Goal: Information Seeking & Learning: Learn about a topic

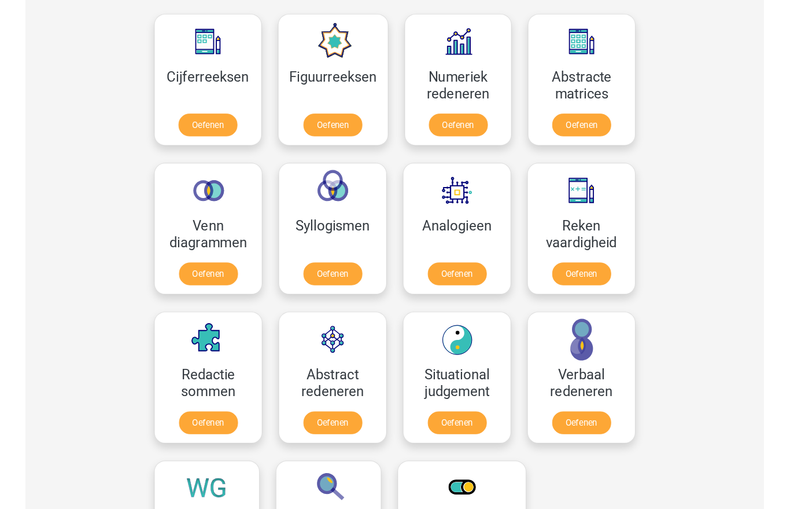
scroll to position [562, 0]
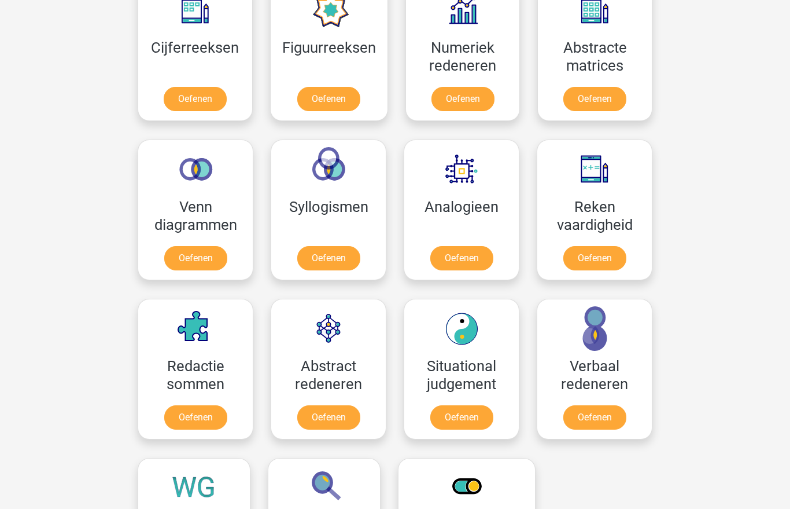
click at [187, 257] on link "Oefenen" at bounding box center [195, 258] width 63 height 24
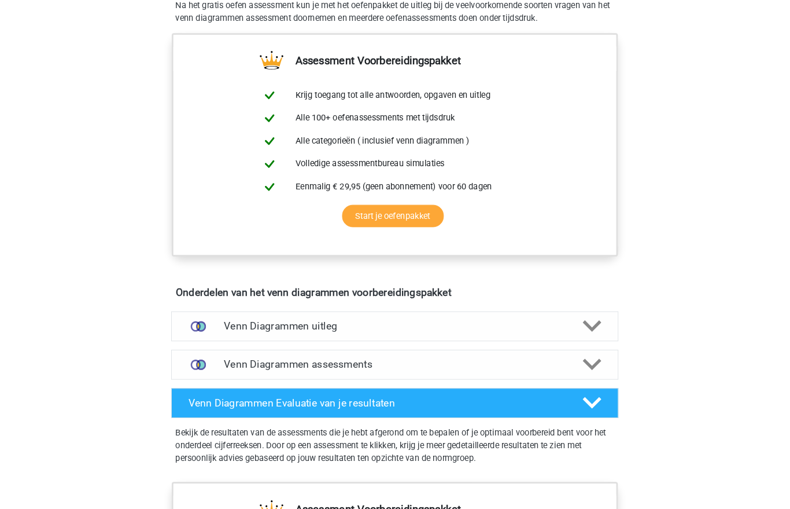
scroll to position [428, 0]
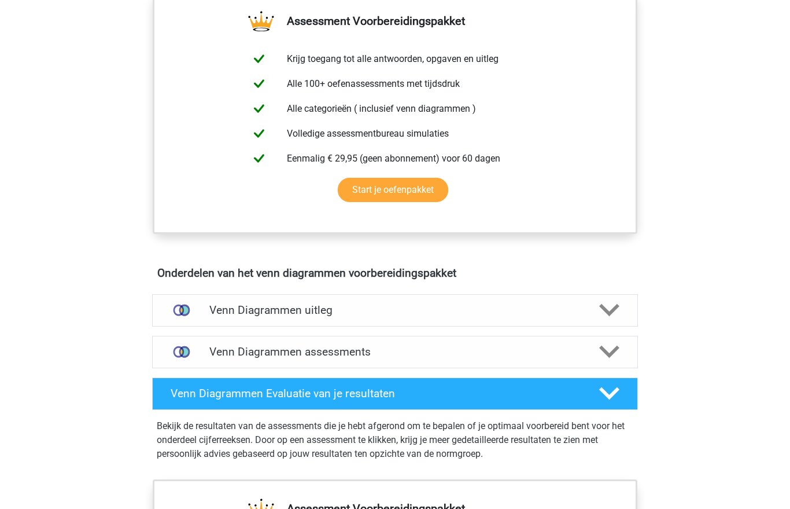
click at [256, 305] on h4 "Venn Diagrammen uitleg" at bounding box center [394, 309] width 371 height 13
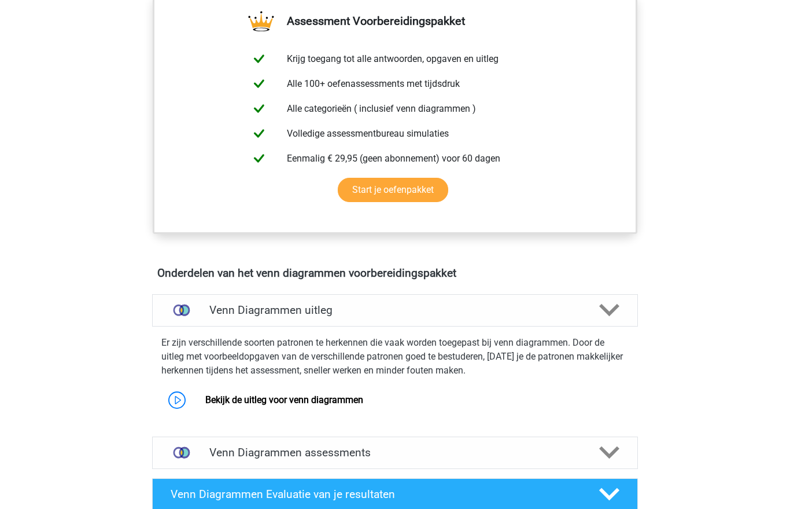
click at [205, 396] on link "Bekijk de uitleg voor venn diagrammen" at bounding box center [284, 399] width 158 height 11
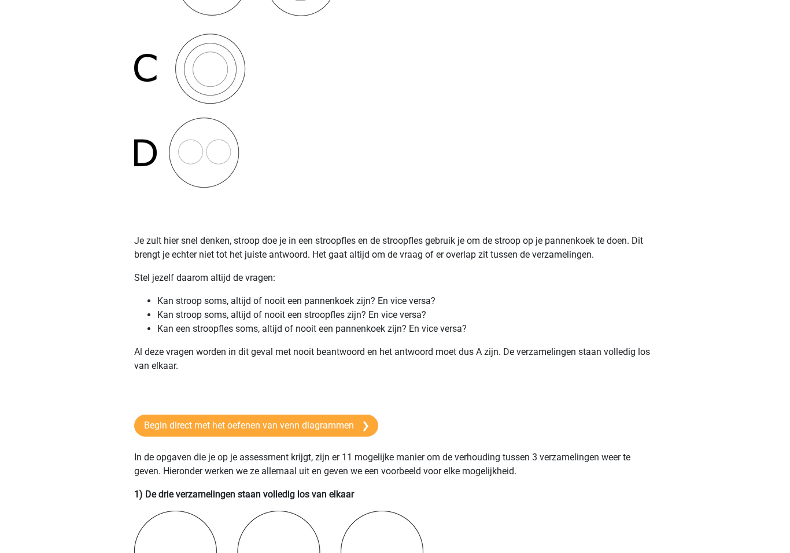
scroll to position [432, 0]
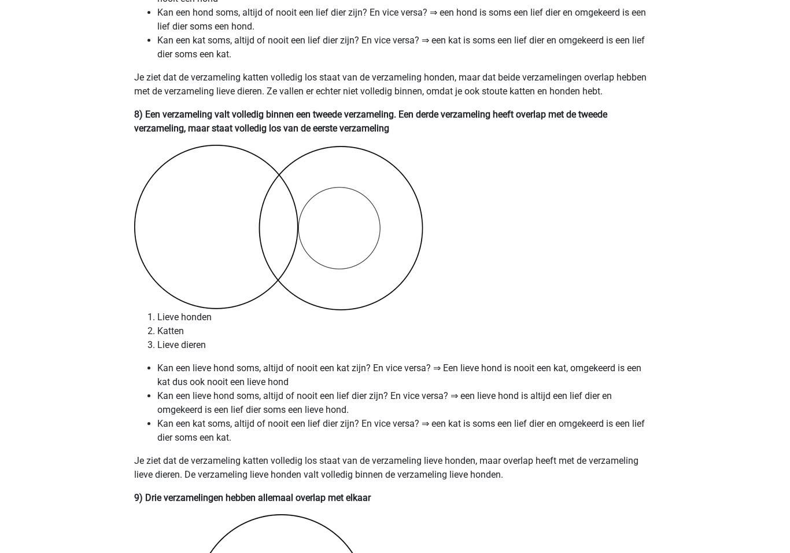
scroll to position [3537, 0]
click at [368, 469] on p "Je ziet dat de verzameling katten volledig los staat van de verzameling lieve h…" at bounding box center [395, 468] width 522 height 28
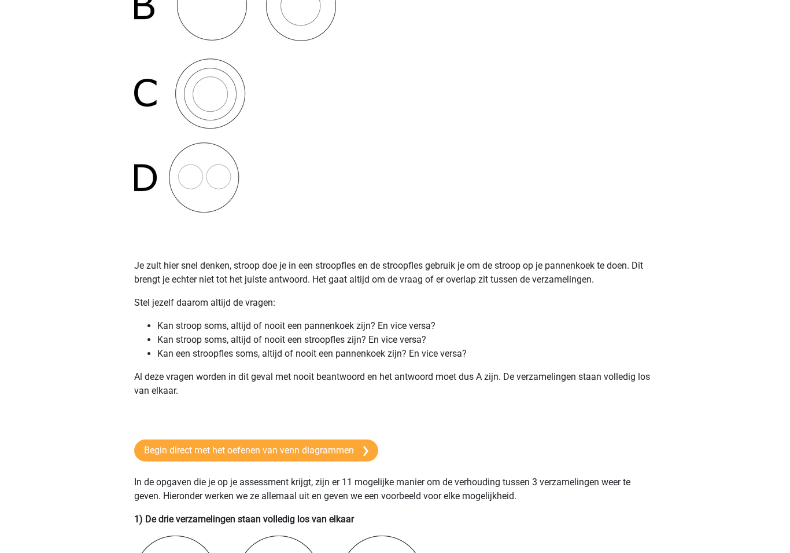
scroll to position [407, 0]
click at [326, 448] on link "Begin direct met het oefenen van venn diagrammen" at bounding box center [256, 450] width 244 height 22
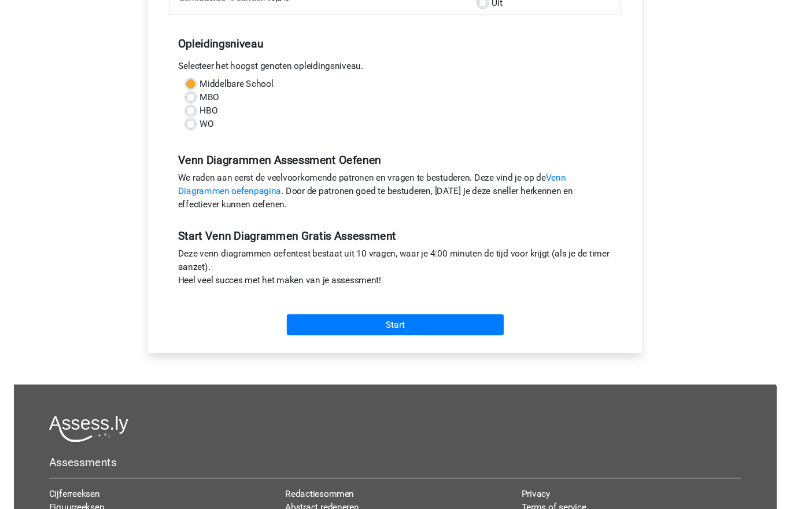
scroll to position [229, 0]
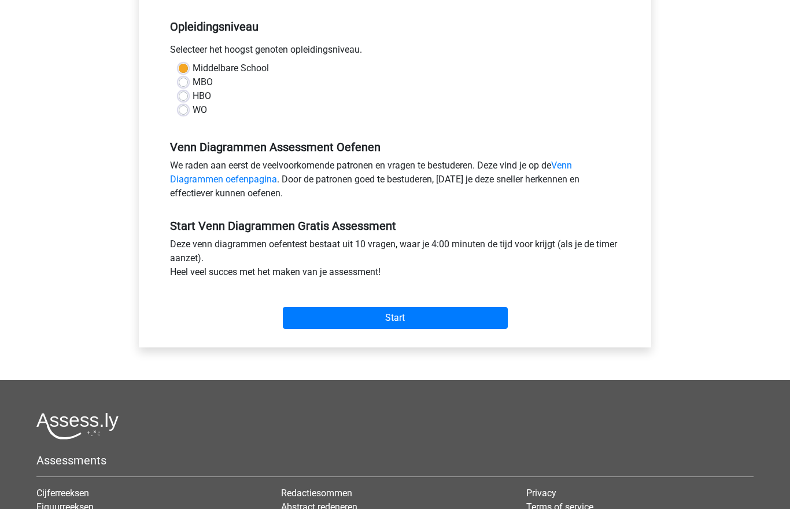
click at [324, 319] on input "Start" at bounding box center [395, 318] width 225 height 22
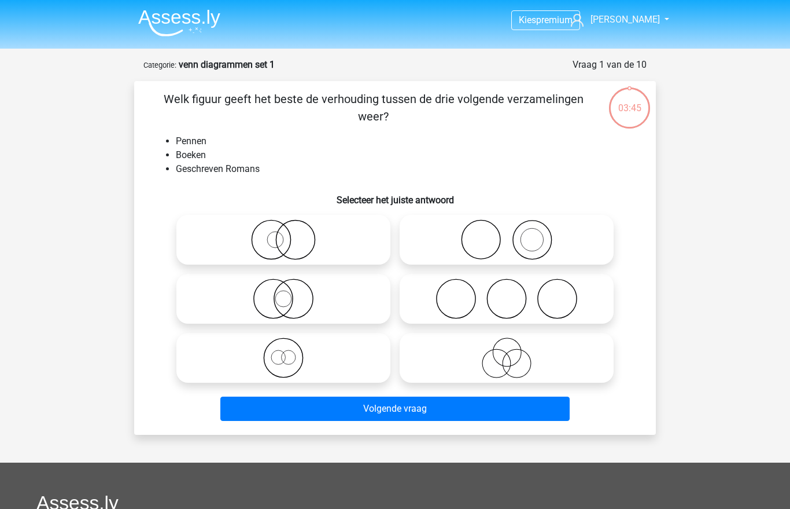
click at [532, 238] on icon at bounding box center [506, 239] width 205 height 41
click at [514, 234] on input "radio" at bounding box center [511, 230] width 8 height 8
radio input "true"
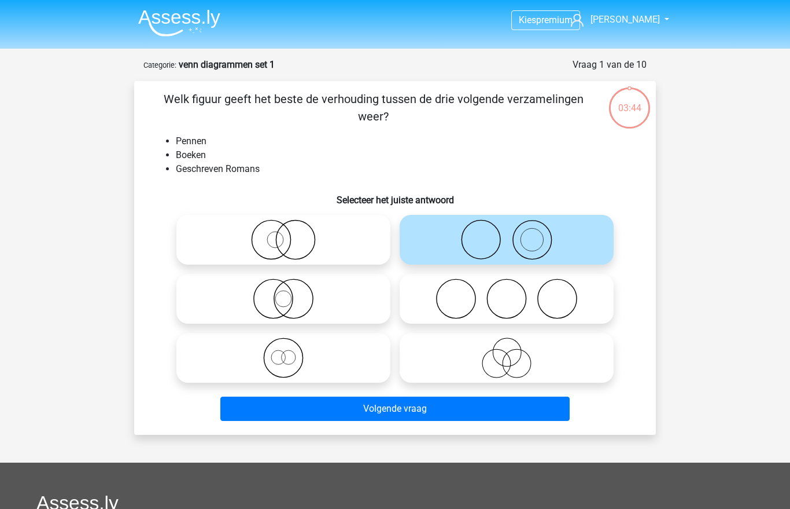
click at [433, 407] on button "Volgende vraag" at bounding box center [395, 408] width 350 height 24
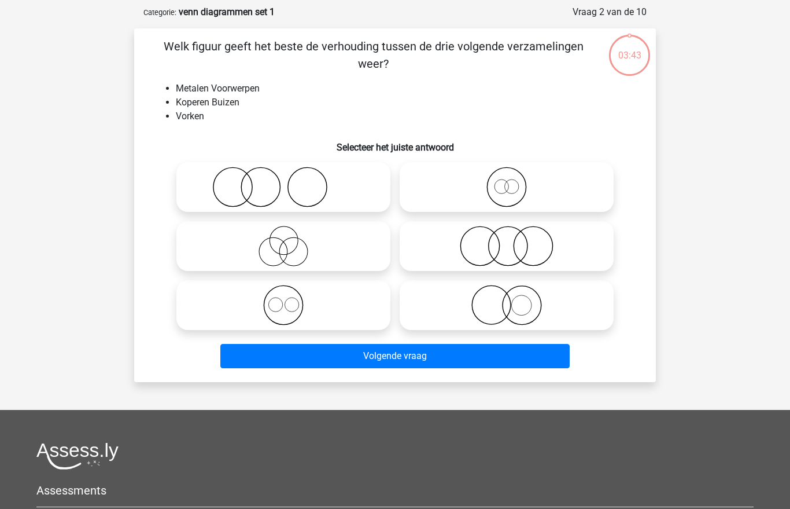
scroll to position [58, 0]
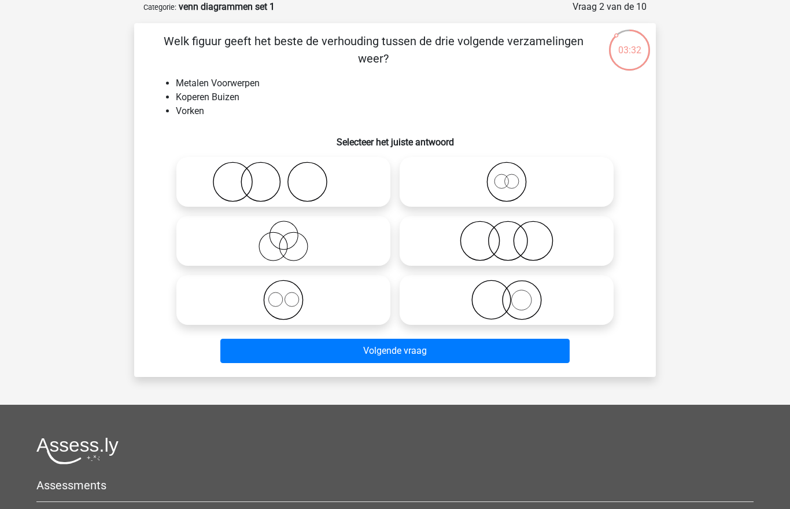
click at [229, 180] on icon at bounding box center [283, 181] width 205 height 41
click at [284, 176] on input "radio" at bounding box center [288, 172] width 8 height 8
radio input "true"
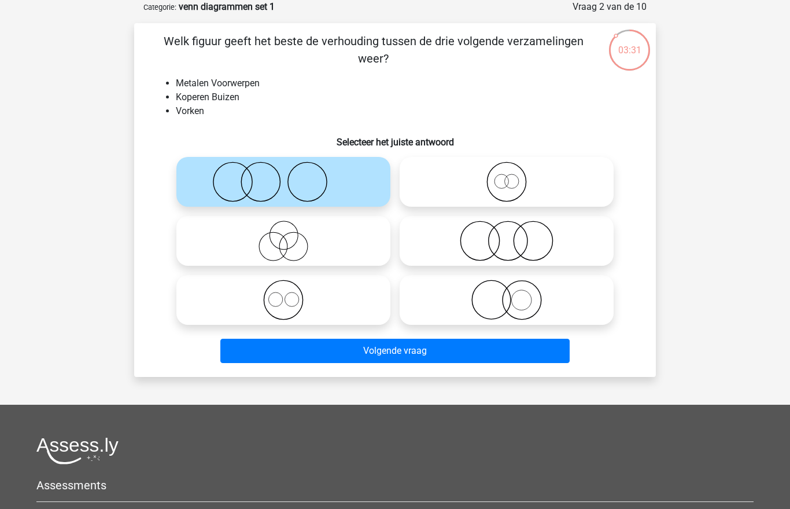
click at [454, 349] on button "Volgende vraag" at bounding box center [395, 350] width 350 height 24
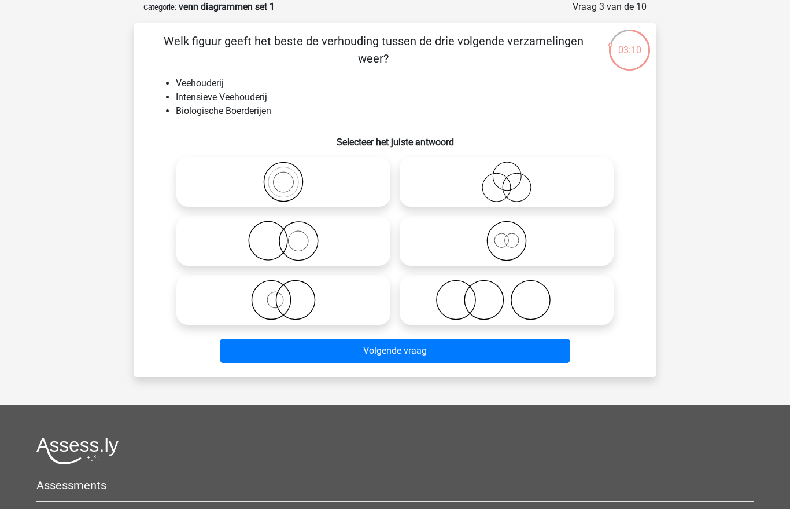
click at [504, 305] on icon at bounding box center [506, 299] width 205 height 41
click at [507, 294] on input "radio" at bounding box center [511, 290] width 8 height 8
radio input "true"
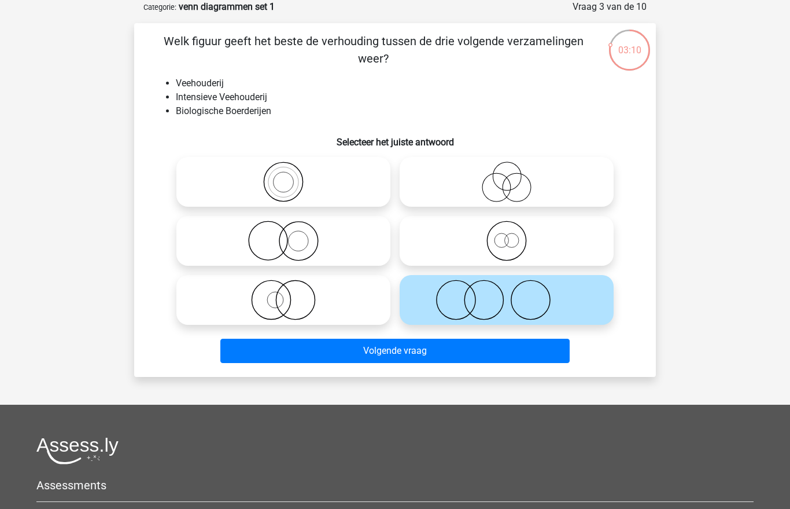
click at [444, 362] on button "Volgende vraag" at bounding box center [395, 350] width 350 height 24
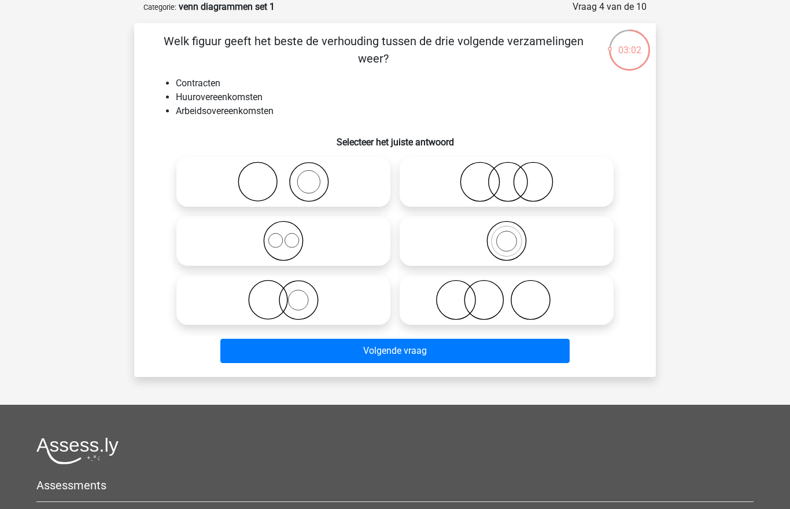
click at [549, 190] on icon at bounding box center [506, 181] width 205 height 41
click at [514, 176] on input "radio" at bounding box center [511, 172] width 8 height 8
radio input "true"
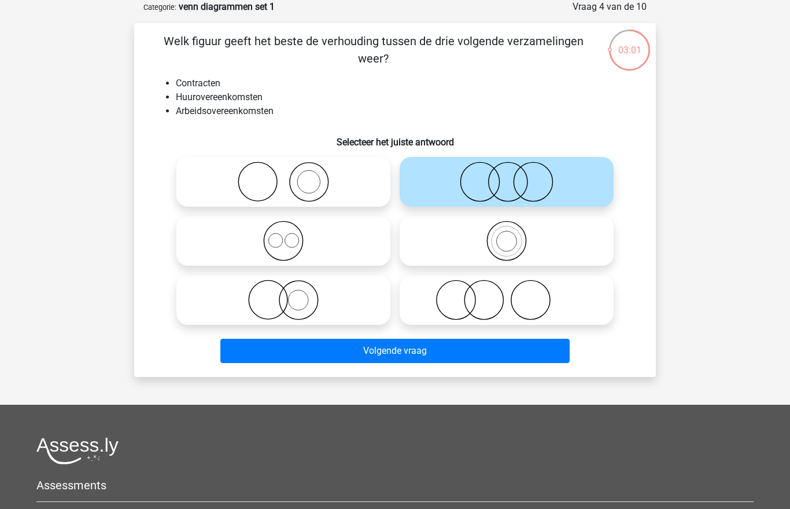
click at [419, 352] on button "Volgende vraag" at bounding box center [395, 350] width 350 height 24
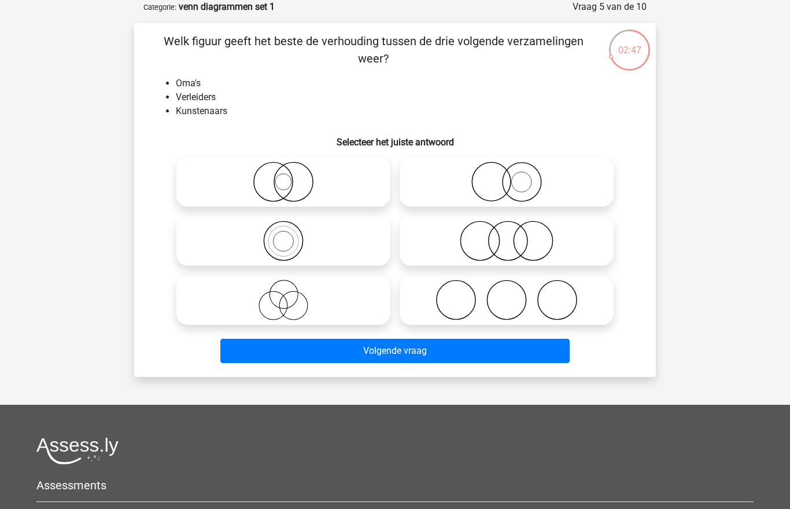
click at [539, 246] on icon at bounding box center [506, 240] width 205 height 41
click at [514, 235] on input "radio" at bounding box center [511, 231] width 8 height 8
radio input "true"
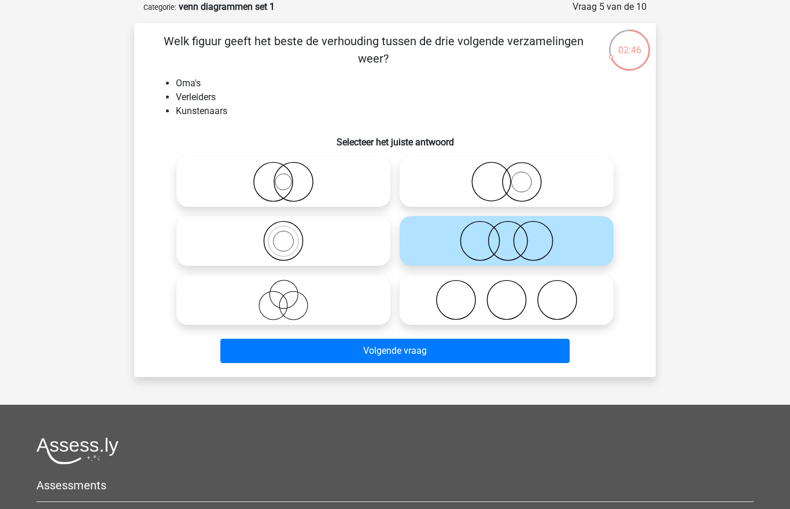
click at [442, 345] on button "Volgende vraag" at bounding box center [395, 350] width 350 height 24
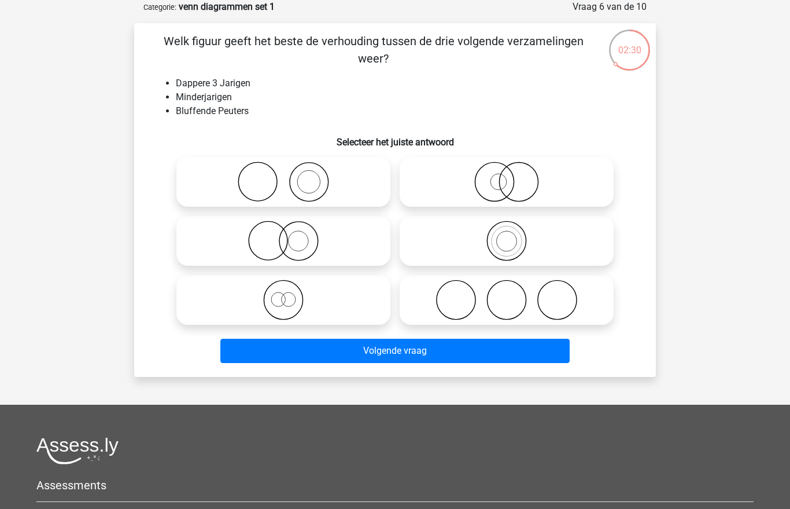
click at [260, 242] on icon at bounding box center [283, 240] width 205 height 41
click at [284, 235] on input "radio" at bounding box center [288, 231] width 8 height 8
radio input "true"
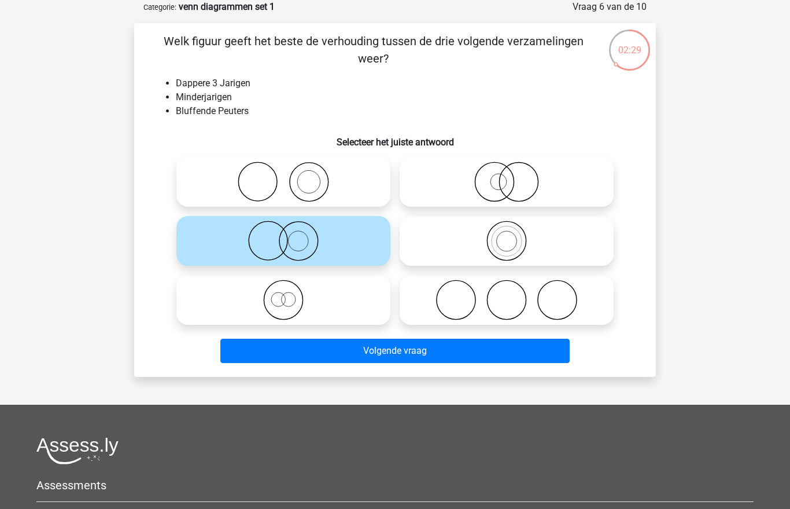
click at [360, 356] on button "Volgende vraag" at bounding box center [395, 350] width 350 height 24
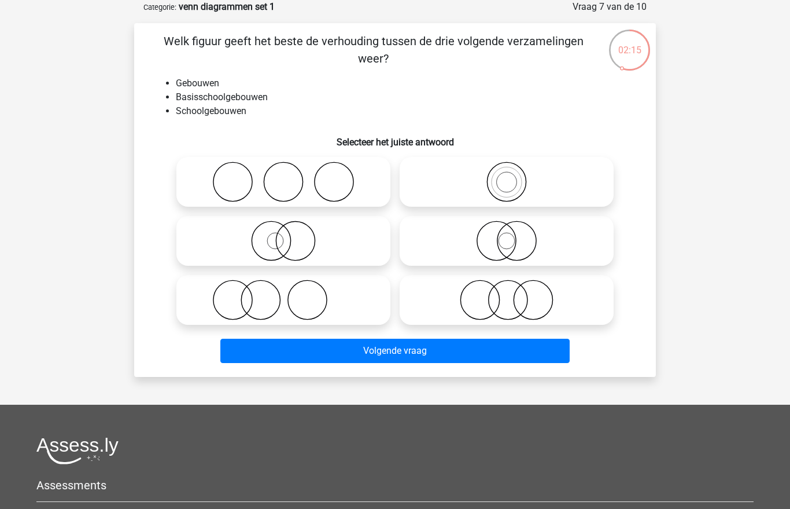
click at [540, 173] on icon at bounding box center [506, 181] width 205 height 41
click at [514, 173] on input "radio" at bounding box center [511, 172] width 8 height 8
radio input "true"
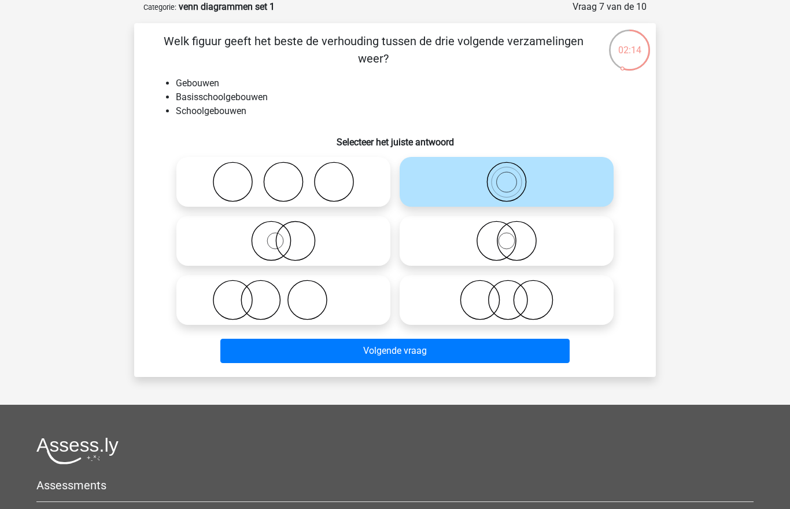
click at [443, 352] on button "Volgende vraag" at bounding box center [395, 350] width 350 height 24
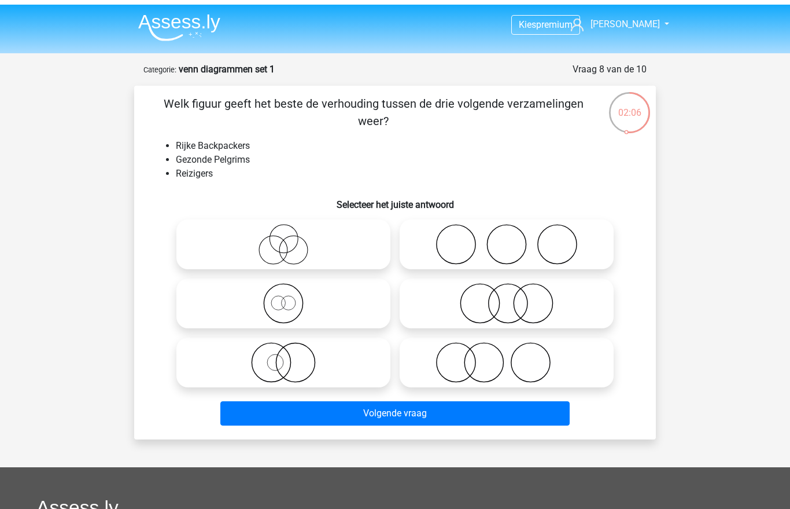
scroll to position [1, 0]
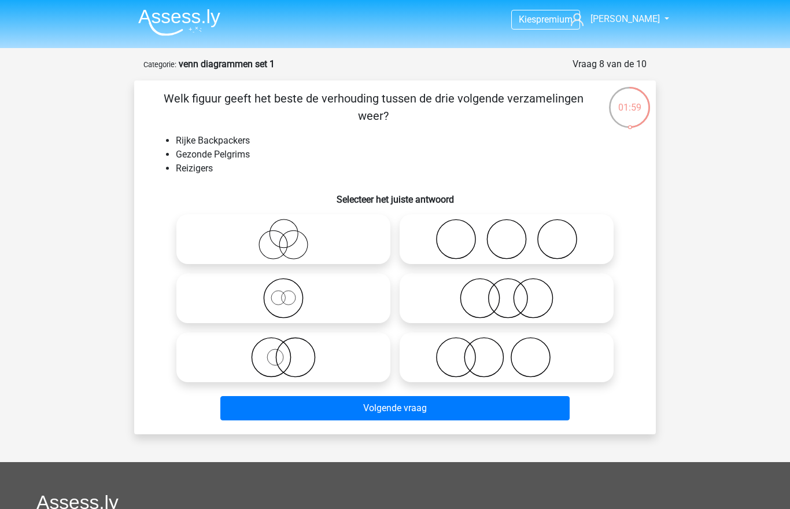
click at [577, 234] on icon at bounding box center [506, 239] width 205 height 41
click at [514, 233] on input "radio" at bounding box center [511, 230] width 8 height 8
radio input "true"
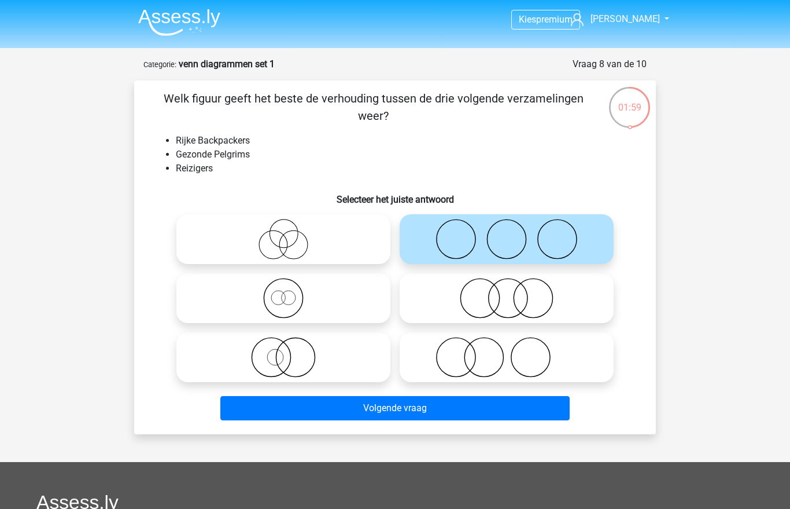
click at [444, 413] on button "Volgende vraag" at bounding box center [395, 408] width 350 height 24
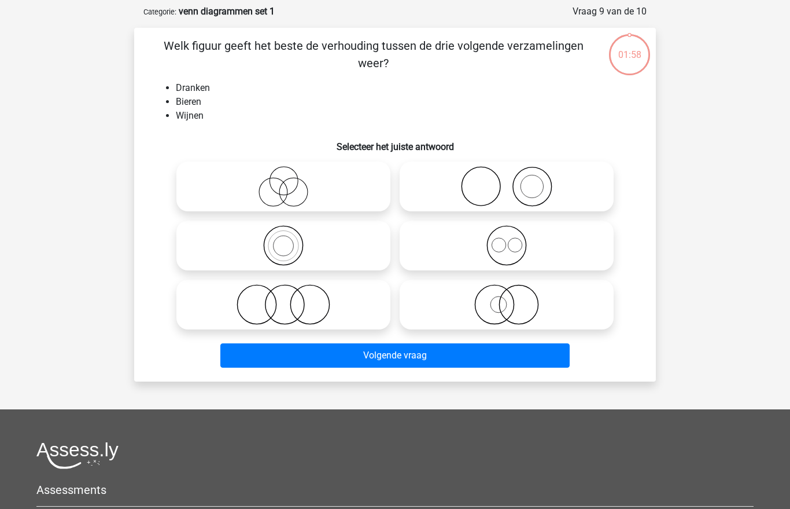
scroll to position [58, 0]
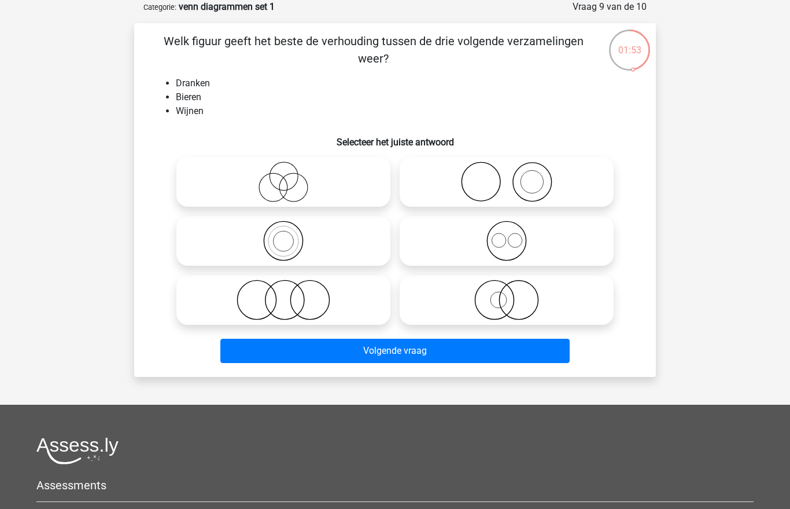
click at [538, 237] on icon at bounding box center [506, 240] width 205 height 41
click at [514, 235] on input "radio" at bounding box center [511, 231] width 8 height 8
radio input "true"
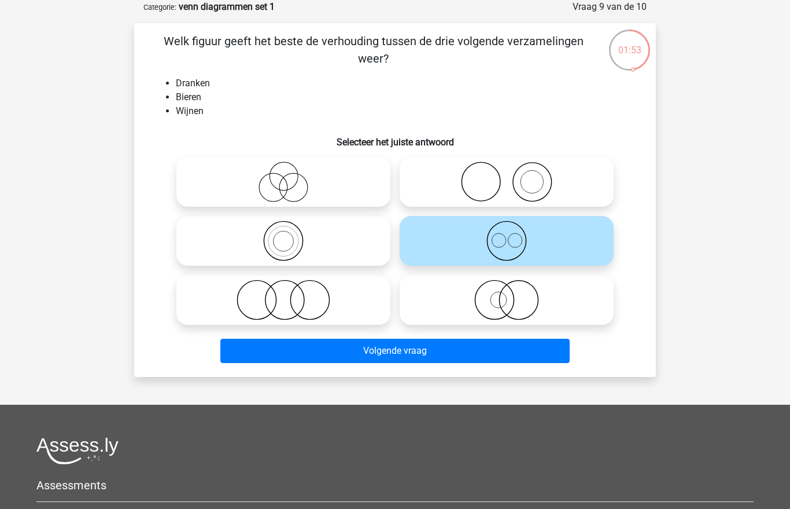
click at [447, 356] on button "Volgende vraag" at bounding box center [395, 350] width 350 height 24
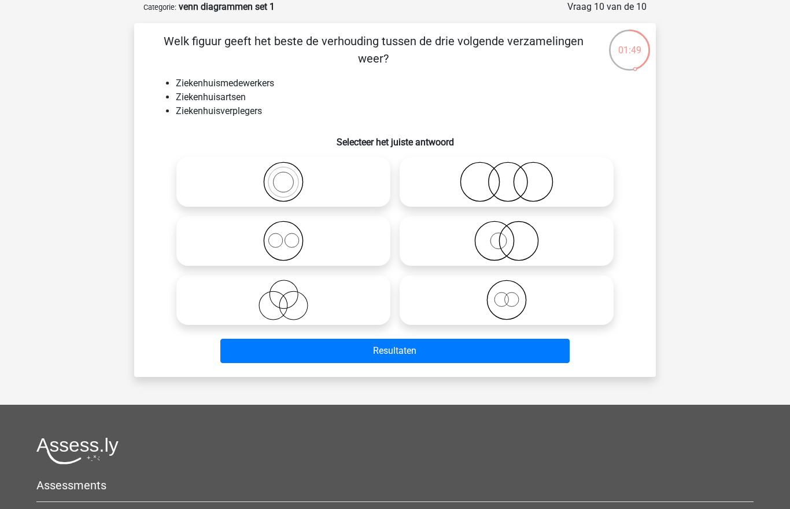
click at [335, 175] on icon at bounding box center [283, 181] width 205 height 41
click at [291, 175] on input "radio" at bounding box center [288, 172] width 8 height 8
radio input "true"
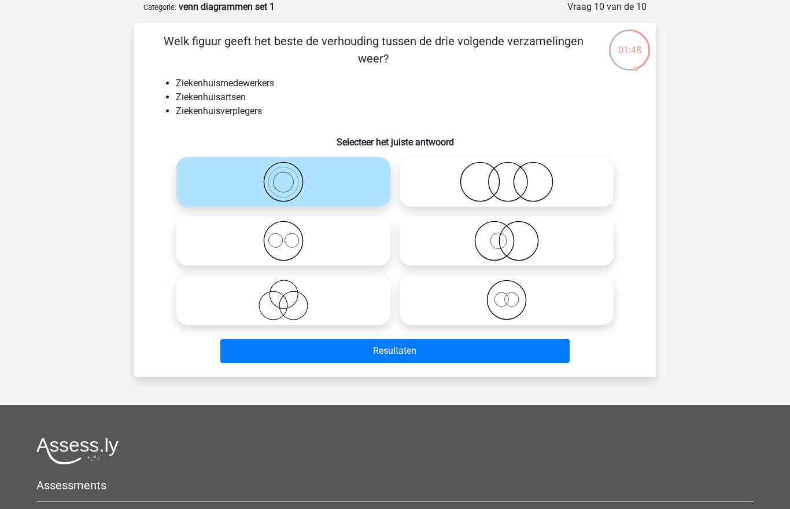
click at [382, 356] on button "Resultaten" at bounding box center [395, 350] width 350 height 24
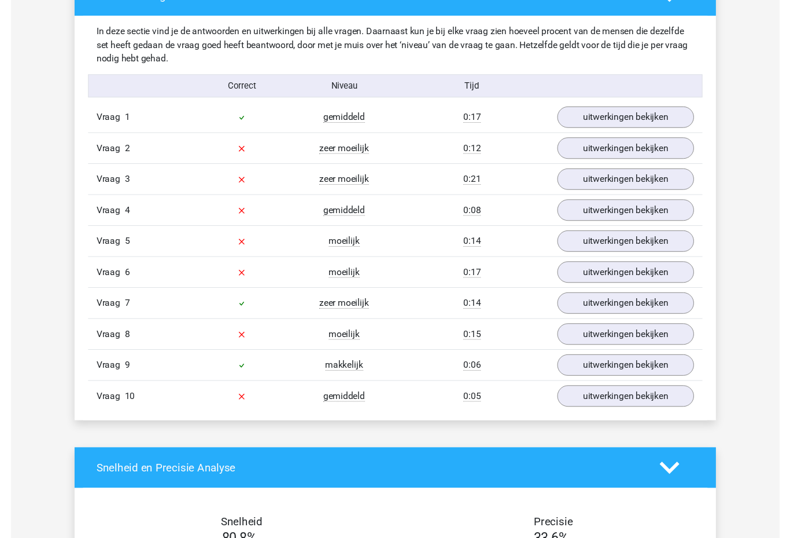
scroll to position [936, 0]
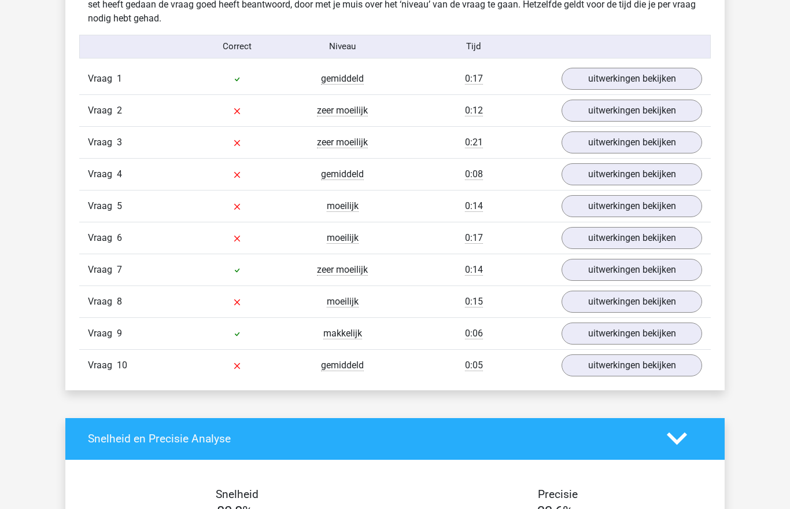
click at [625, 82] on link "uitwerkingen bekijken" at bounding box center [632, 79] width 141 height 22
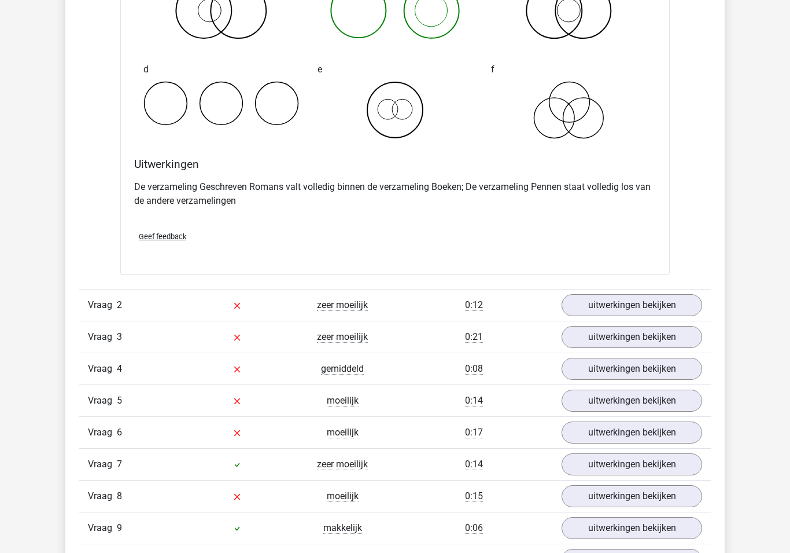
click at [656, 309] on link "uitwerkingen bekijken" at bounding box center [632, 305] width 141 height 22
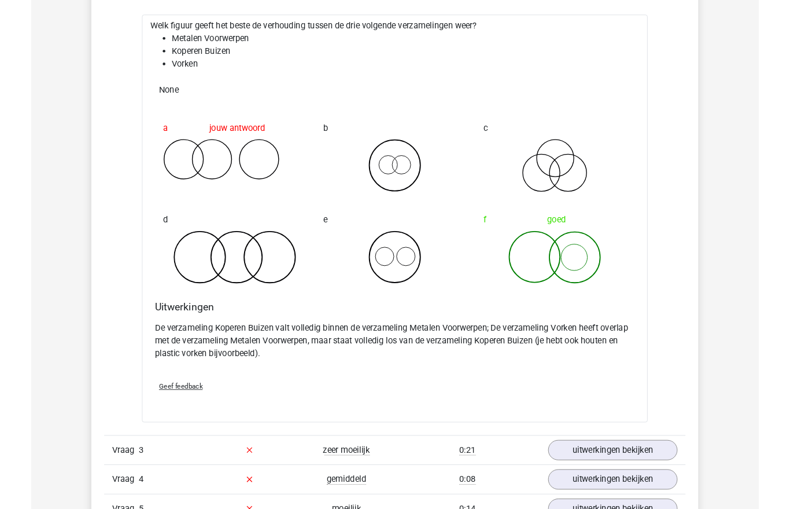
scroll to position [1502, 0]
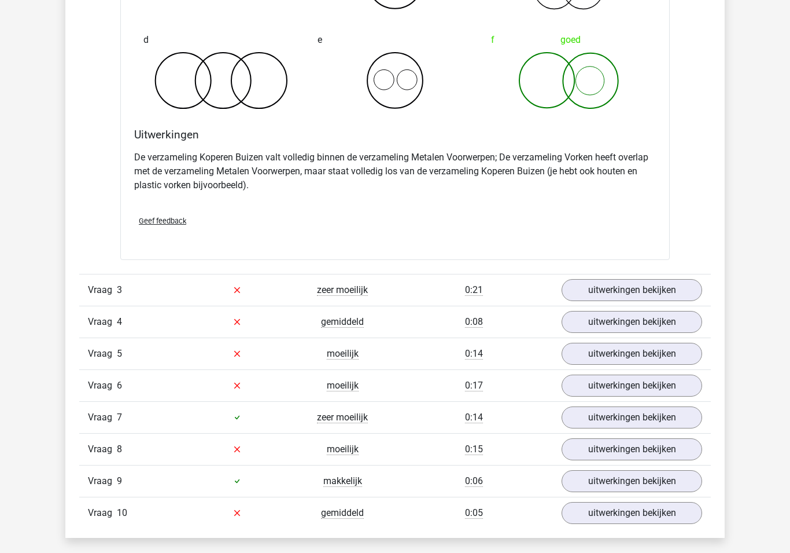
click at [637, 299] on link "uitwerkingen bekijken" at bounding box center [632, 290] width 141 height 22
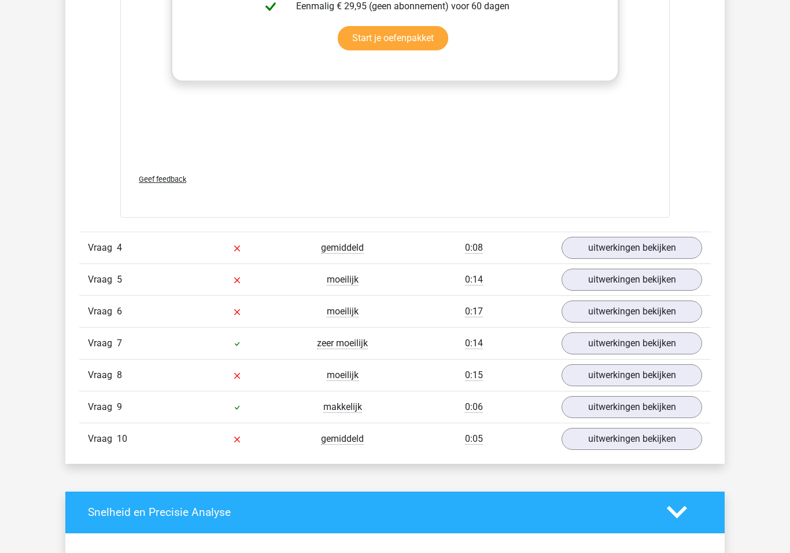
scroll to position [2527, 0]
click at [613, 248] on link "uitwerkingen bekijken" at bounding box center [632, 248] width 141 height 22
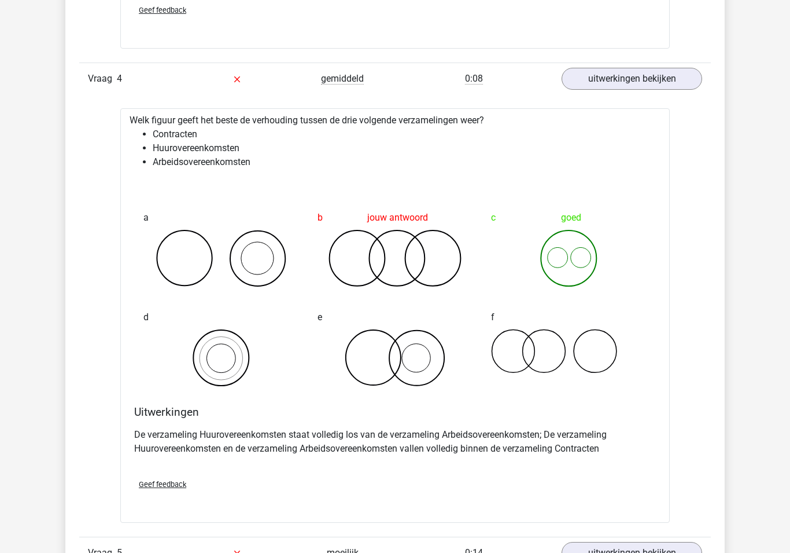
scroll to position [2696, 0]
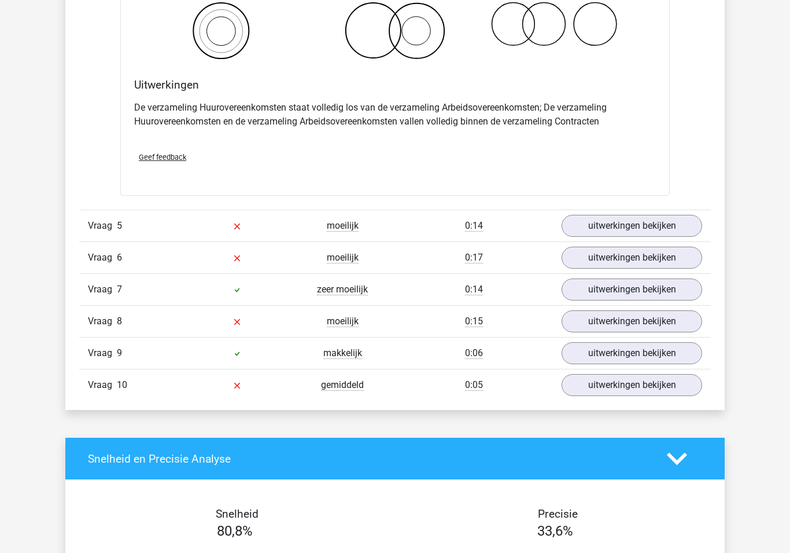
click at [658, 219] on link "uitwerkingen bekijken" at bounding box center [632, 226] width 141 height 22
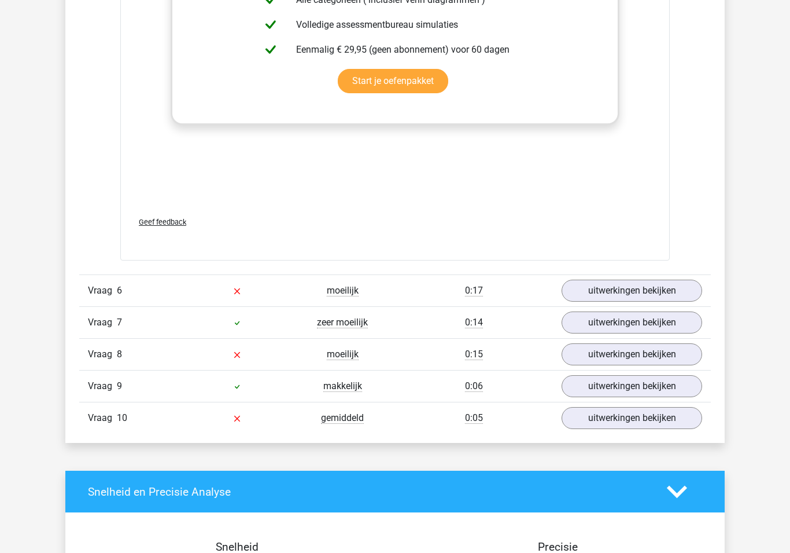
scroll to position [3742, 0]
click at [647, 280] on link "uitwerkingen bekijken" at bounding box center [632, 290] width 141 height 22
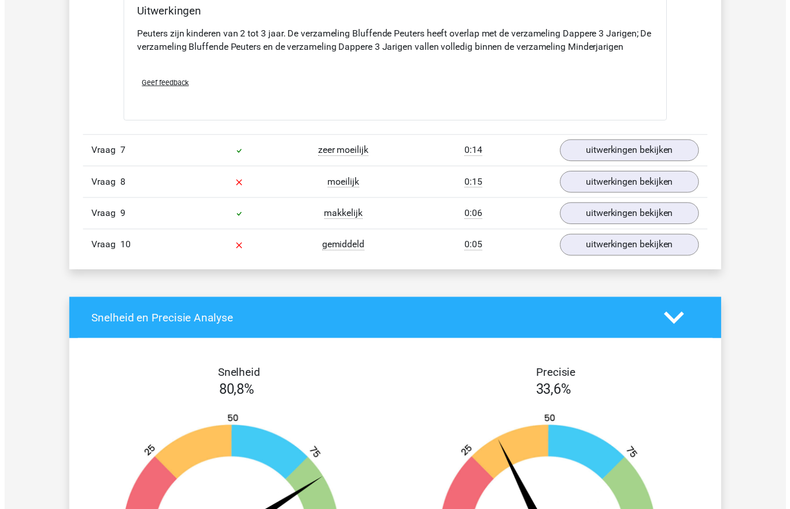
scroll to position [4357, 0]
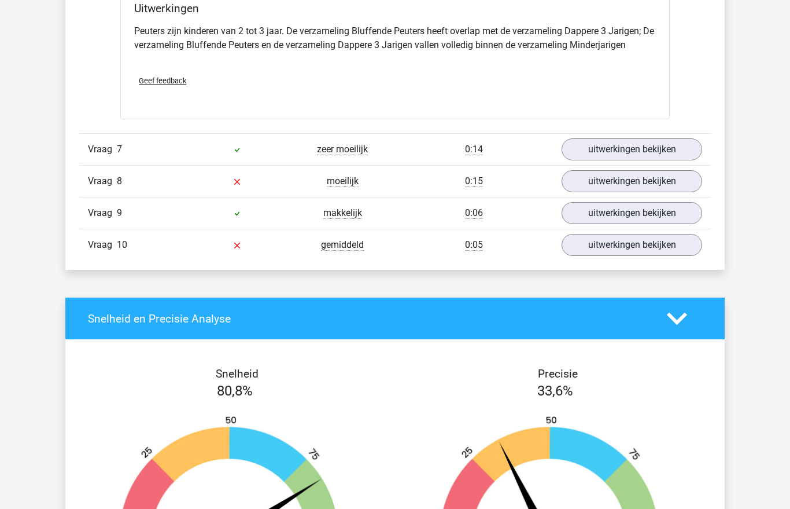
click at [657, 150] on link "uitwerkingen bekijken" at bounding box center [632, 149] width 141 height 22
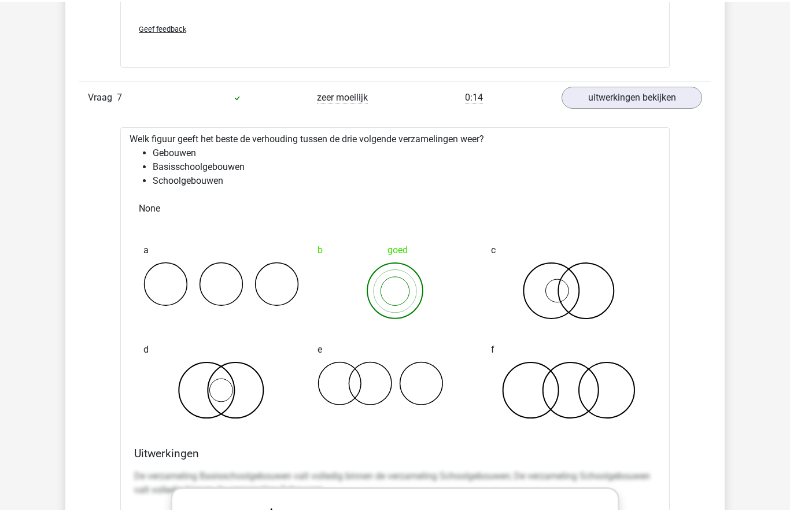
scroll to position [4400, 0]
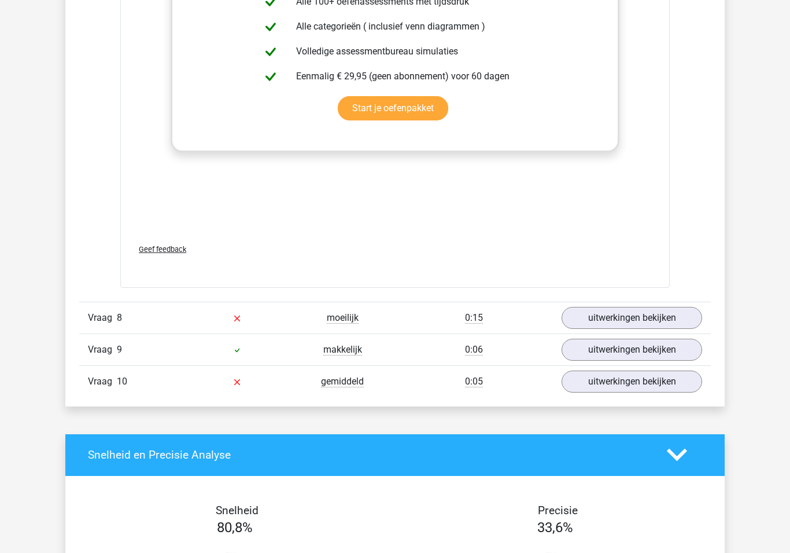
click at [659, 315] on link "uitwerkingen bekijken" at bounding box center [632, 318] width 141 height 22
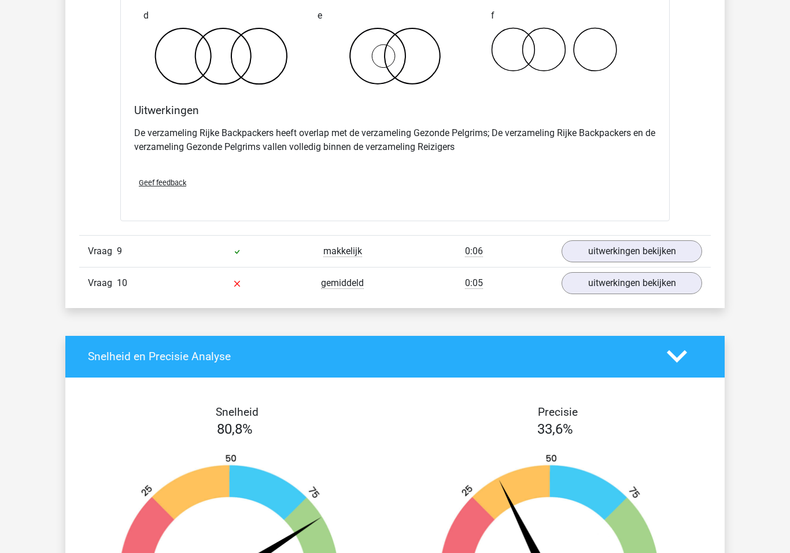
scroll to position [5554, 0]
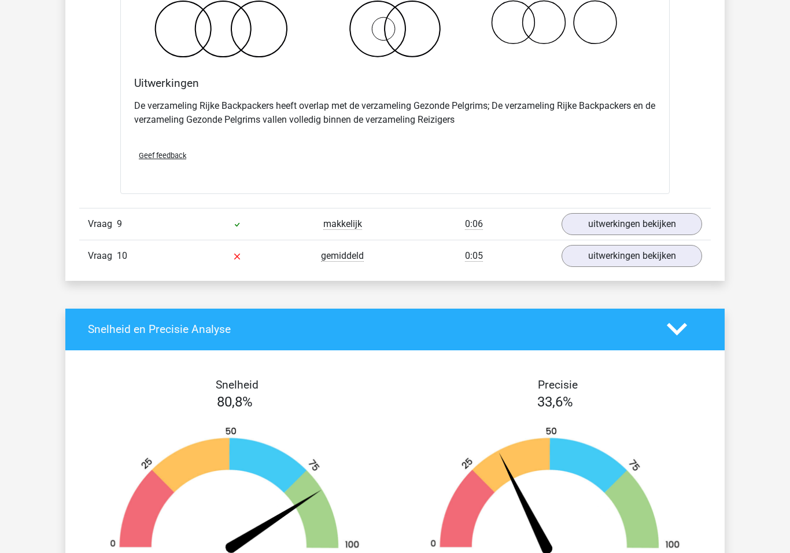
click at [629, 225] on link "uitwerkingen bekijken" at bounding box center [632, 224] width 141 height 22
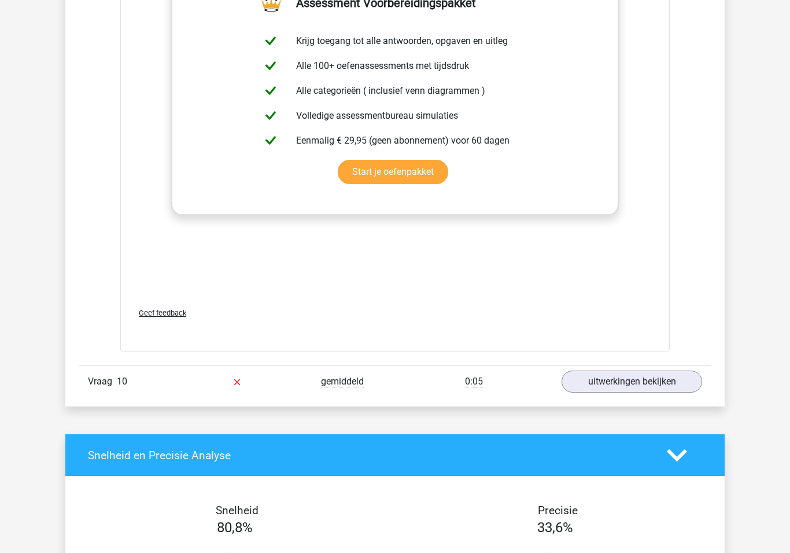
scroll to position [6198, 0]
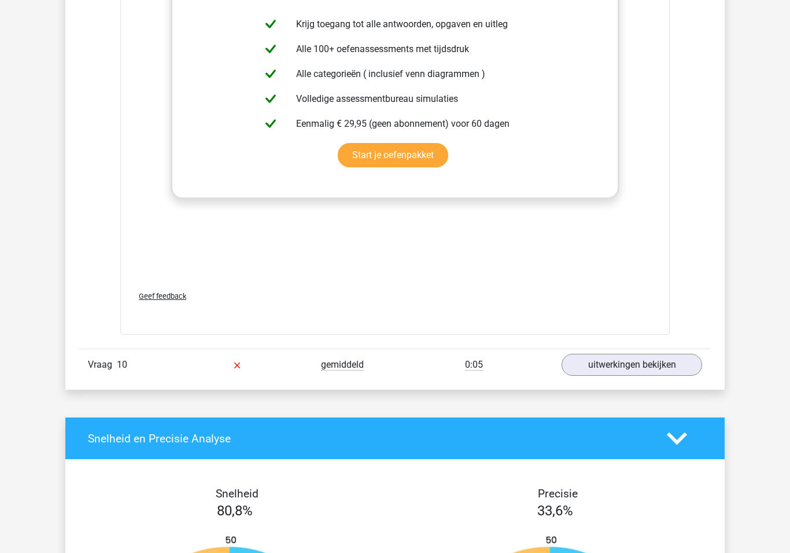
click at [613, 356] on link "uitwerkingen bekijken" at bounding box center [632, 365] width 141 height 22
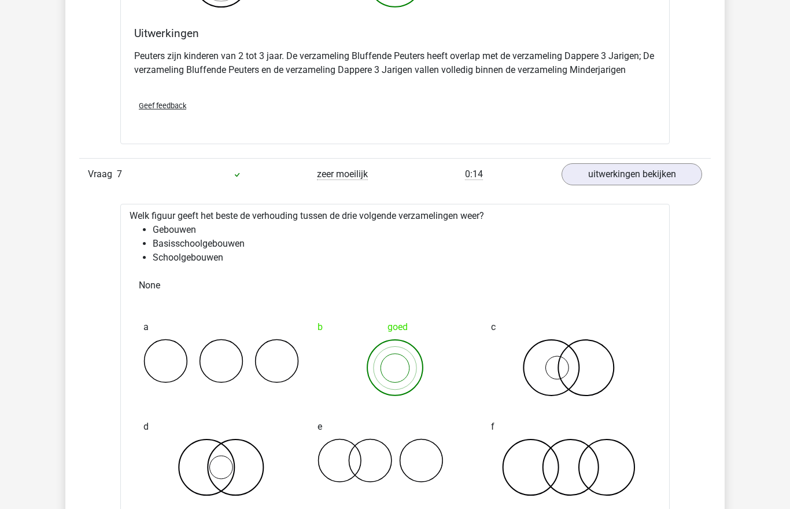
scroll to position [4305, 0]
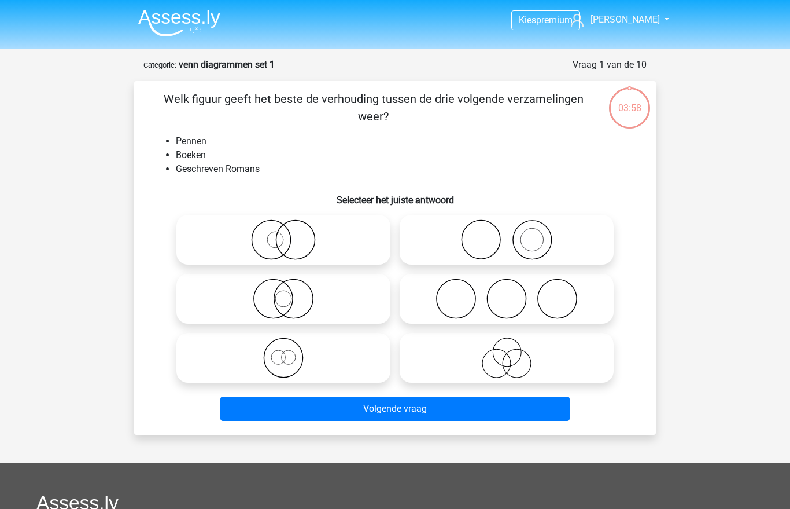
click at [191, 16] on img at bounding box center [179, 22] width 82 height 27
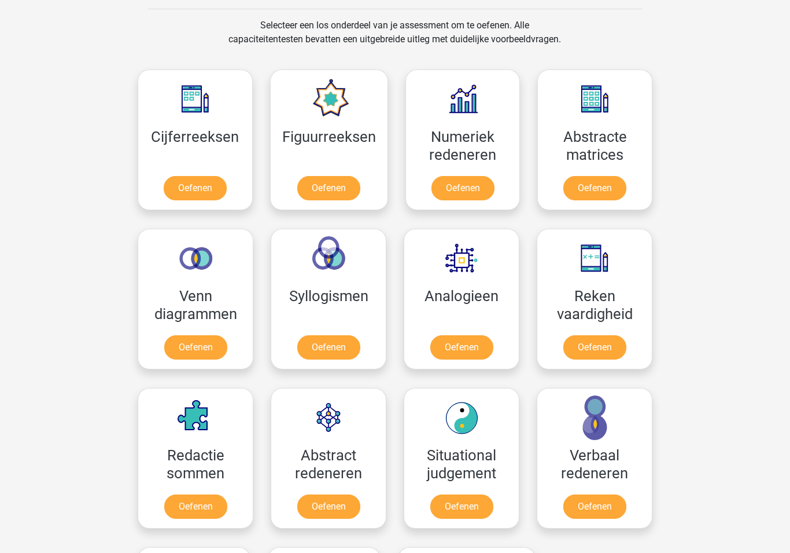
scroll to position [482, 0]
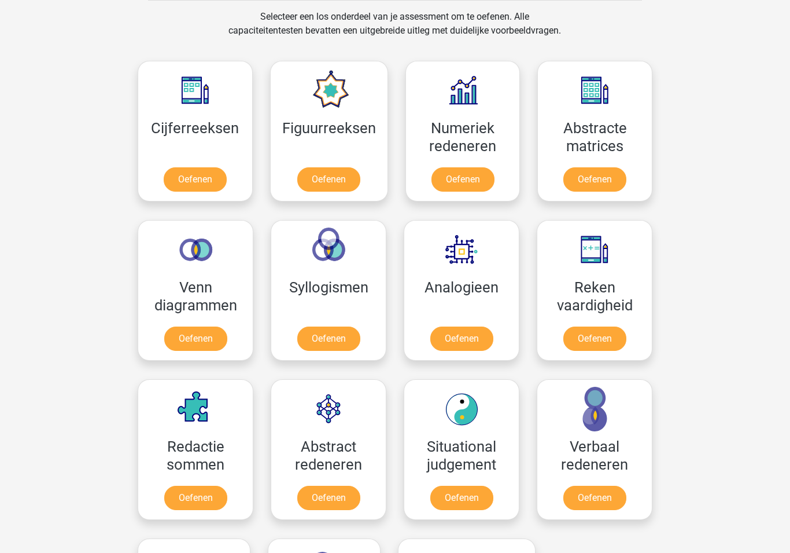
click at [324, 489] on link "Oefenen" at bounding box center [328, 497] width 63 height 24
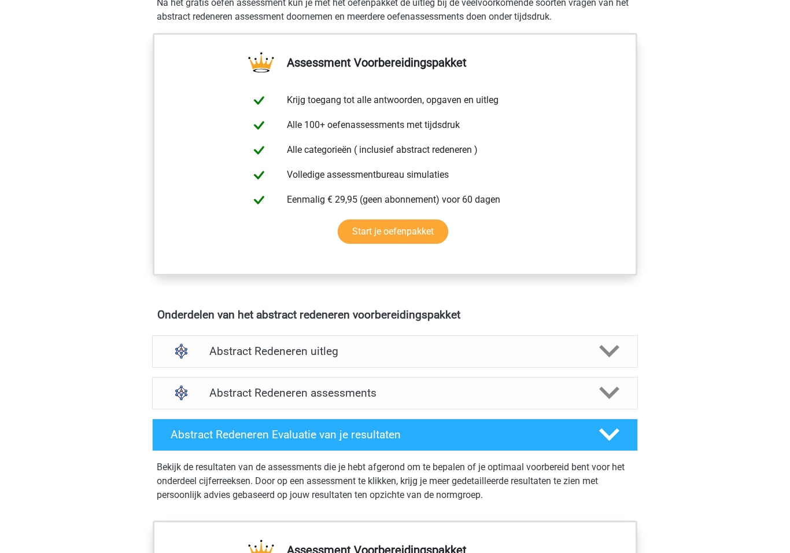
scroll to position [387, 0]
click at [238, 354] on h4 "Abstract Redeneren uitleg" at bounding box center [394, 350] width 371 height 13
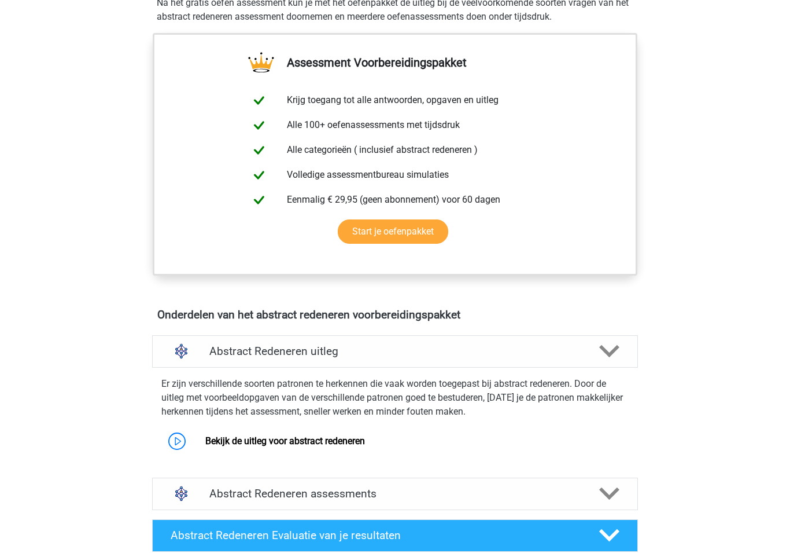
click at [246, 435] on link "Bekijk de uitleg voor abstract redeneren" at bounding box center [285, 440] width 160 height 11
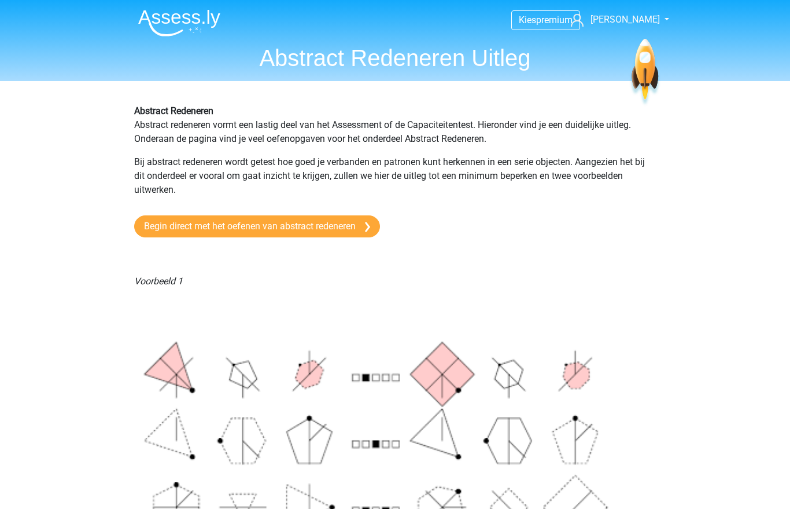
click at [173, 226] on link "Begin direct met het oefenen van abstract redeneren" at bounding box center [257, 226] width 246 height 22
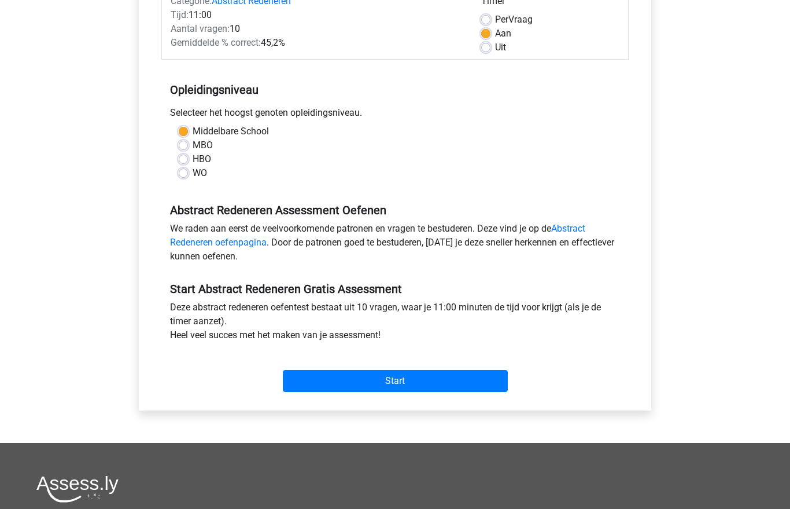
scroll to position [165, 0]
click at [316, 381] on input "Start" at bounding box center [395, 381] width 225 height 22
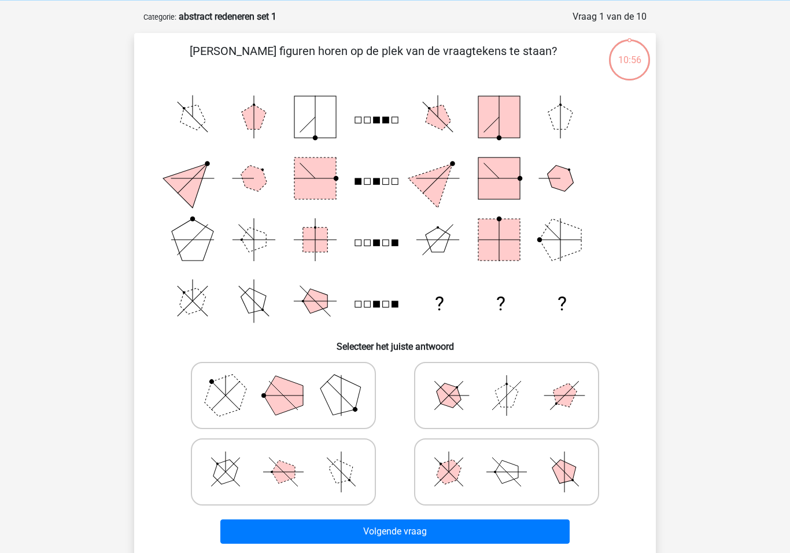
scroll to position [48, 0]
click at [272, 397] on polygon at bounding box center [283, 395] width 39 height 39
click at [284, 381] on input "radio" at bounding box center [288, 377] width 8 height 8
radio input "true"
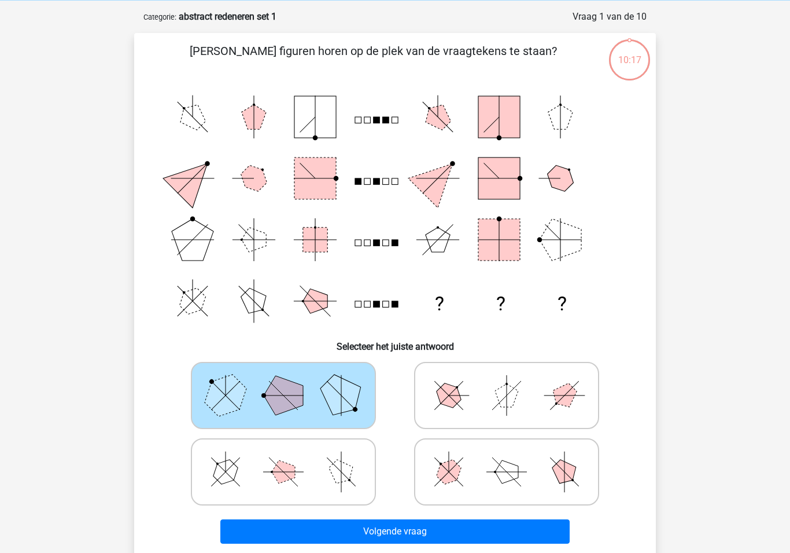
click at [332, 508] on button "Volgende vraag" at bounding box center [395, 531] width 350 height 24
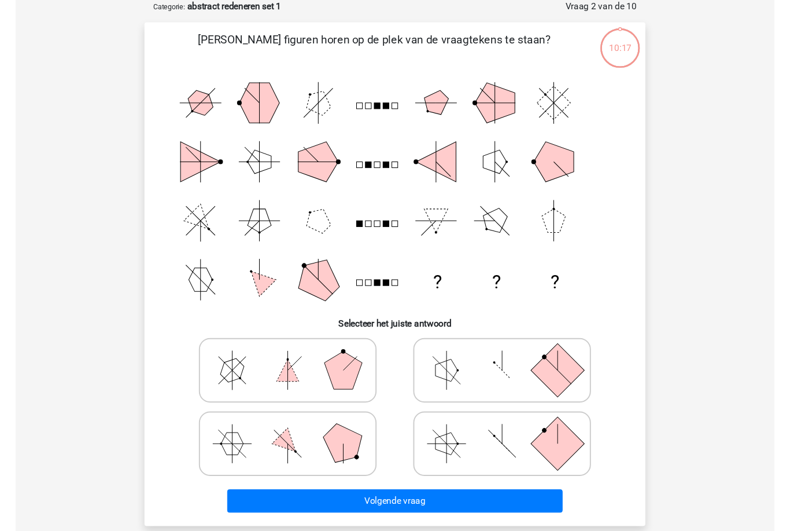
scroll to position [58, 0]
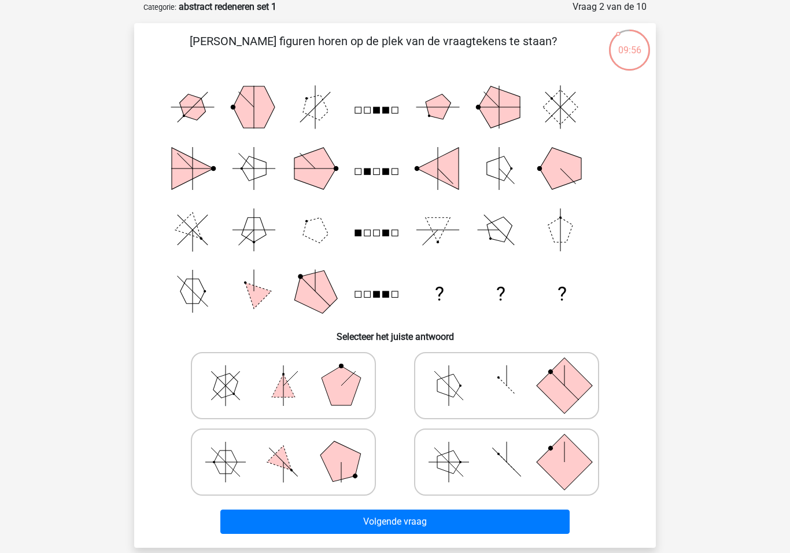
click at [235, 382] on polygon at bounding box center [225, 385] width 33 height 33
click at [284, 371] on input "radio" at bounding box center [288, 367] width 8 height 8
radio input "true"
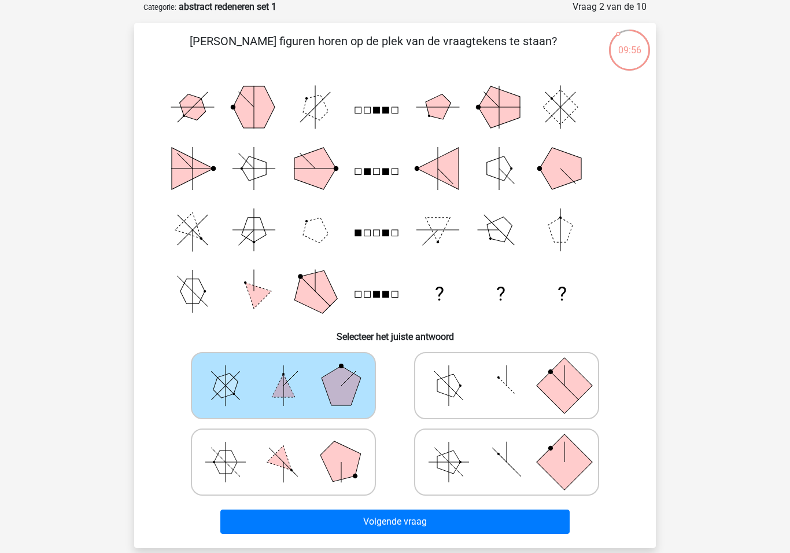
click at [319, 508] on button "Volgende vraag" at bounding box center [395, 521] width 350 height 24
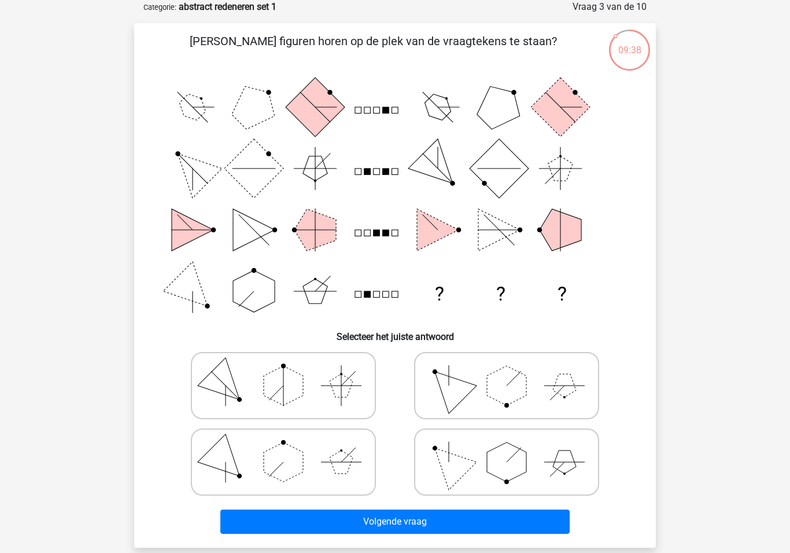
click at [259, 380] on icon at bounding box center [284, 385] width 174 height 58
click at [284, 371] on input "radio" at bounding box center [288, 367] width 8 height 8
radio input "true"
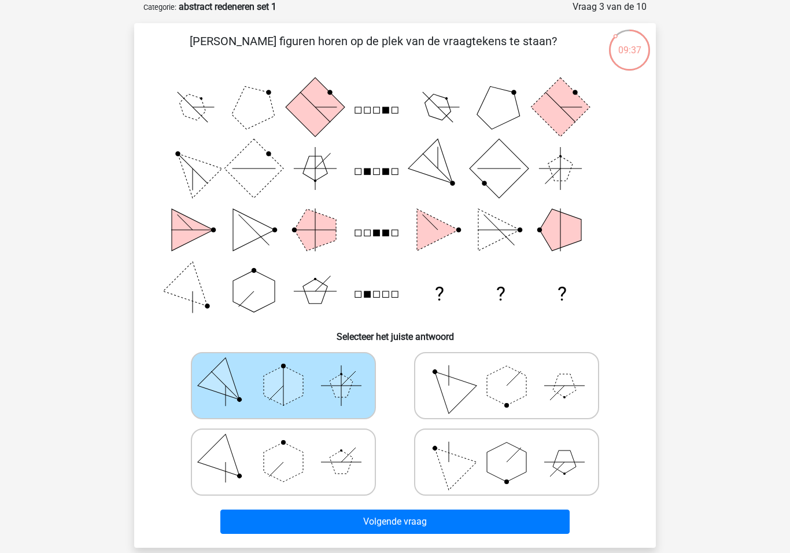
click at [327, 508] on button "Volgende vraag" at bounding box center [395, 521] width 350 height 24
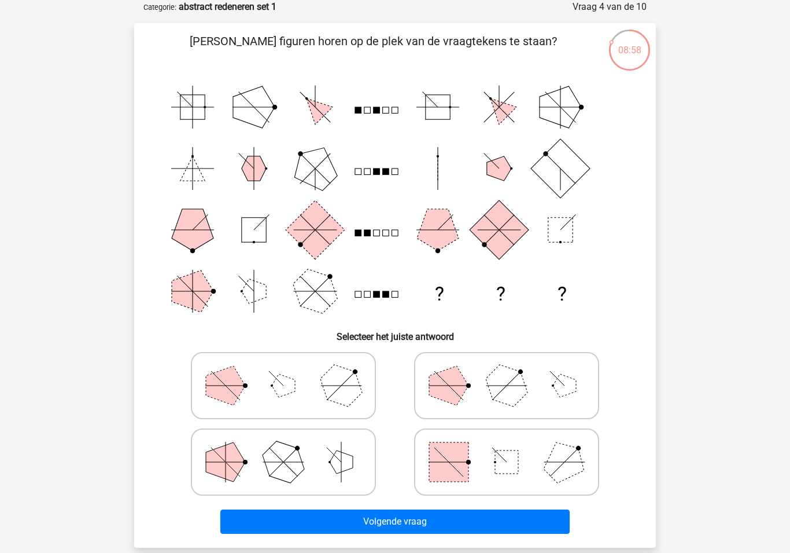
click at [237, 390] on polygon at bounding box center [225, 385] width 39 height 39
click at [284, 371] on input "radio" at bounding box center [288, 367] width 8 height 8
radio input "true"
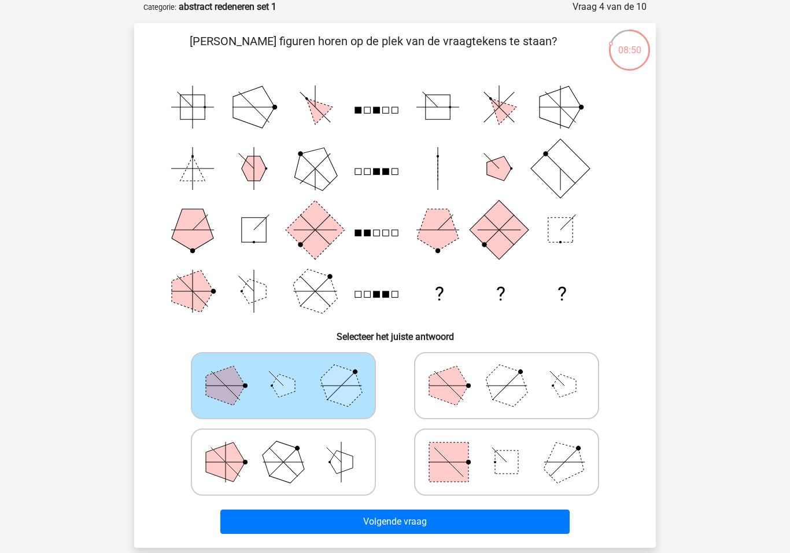
click at [278, 455] on polygon at bounding box center [284, 461] width 56 height 56
click at [284, 447] on input "radio" at bounding box center [288, 444] width 8 height 8
radio input "true"
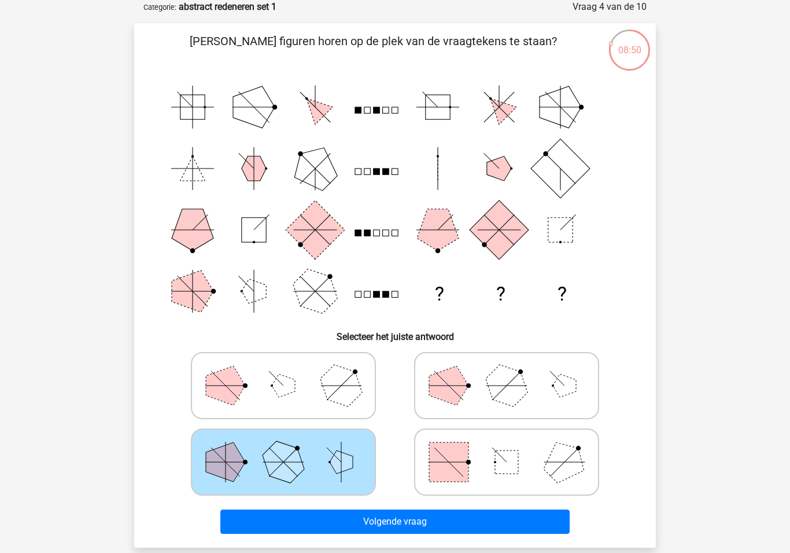
click at [336, 508] on button "Volgende vraag" at bounding box center [395, 521] width 350 height 24
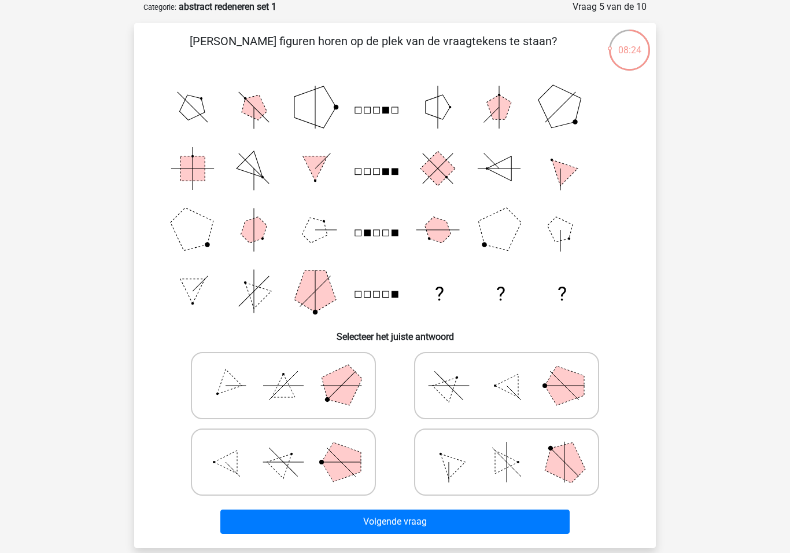
click at [289, 454] on icon at bounding box center [284, 462] width 174 height 58
click at [289, 447] on input "radio" at bounding box center [288, 444] width 8 height 8
radio input "true"
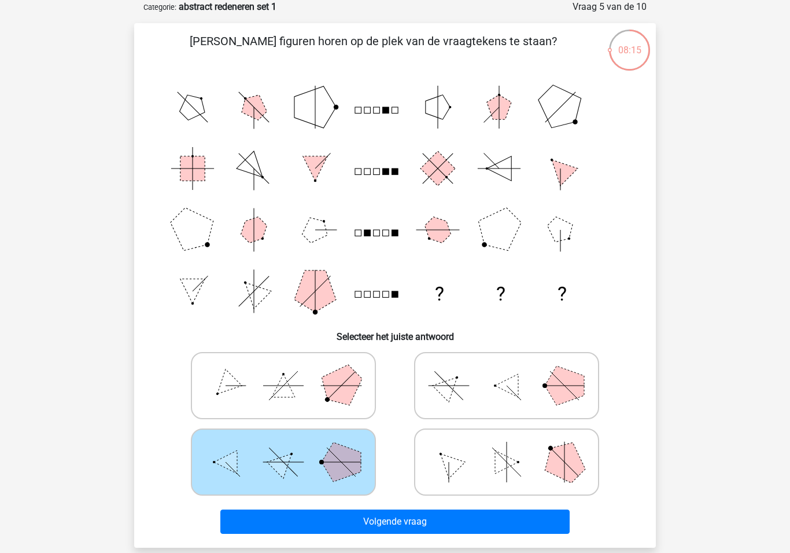
click at [319, 505] on div "Volgende vraag" at bounding box center [395, 519] width 485 height 38
click at [324, 508] on button "Volgende vraag" at bounding box center [395, 521] width 350 height 24
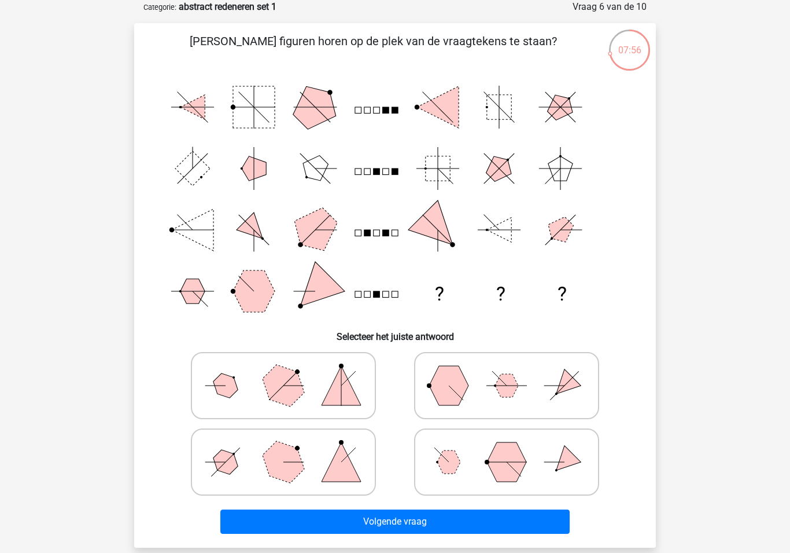
click at [444, 455] on polygon at bounding box center [448, 461] width 23 height 23
click at [507, 447] on input "radio" at bounding box center [511, 444] width 8 height 8
radio input "true"
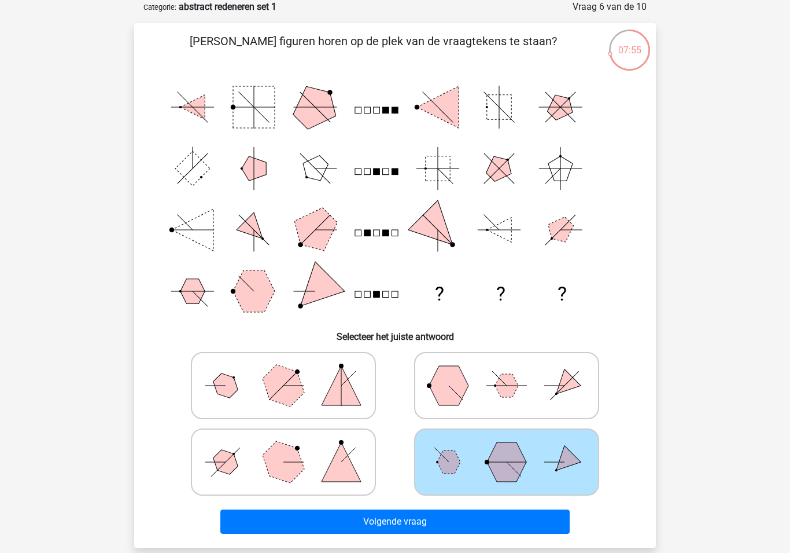
click at [424, 508] on div "Welke figuren horen op de plek van de vraagtekens te staan? ? ? ? Selecteer het…" at bounding box center [395, 285] width 522 height 524
click at [423, 508] on button "Volgende vraag" at bounding box center [395, 521] width 350 height 24
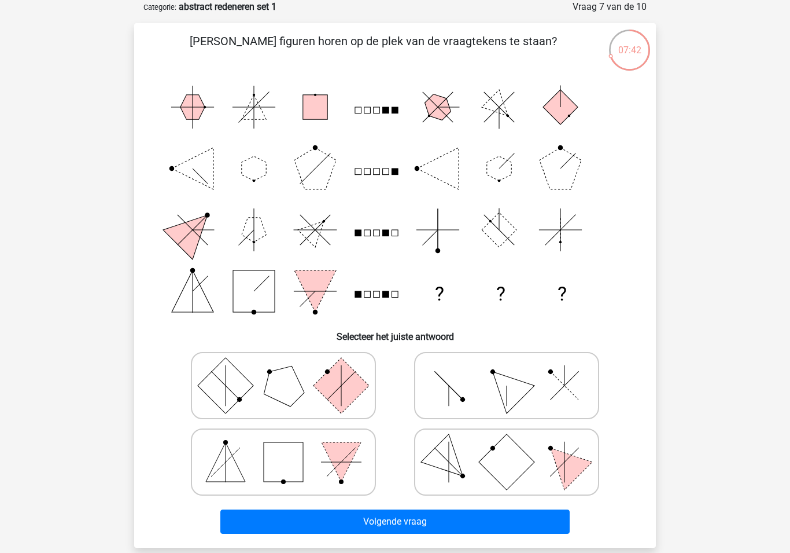
click at [270, 383] on polygon at bounding box center [284, 385] width 56 height 56
click at [284, 371] on input "radio" at bounding box center [288, 367] width 8 height 8
radio input "true"
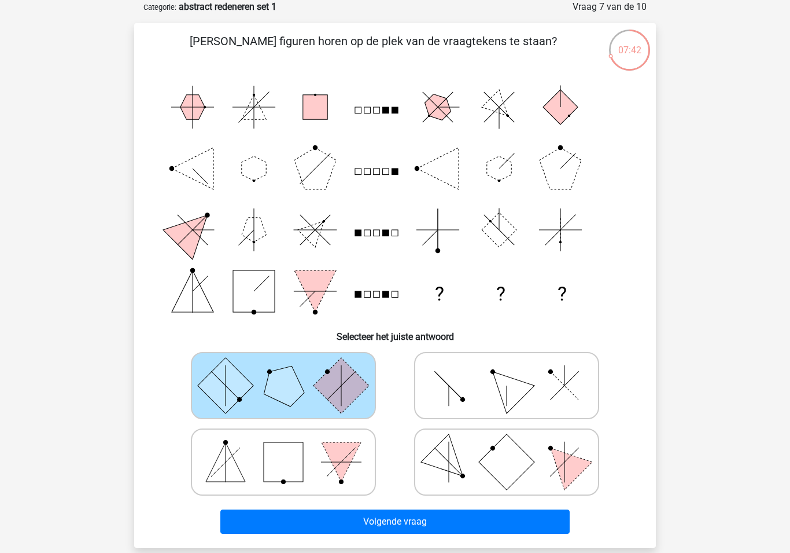
click at [364, 508] on button "Volgende vraag" at bounding box center [395, 521] width 350 height 24
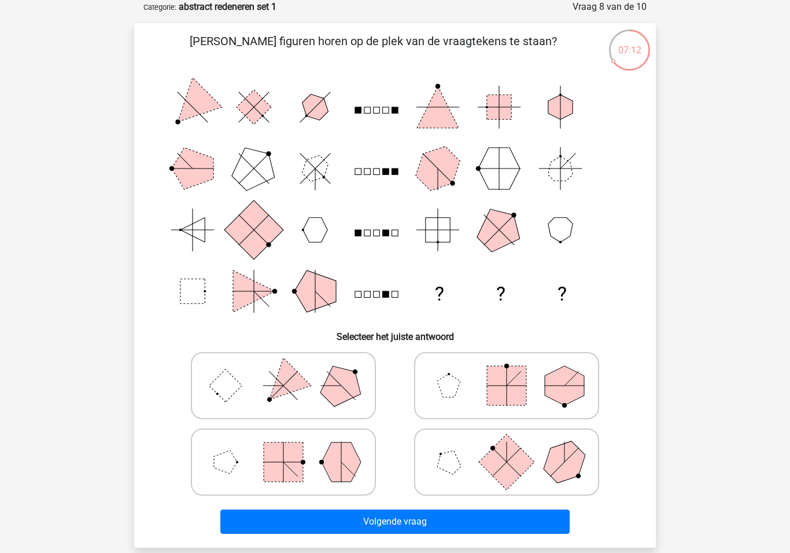
click at [318, 458] on icon at bounding box center [284, 462] width 174 height 58
click at [291, 447] on input "radio" at bounding box center [288, 444] width 8 height 8
radio input "true"
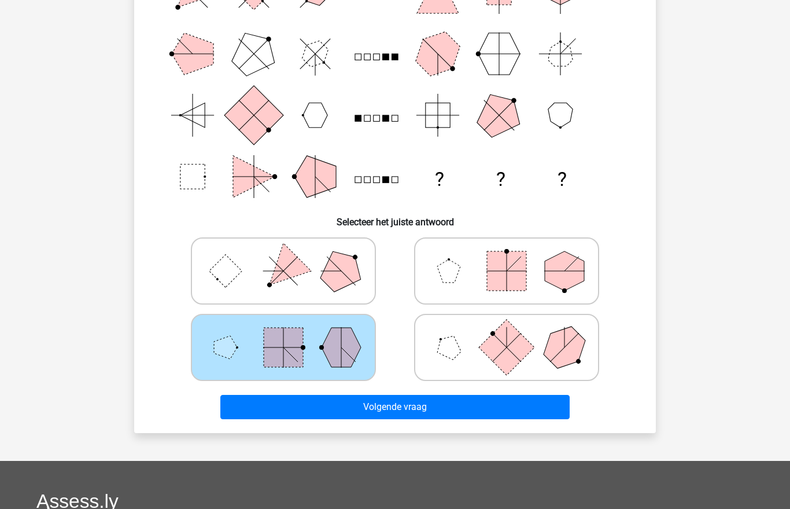
click at [347, 403] on button "Volgende vraag" at bounding box center [395, 407] width 350 height 24
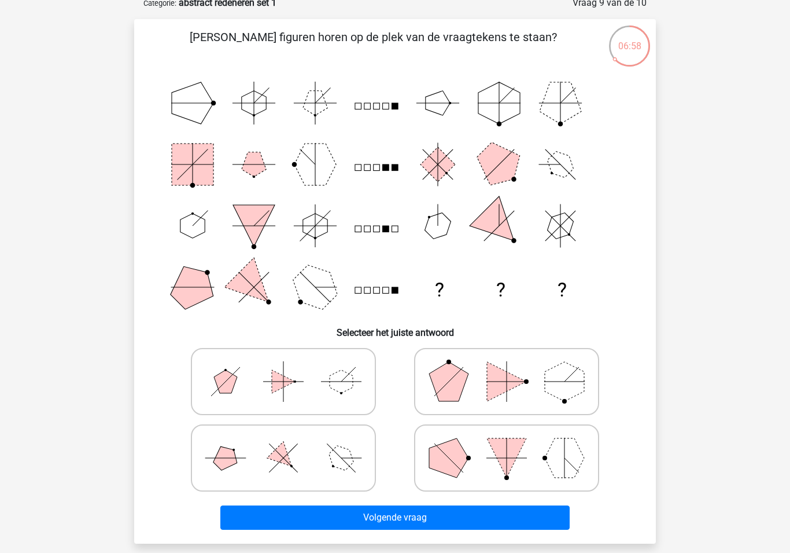
scroll to position [69, 0]
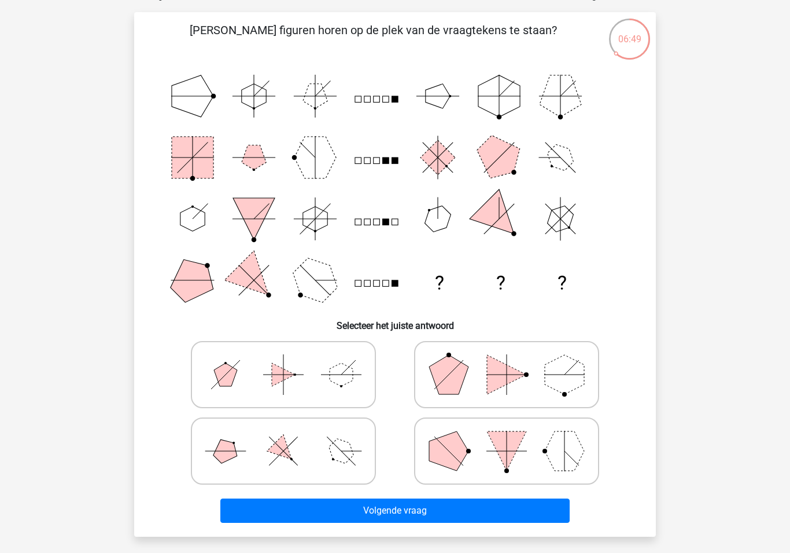
click at [448, 448] on polygon at bounding box center [448, 450] width 39 height 39
click at [507, 436] on input "radio" at bounding box center [511, 433] width 8 height 8
radio input "true"
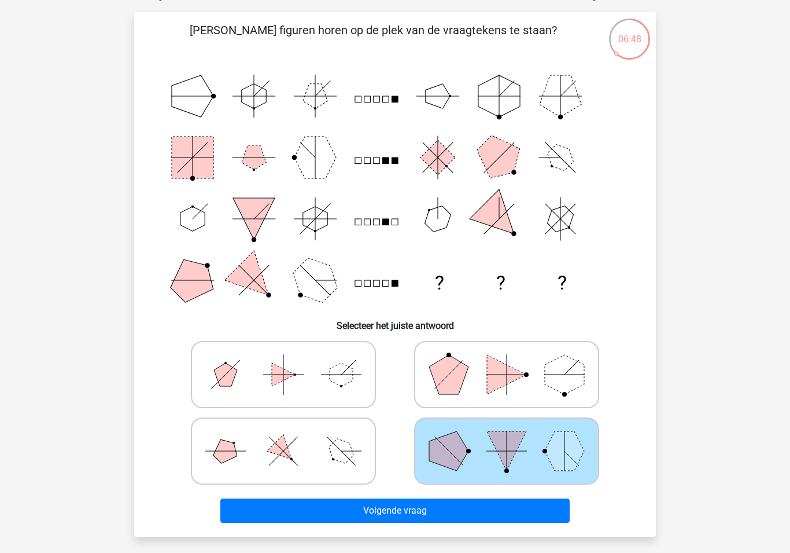
click at [425, 508] on button "Volgende vraag" at bounding box center [395, 510] width 350 height 24
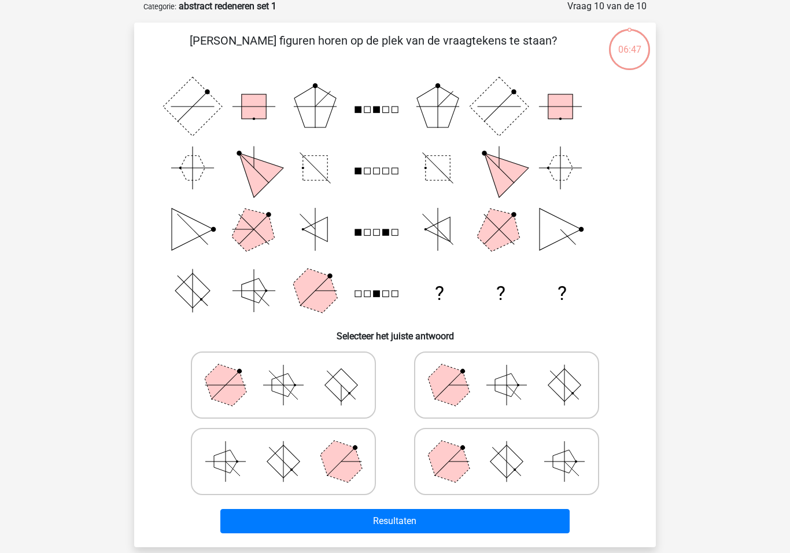
scroll to position [58, 0]
click at [315, 458] on icon at bounding box center [284, 462] width 174 height 58
click at [291, 447] on input "radio" at bounding box center [288, 444] width 8 height 8
radio input "true"
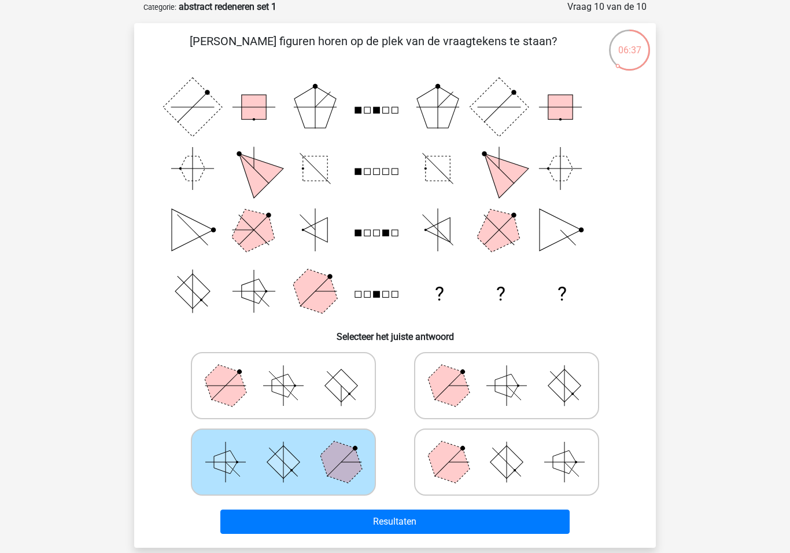
click at [380, 508] on button "Resultaten" at bounding box center [395, 521] width 350 height 24
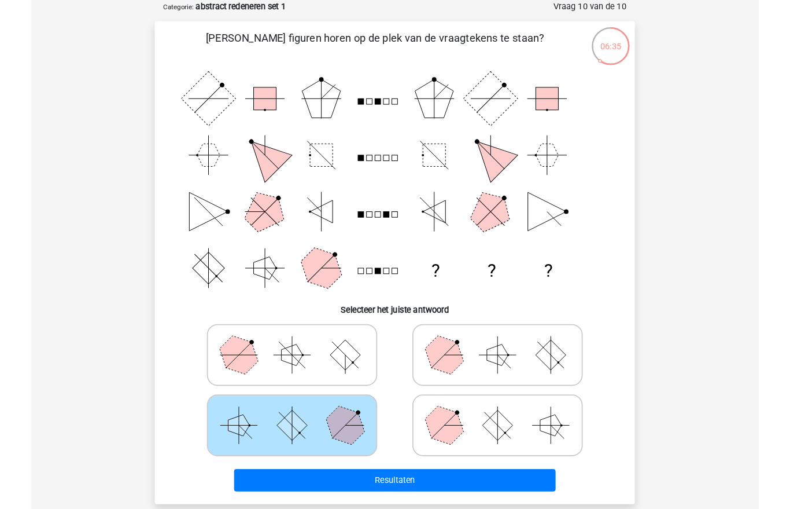
scroll to position [102, 0]
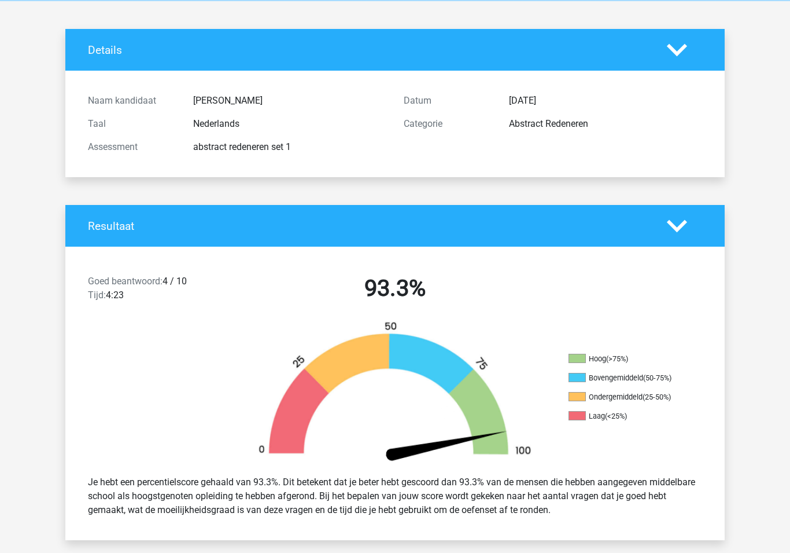
scroll to position [47, 0]
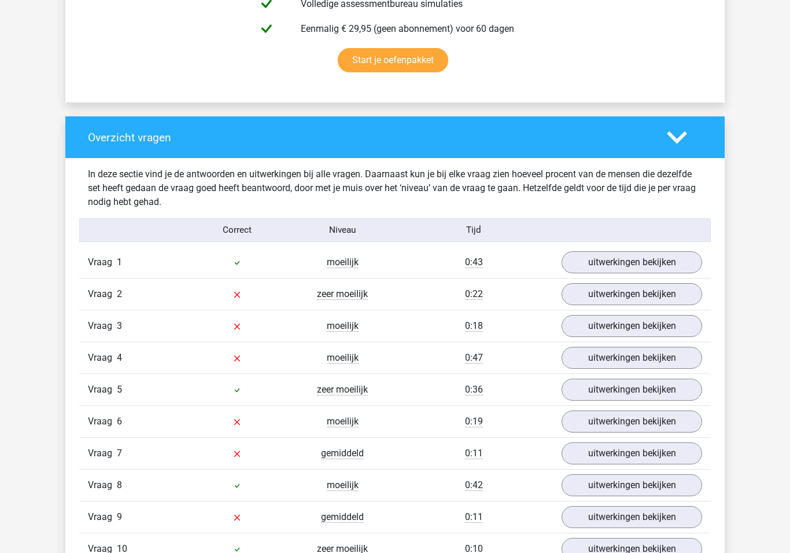
click at [649, 261] on link "uitwerkingen bekijken" at bounding box center [632, 263] width 141 height 22
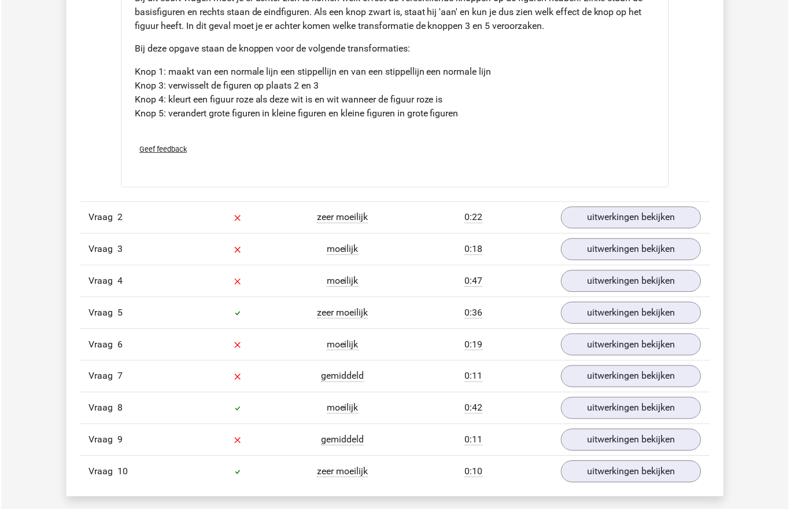
scroll to position [1576, 0]
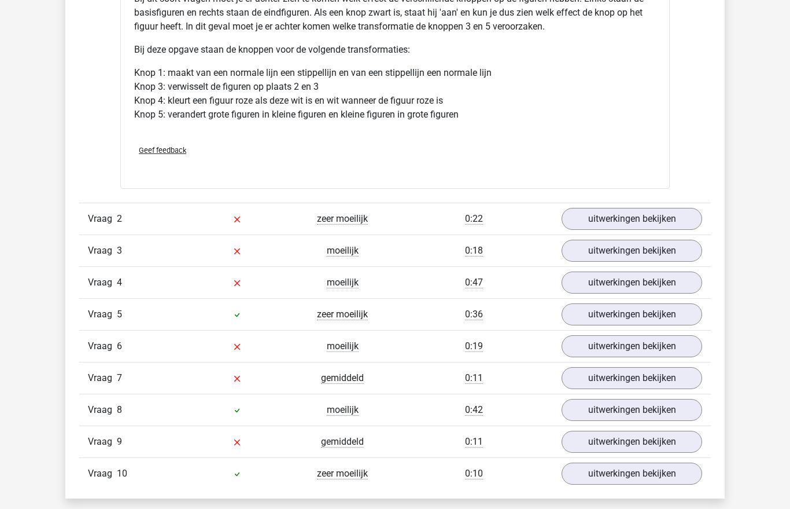
click at [659, 216] on link "uitwerkingen bekijken" at bounding box center [632, 219] width 141 height 22
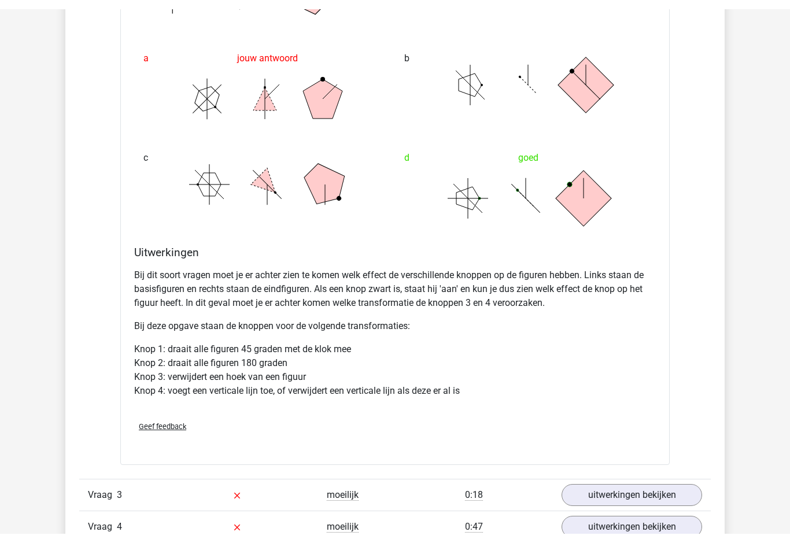
scroll to position [2119, 0]
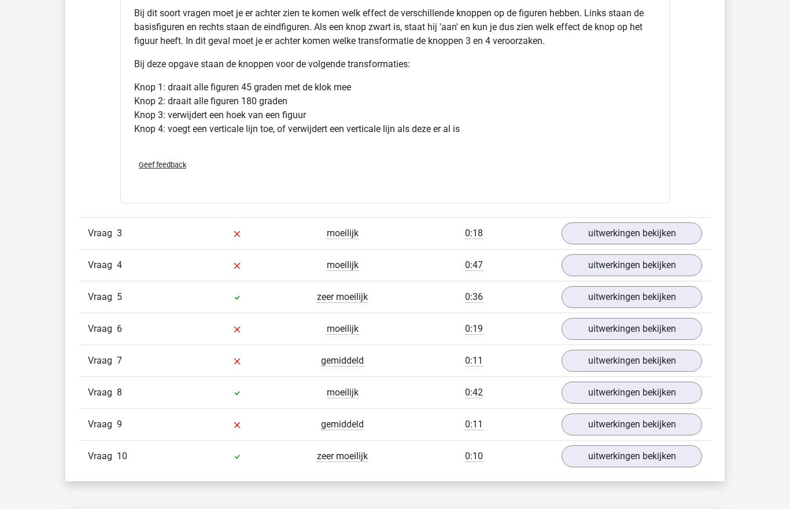
click at [661, 229] on link "uitwerkingen bekijken" at bounding box center [632, 234] width 141 height 22
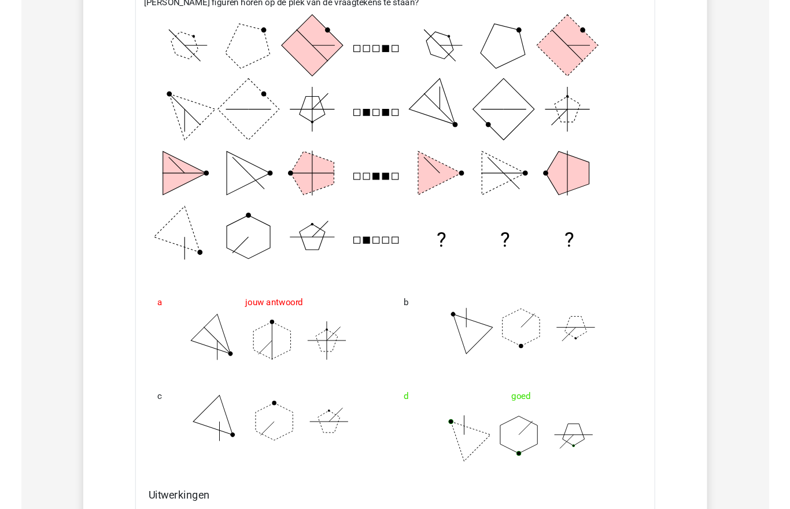
scroll to position [2657, 0]
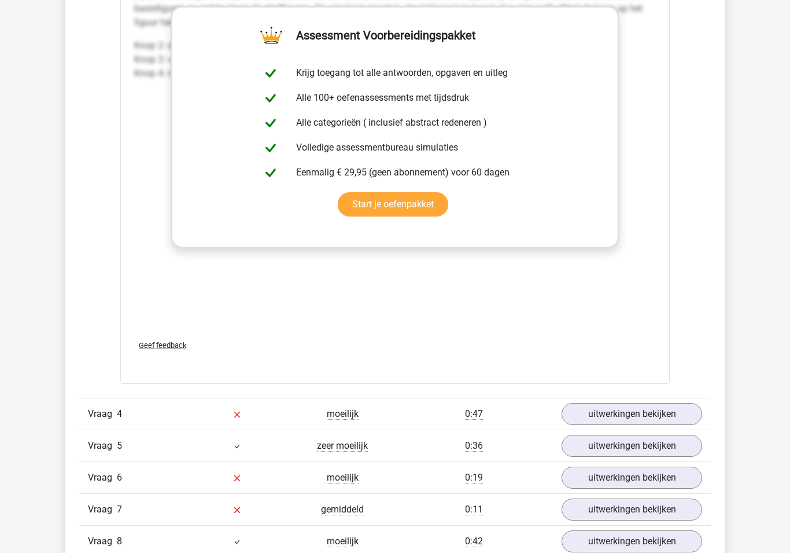
click at [625, 404] on link "uitwerkingen bekijken" at bounding box center [632, 414] width 141 height 22
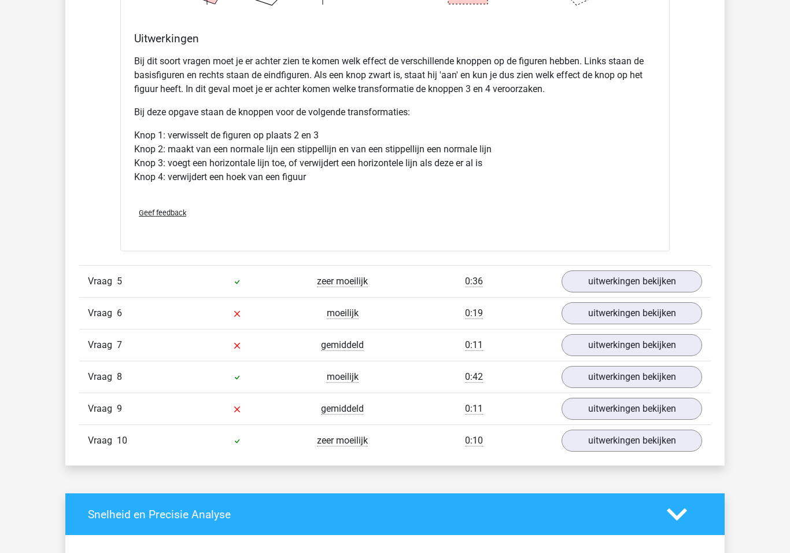
scroll to position [4093, 0]
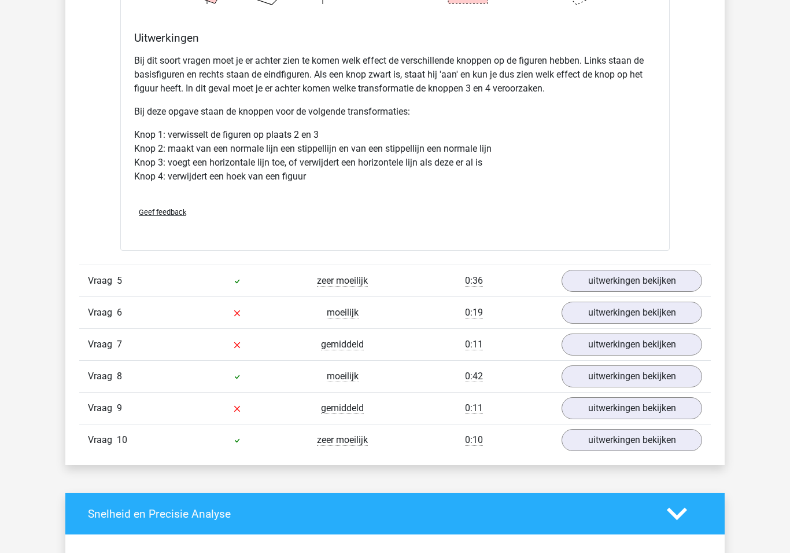
click at [656, 280] on link "uitwerkingen bekijken" at bounding box center [632, 281] width 141 height 22
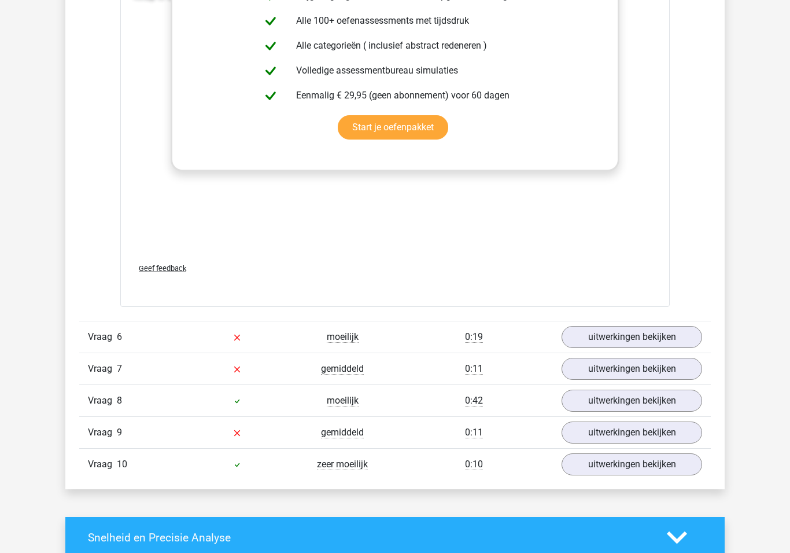
click at [659, 332] on link "uitwerkingen bekijken" at bounding box center [632, 337] width 141 height 22
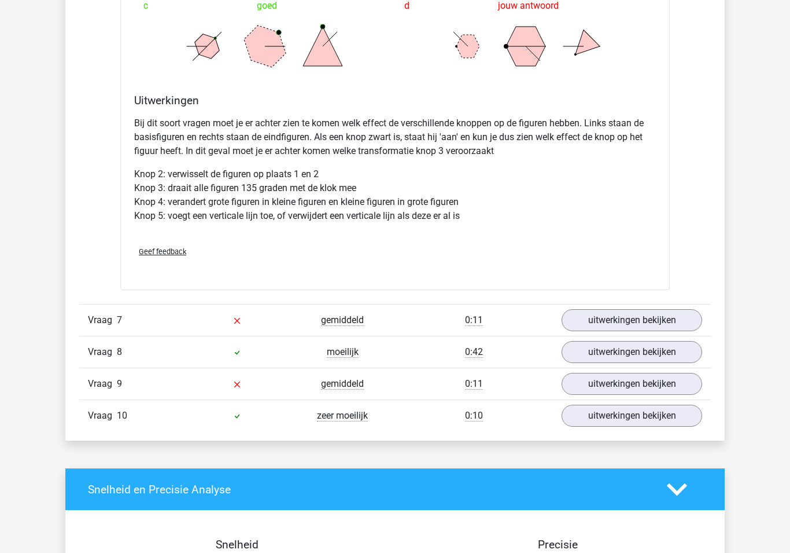
click at [642, 310] on link "uitwerkingen bekijken" at bounding box center [632, 321] width 141 height 22
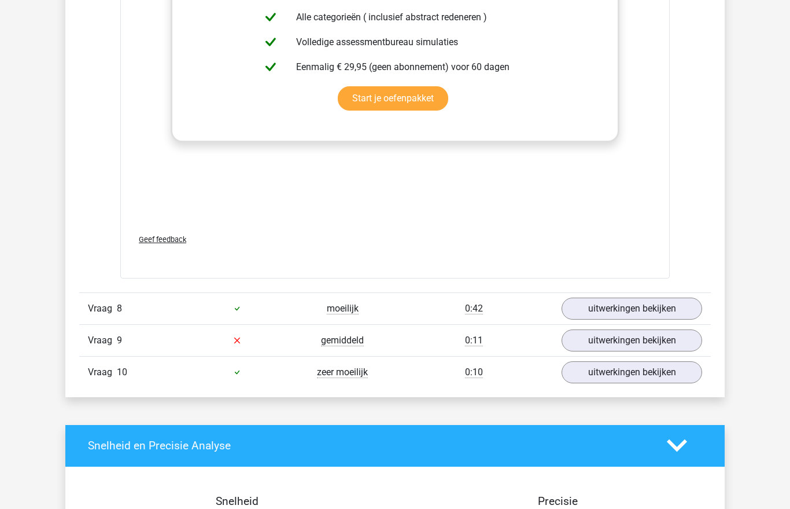
click at [634, 304] on link "uitwerkingen bekijken" at bounding box center [632, 309] width 141 height 22
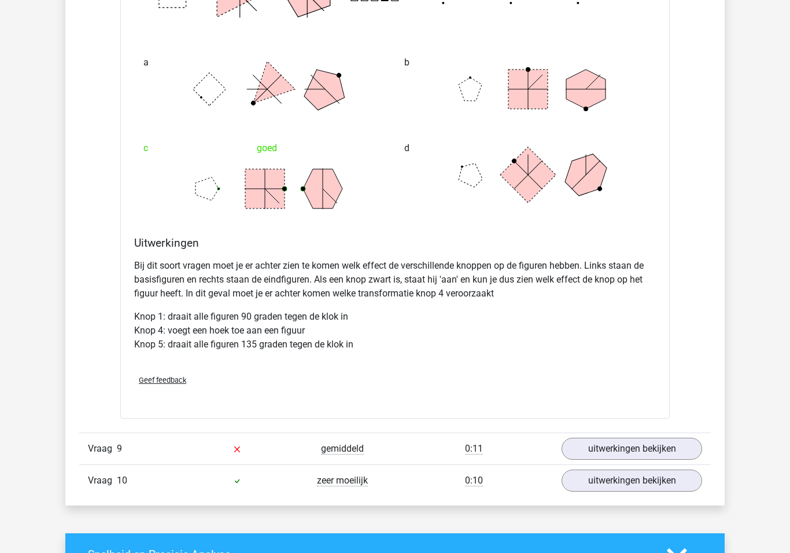
scroll to position [7406, 0]
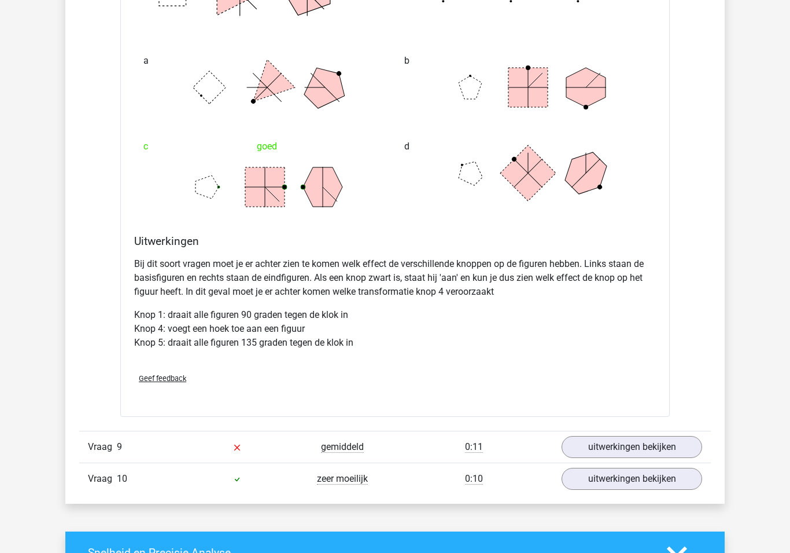
click at [627, 446] on link "uitwerkingen bekijken" at bounding box center [632, 447] width 141 height 22
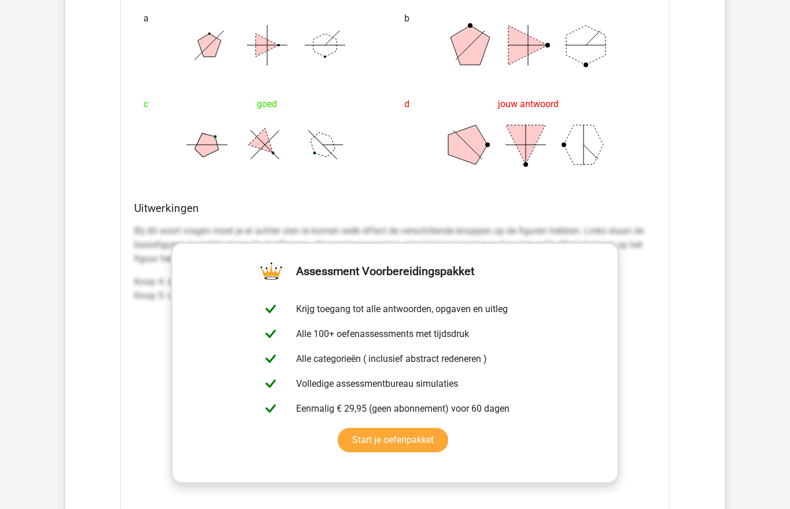
scroll to position [8123, 0]
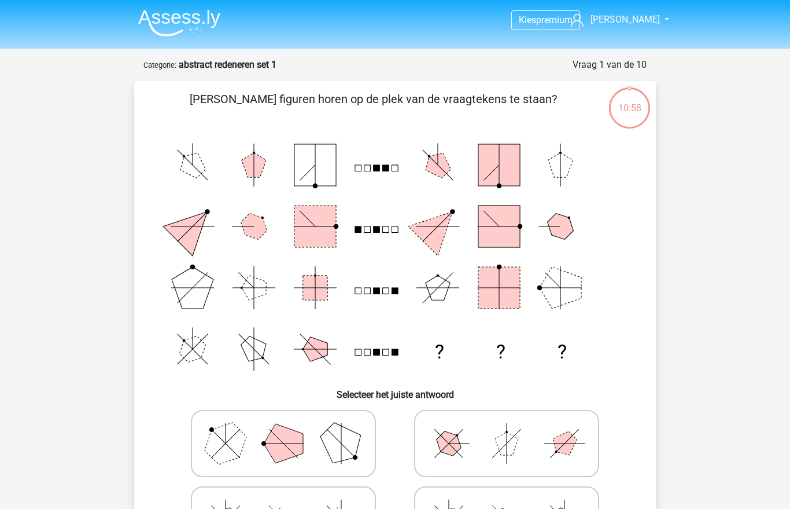
click at [197, 17] on img at bounding box center [179, 22] width 82 height 27
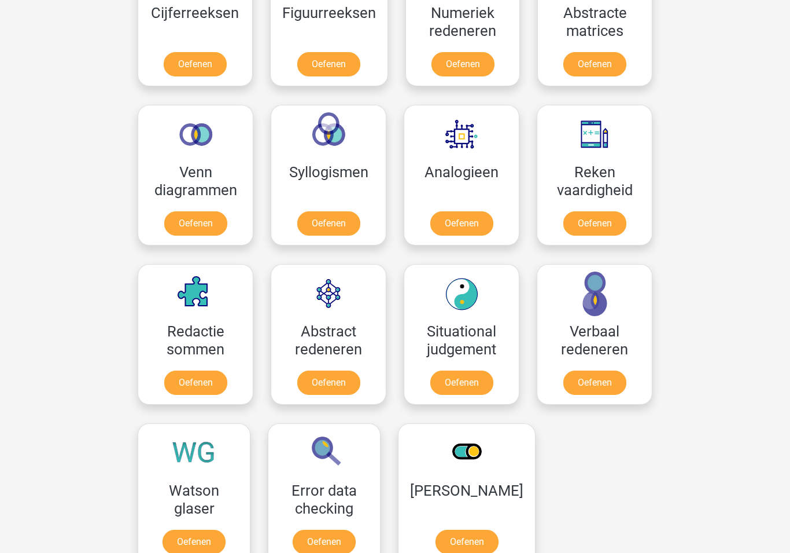
scroll to position [597, 0]
click at [608, 224] on link "Oefenen" at bounding box center [595, 223] width 63 height 24
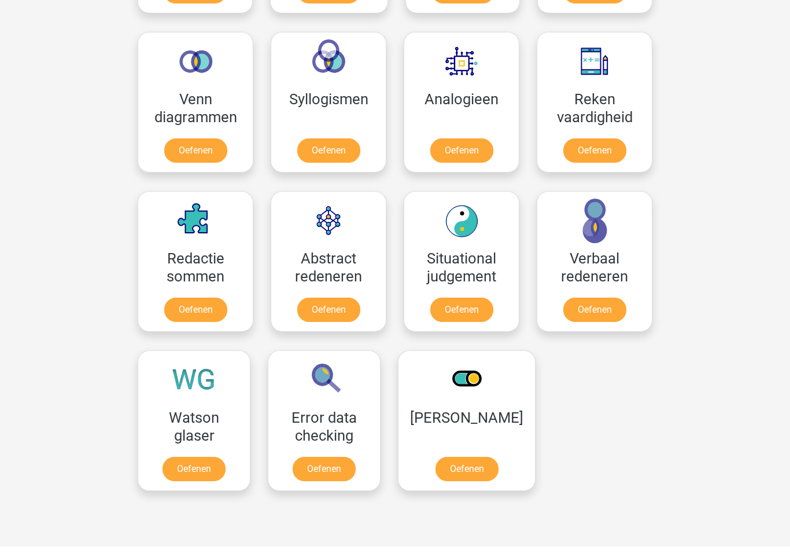
scroll to position [684, 0]
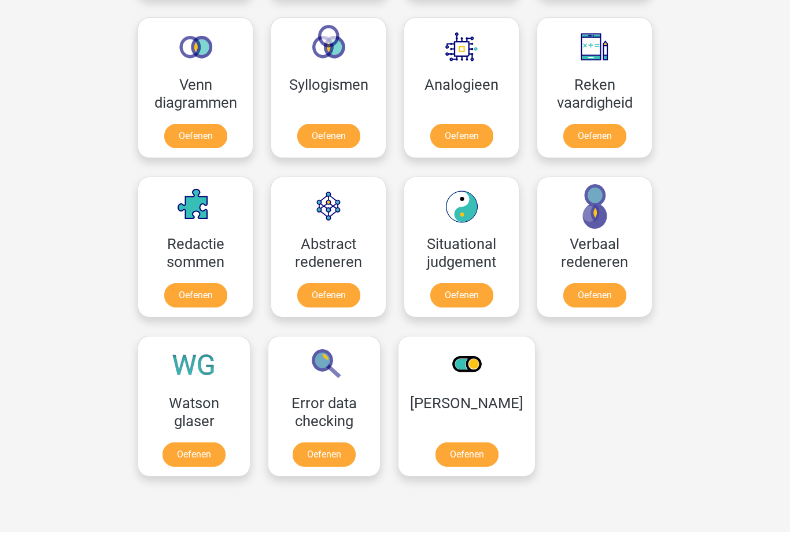
click at [194, 454] on link "Oefenen" at bounding box center [194, 454] width 63 height 24
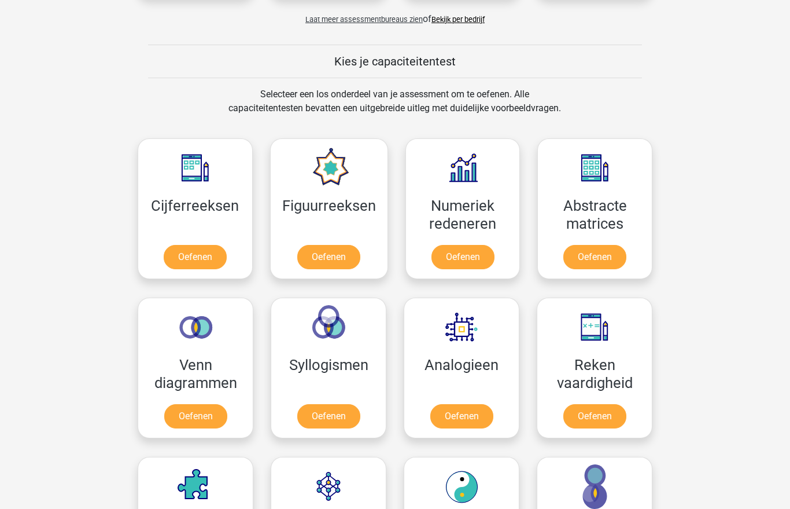
scroll to position [415, 0]
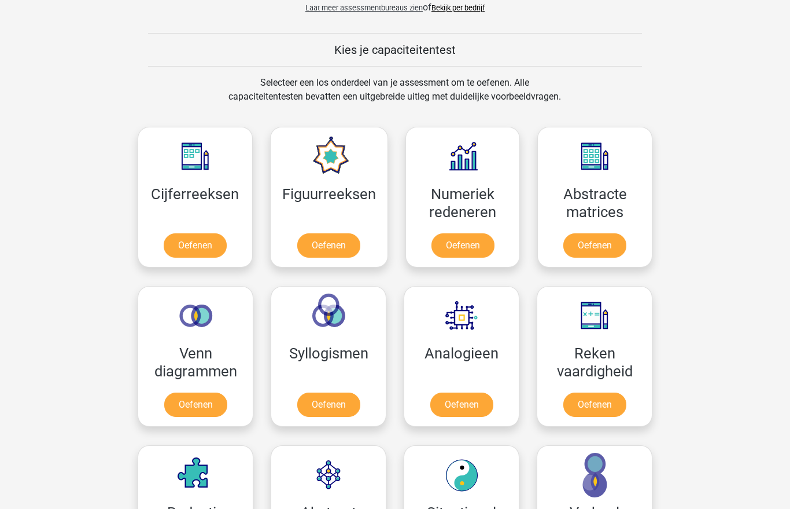
click at [194, 405] on link "Oefenen" at bounding box center [195, 405] width 63 height 24
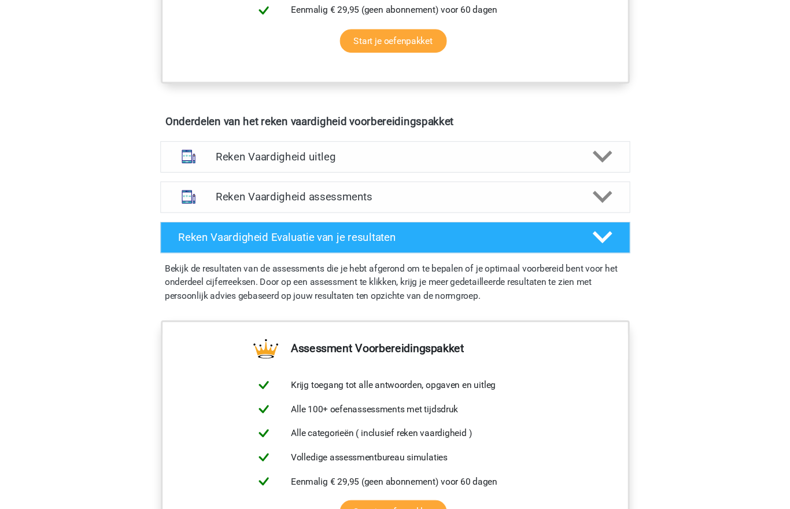
scroll to position [588, 0]
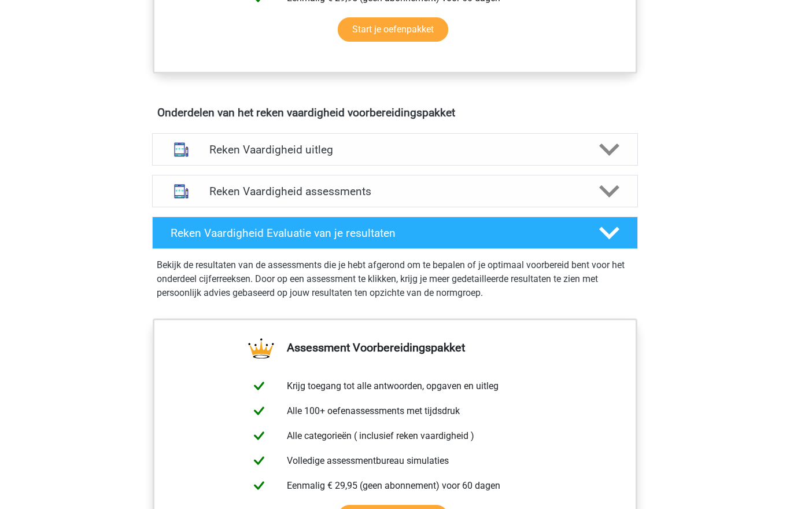
click at [424, 139] on div "Reken Vaardigheid uitleg" at bounding box center [395, 149] width 486 height 32
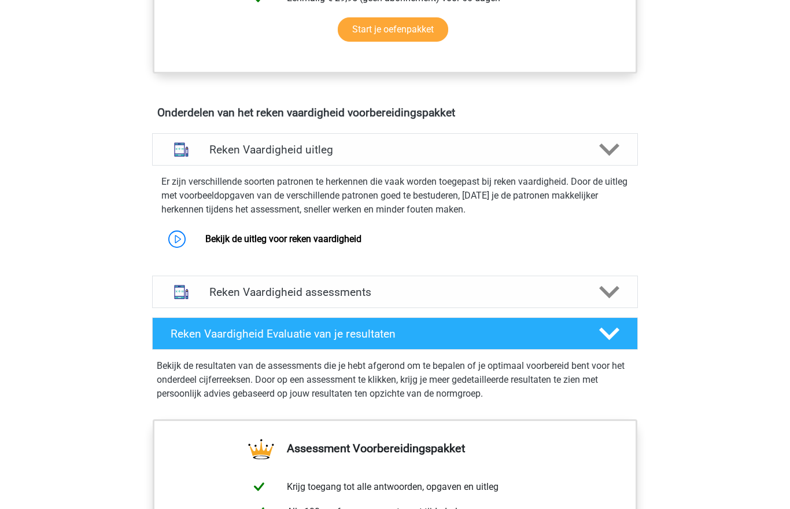
click at [350, 233] on link "Bekijk de uitleg voor reken vaardigheid" at bounding box center [283, 238] width 156 height 11
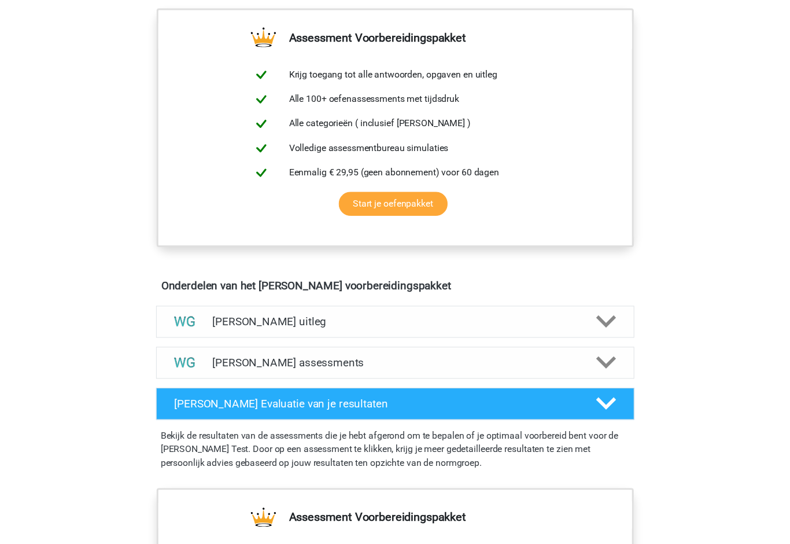
scroll to position [452, 0]
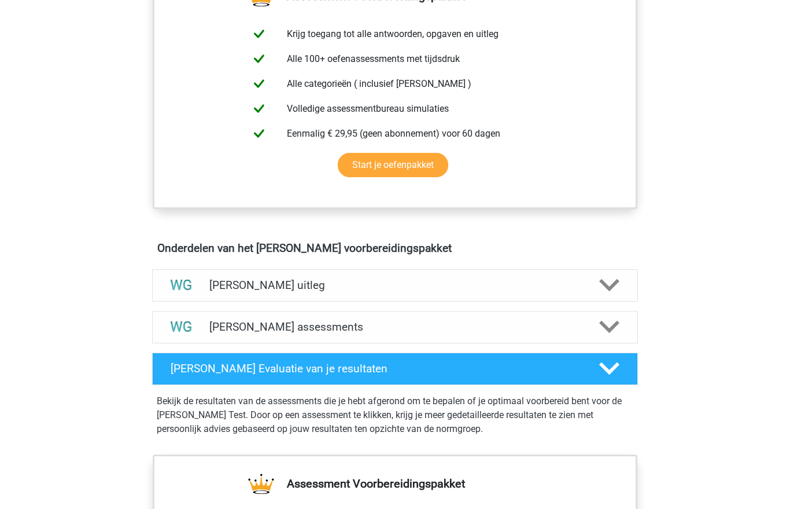
click at [290, 282] on h4 "Watson Glaser uitleg" at bounding box center [394, 284] width 371 height 13
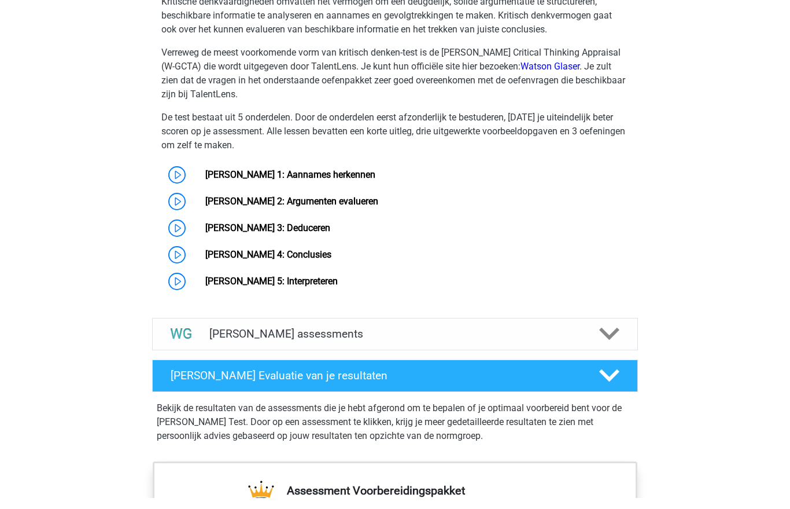
scroll to position [870, 0]
click at [315, 175] on link "Watson Glaser 1: Aannames herkennen" at bounding box center [290, 174] width 170 height 11
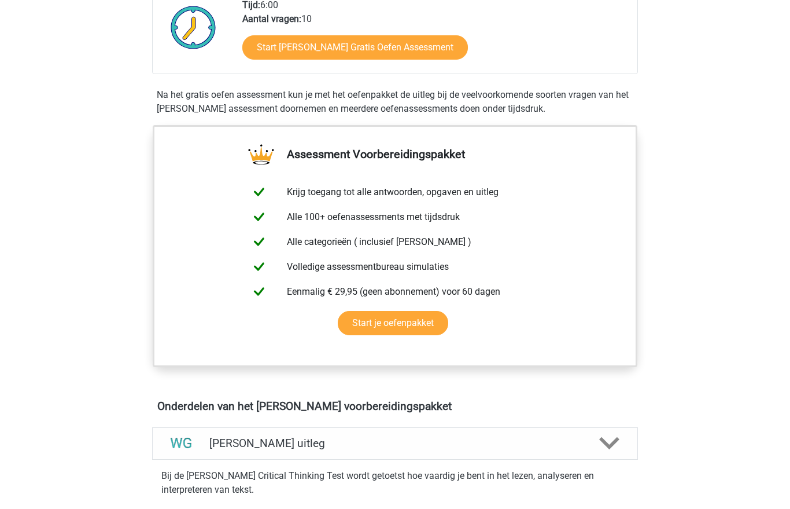
scroll to position [285, 0]
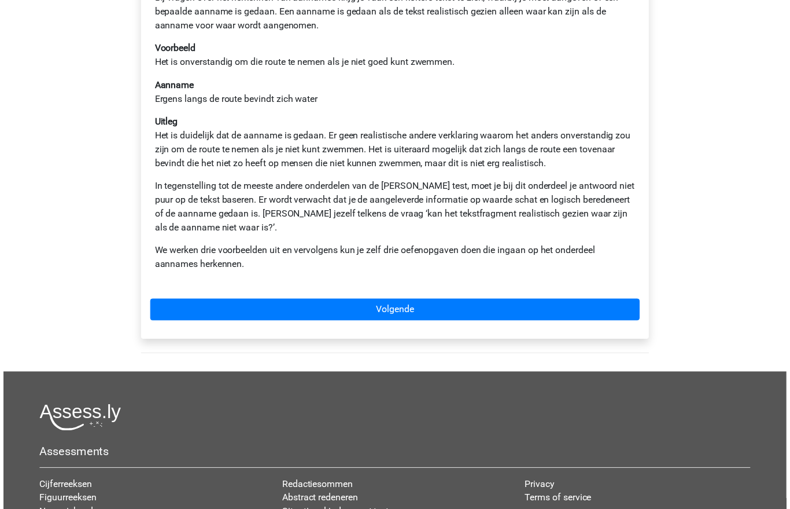
scroll to position [245, 0]
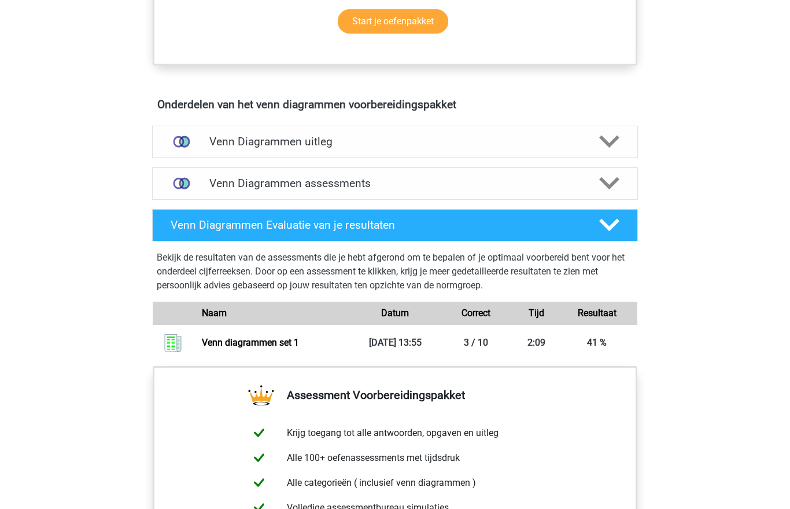
click at [338, 128] on div "Venn Diagrammen uitleg" at bounding box center [395, 142] width 486 height 32
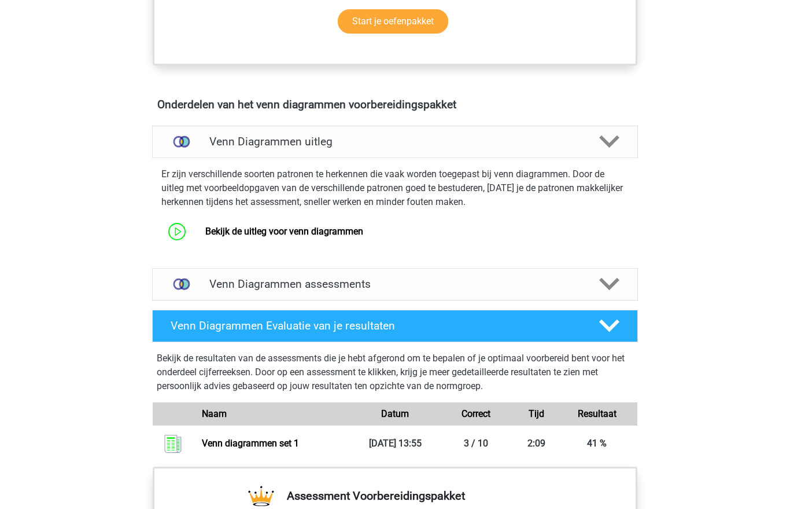
click at [265, 226] on link "Bekijk de uitleg voor venn diagrammen" at bounding box center [284, 231] width 158 height 11
click at [544, 126] on div "Venn Diagrammen uitleg" at bounding box center [395, 142] width 486 height 32
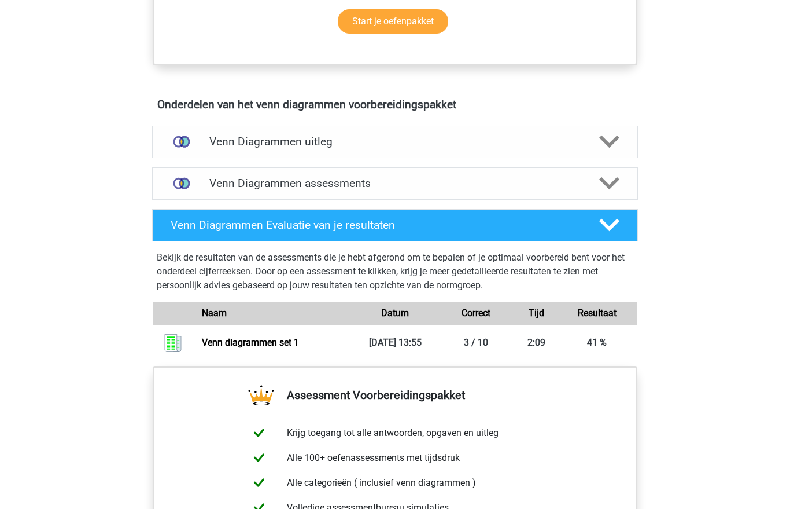
click at [464, 182] on h4 "Venn Diagrammen assessments" at bounding box center [394, 182] width 371 height 13
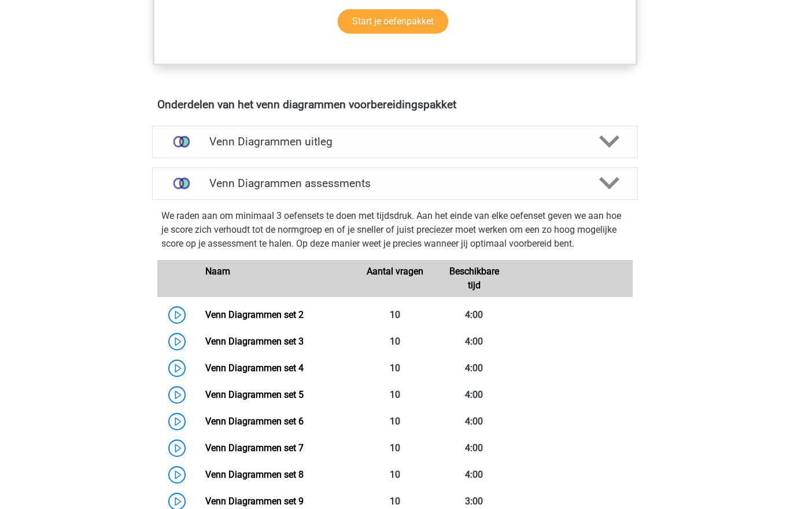
click at [295, 310] on link "Venn Diagrammen set 2" at bounding box center [254, 314] width 98 height 11
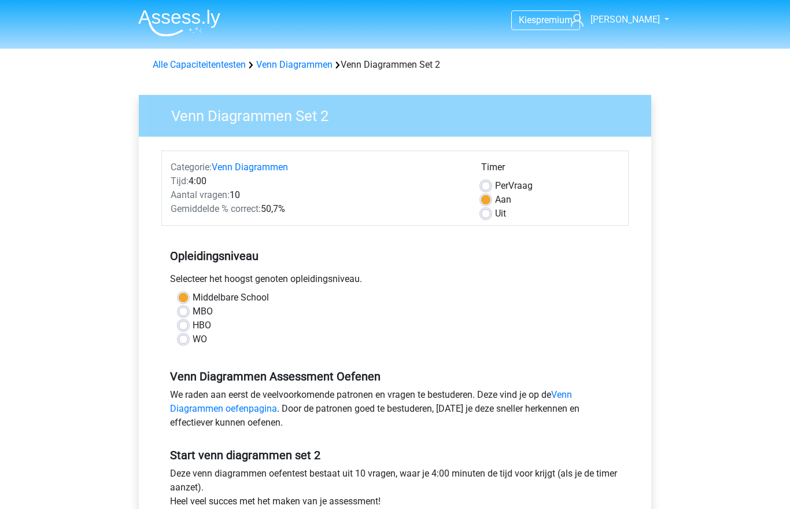
click at [193, 307] on label "MBO" at bounding box center [203, 311] width 20 height 14
click at [187, 307] on input "MBO" at bounding box center [183, 310] width 9 height 12
radio input "true"
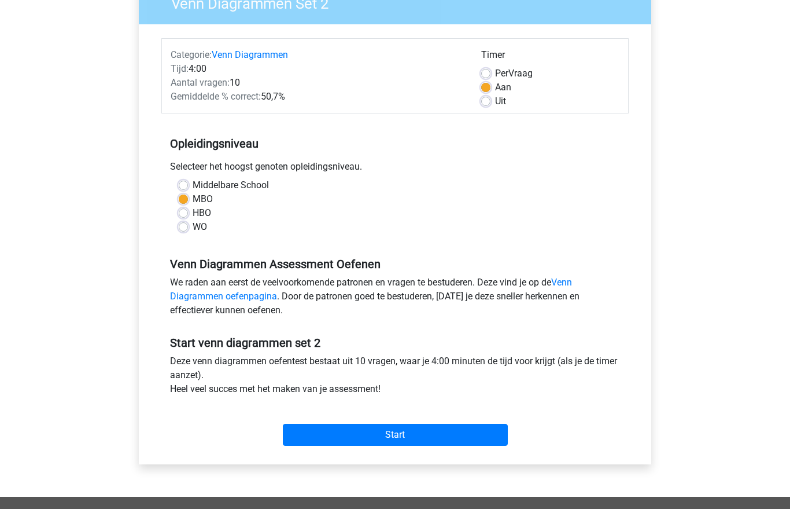
scroll to position [112, 0]
click at [326, 439] on input "Start" at bounding box center [395, 435] width 225 height 22
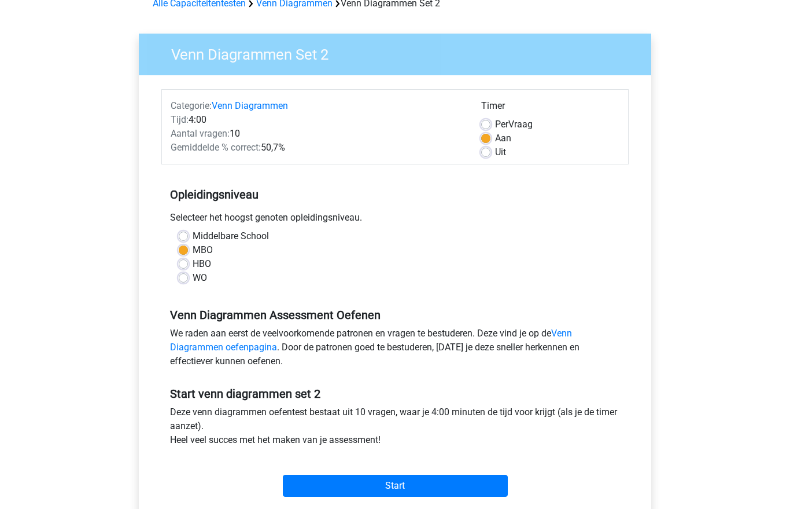
scroll to position [0, 0]
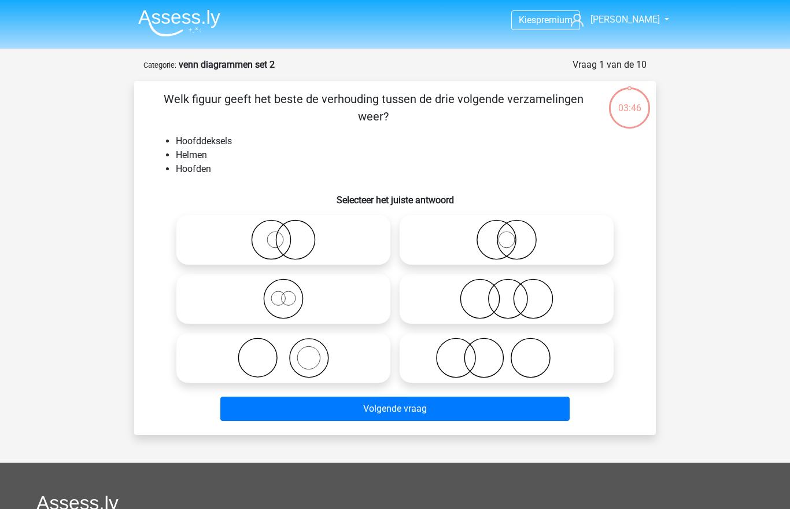
click at [312, 240] on icon at bounding box center [283, 239] width 205 height 41
click at [291, 234] on input "radio" at bounding box center [288, 230] width 8 height 8
radio input "true"
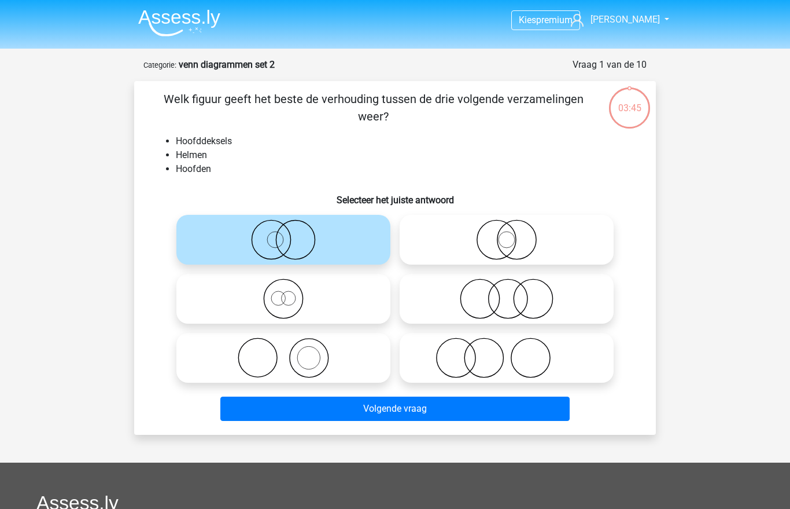
click at [385, 407] on button "Volgende vraag" at bounding box center [395, 408] width 350 height 24
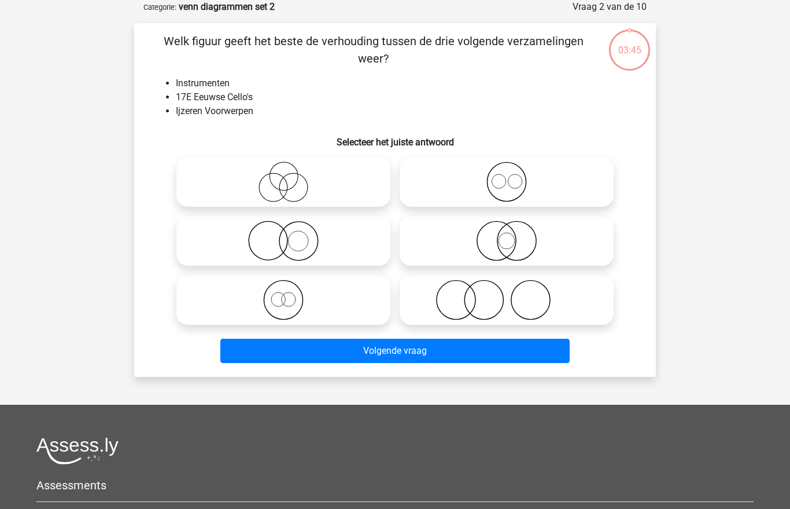
scroll to position [58, 0]
click at [471, 237] on icon at bounding box center [506, 240] width 205 height 41
click at [507, 235] on input "radio" at bounding box center [511, 231] width 8 height 8
radio input "true"
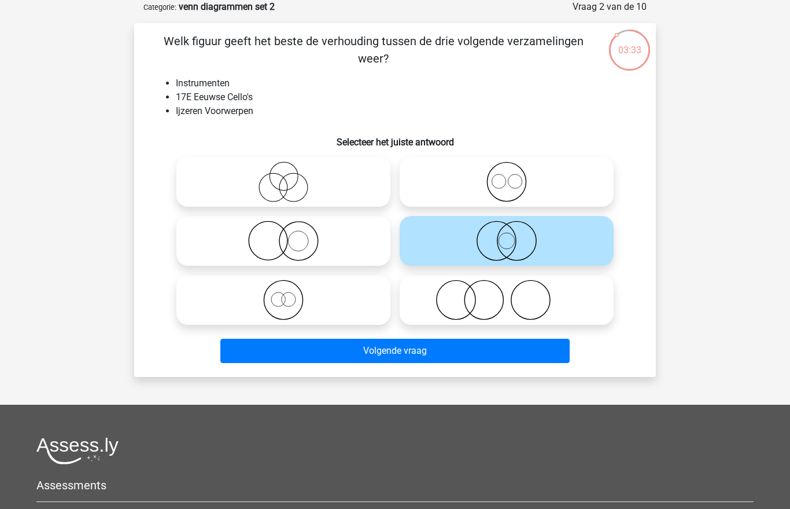
click at [405, 362] on button "Volgende vraag" at bounding box center [395, 350] width 350 height 24
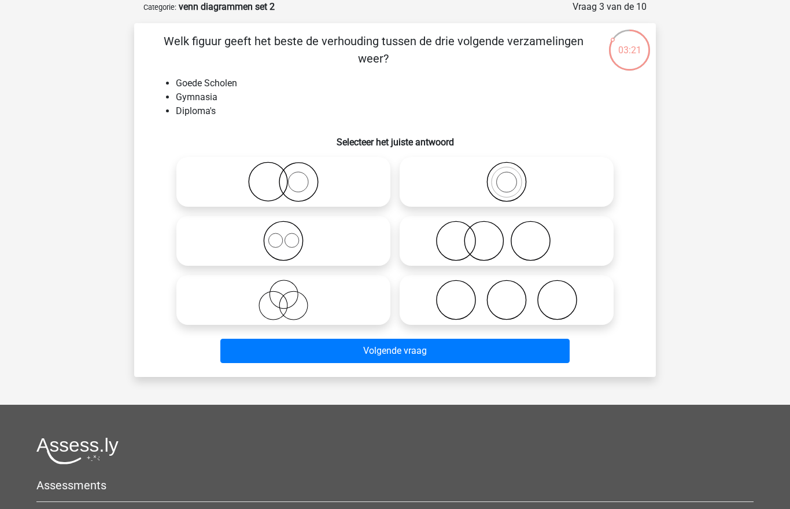
click at [335, 175] on icon at bounding box center [283, 181] width 205 height 41
click at [291, 175] on input "radio" at bounding box center [288, 172] width 8 height 8
radio input "true"
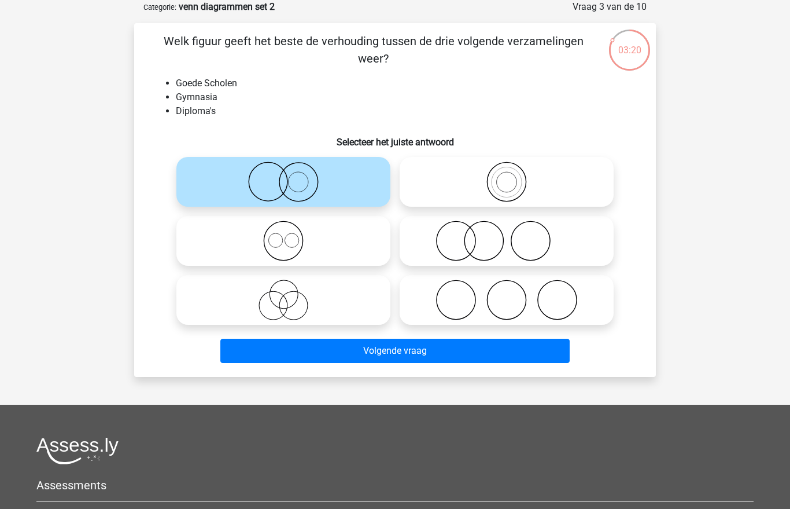
click at [348, 355] on button "Volgende vraag" at bounding box center [395, 350] width 350 height 24
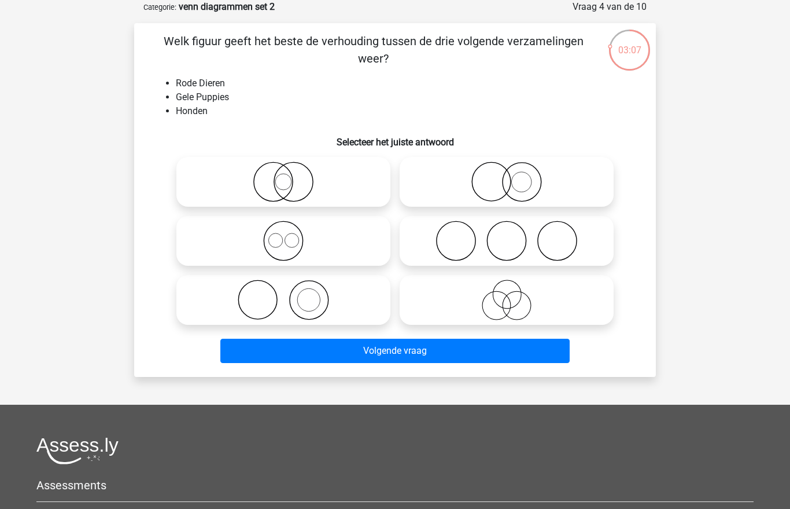
click at [487, 305] on icon at bounding box center [506, 299] width 205 height 41
click at [507, 294] on input "radio" at bounding box center [511, 290] width 8 height 8
radio input "true"
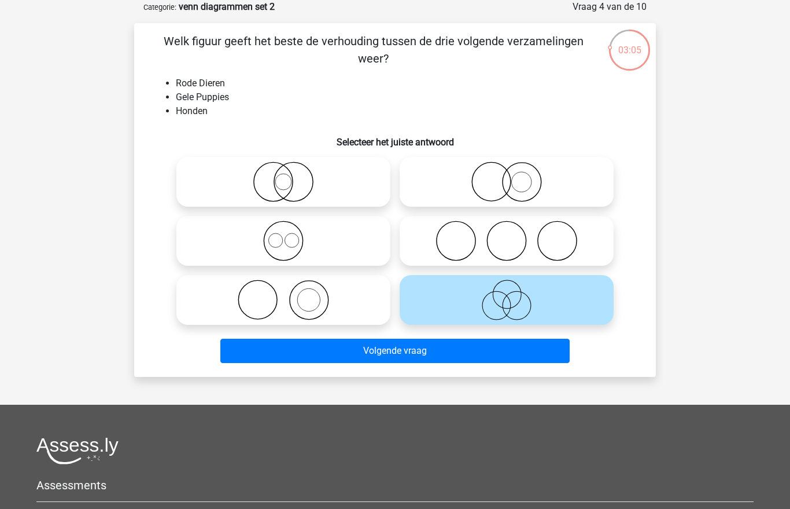
click at [423, 345] on button "Volgende vraag" at bounding box center [395, 350] width 350 height 24
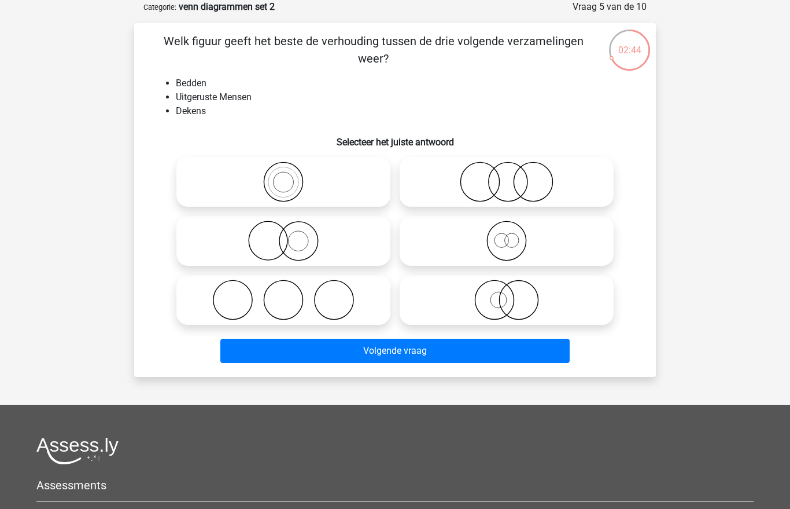
click at [479, 303] on icon at bounding box center [506, 299] width 205 height 41
click at [507, 294] on input "radio" at bounding box center [511, 290] width 8 height 8
radio input "true"
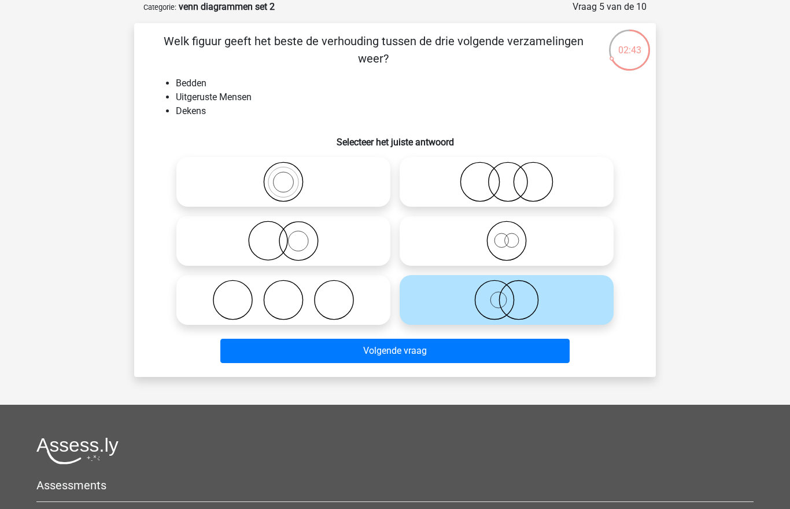
click at [414, 347] on button "Volgende vraag" at bounding box center [395, 350] width 350 height 24
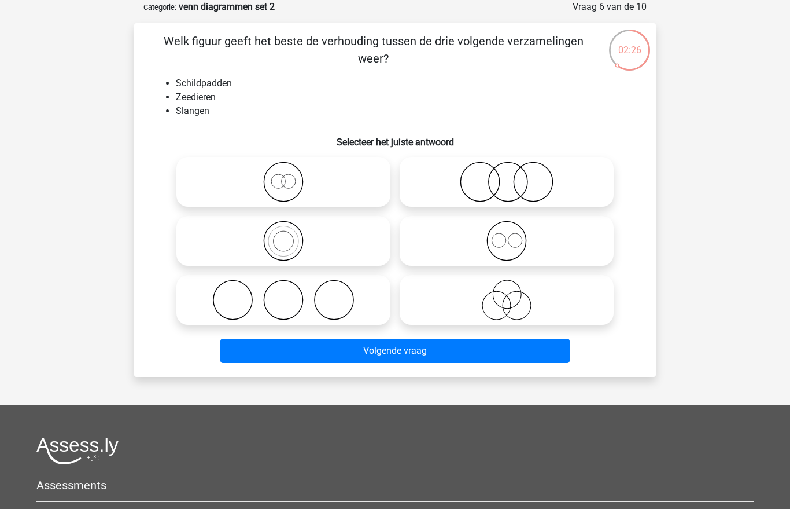
click at [303, 236] on icon at bounding box center [283, 240] width 205 height 41
click at [291, 235] on input "radio" at bounding box center [288, 231] width 8 height 8
radio input "true"
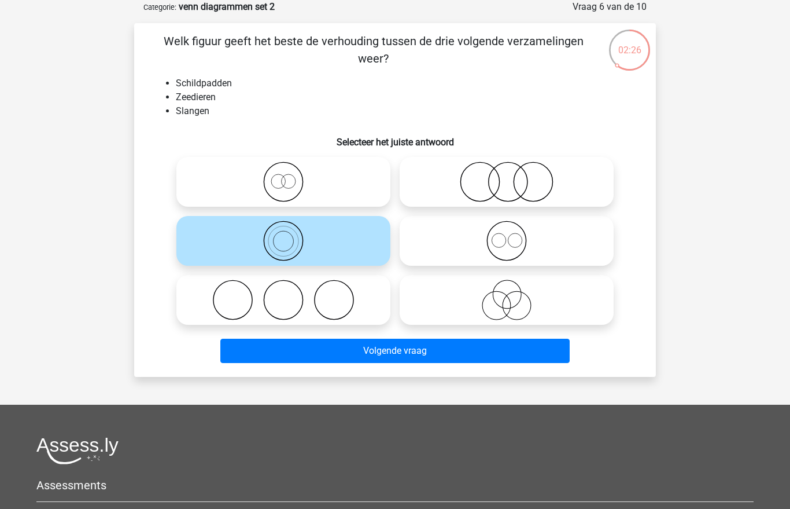
click at [347, 353] on button "Volgende vraag" at bounding box center [395, 350] width 350 height 24
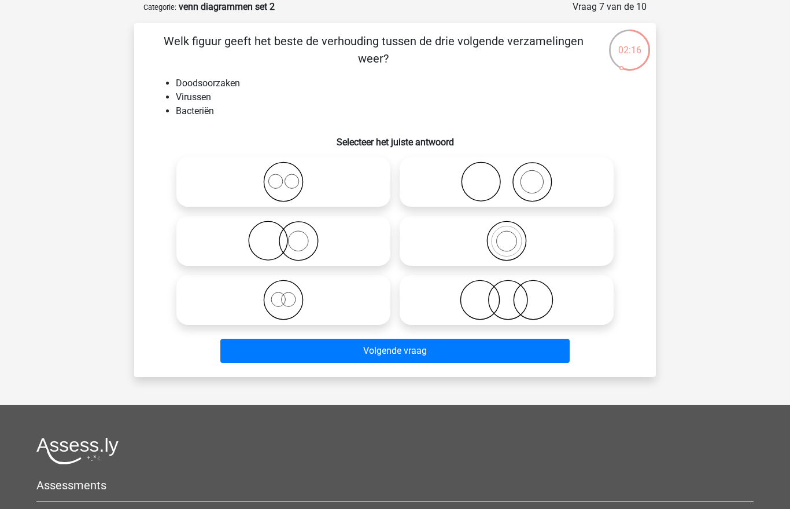
click at [335, 171] on icon at bounding box center [283, 181] width 205 height 41
click at [291, 171] on input "radio" at bounding box center [288, 172] width 8 height 8
radio input "true"
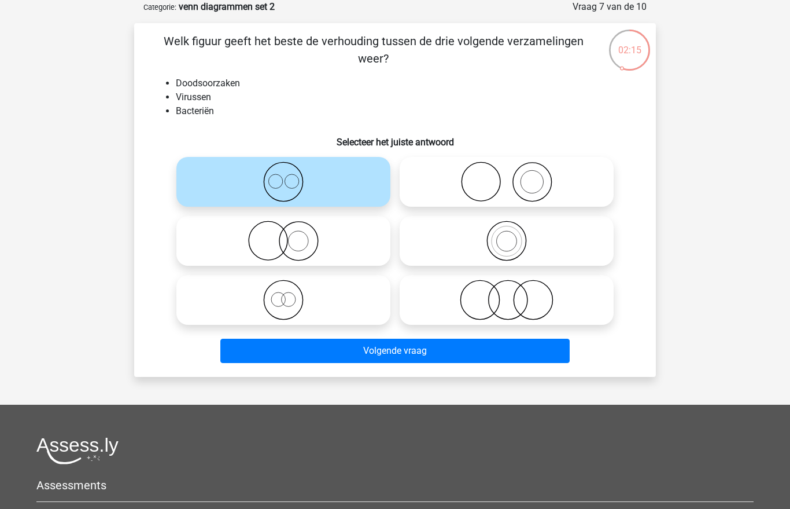
click at [383, 351] on button "Volgende vraag" at bounding box center [395, 350] width 350 height 24
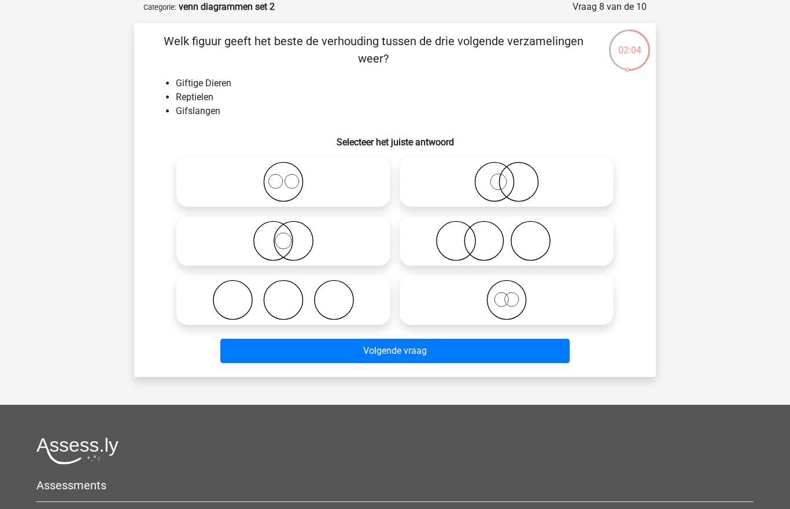
click at [501, 304] on icon at bounding box center [506, 299] width 205 height 41
click at [507, 294] on input "radio" at bounding box center [511, 290] width 8 height 8
radio input "true"
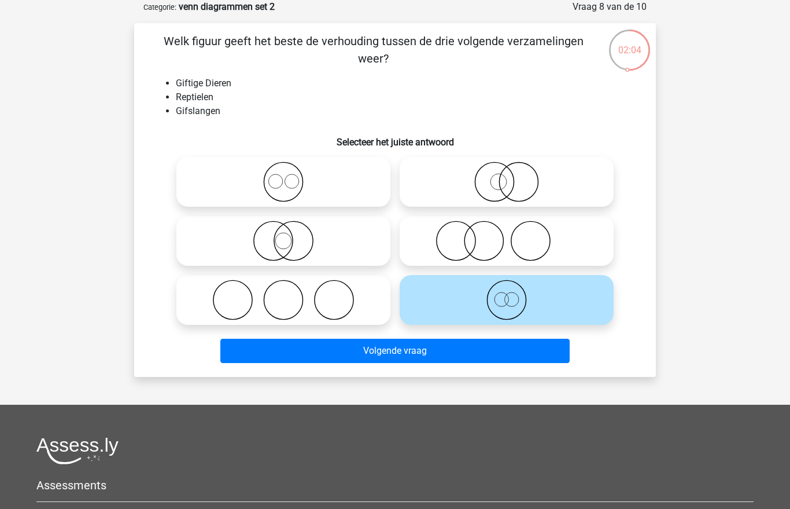
click at [441, 354] on button "Volgende vraag" at bounding box center [395, 350] width 350 height 24
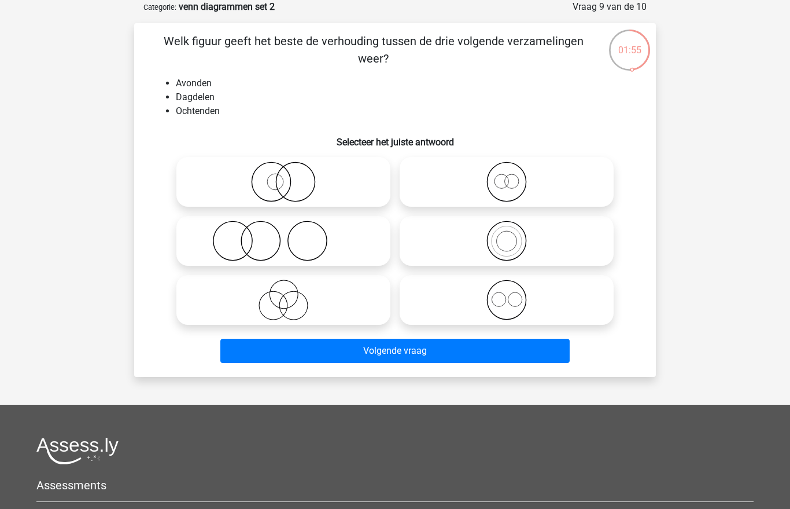
click at [473, 300] on icon at bounding box center [506, 299] width 205 height 41
click at [507, 294] on input "radio" at bounding box center [511, 290] width 8 height 8
radio input "true"
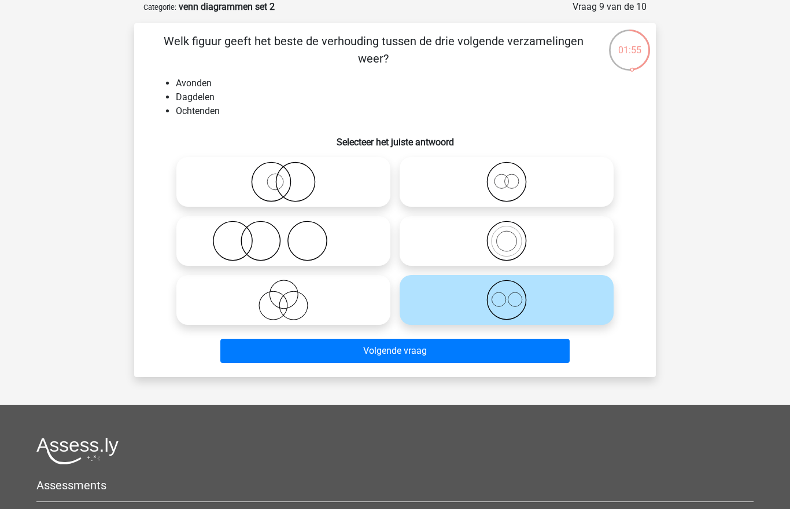
click at [420, 354] on button "Volgende vraag" at bounding box center [395, 350] width 350 height 24
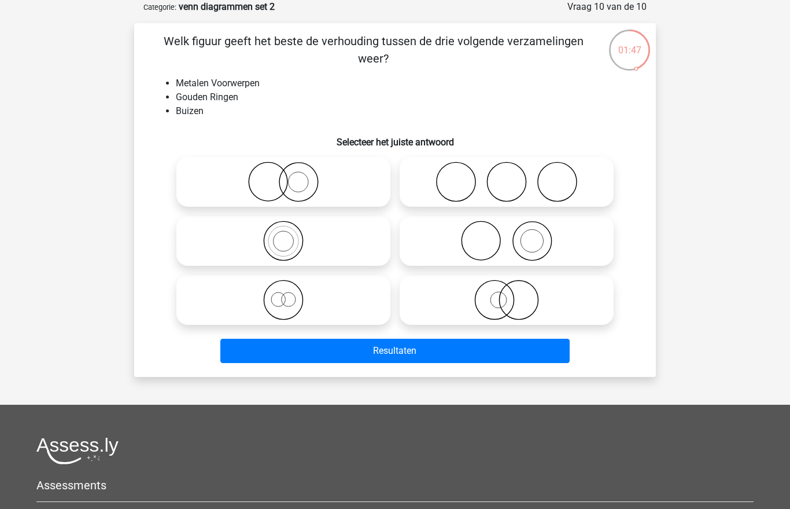
click at [494, 295] on icon at bounding box center [506, 299] width 205 height 41
click at [507, 294] on input "radio" at bounding box center [511, 290] width 8 height 8
radio input "true"
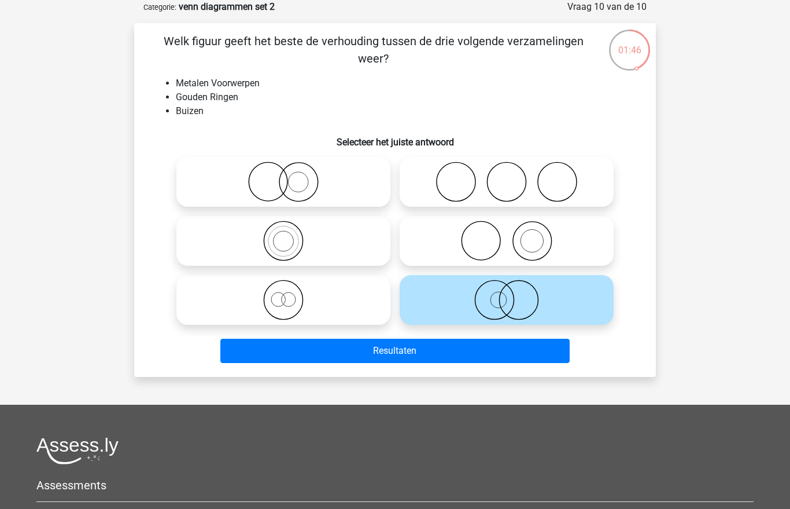
click at [406, 355] on button "Resultaten" at bounding box center [395, 350] width 350 height 24
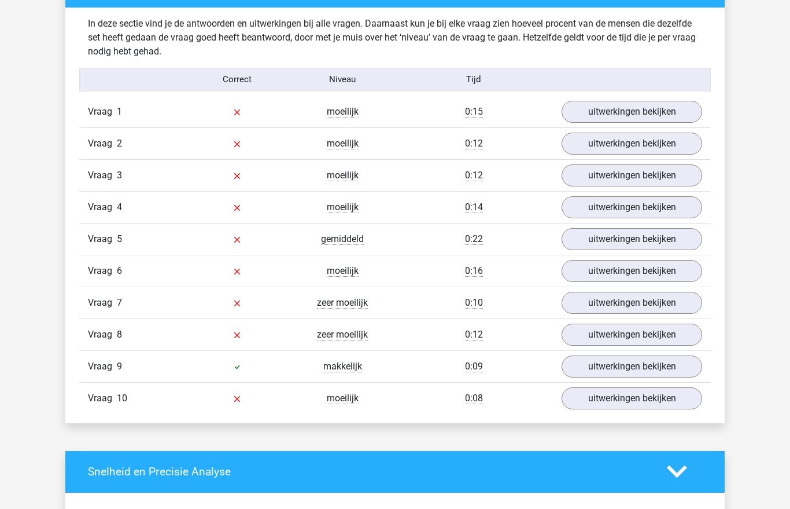
scroll to position [901, 0]
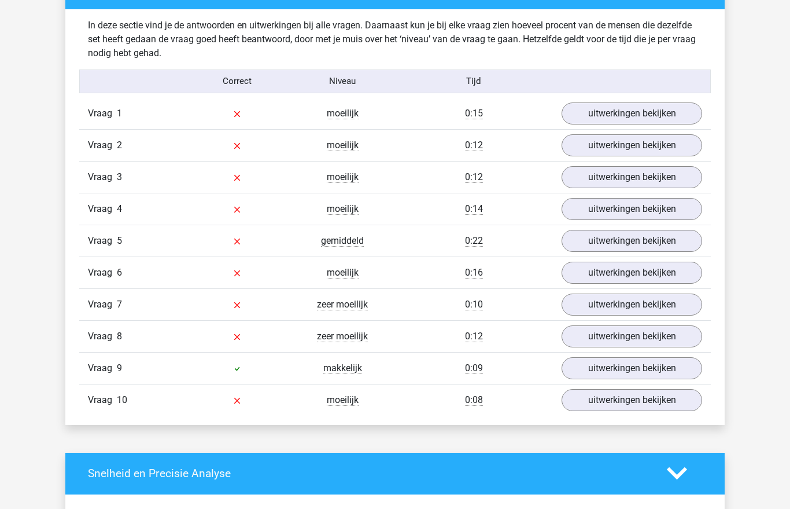
click at [633, 112] on link "uitwerkingen bekijken" at bounding box center [632, 113] width 141 height 22
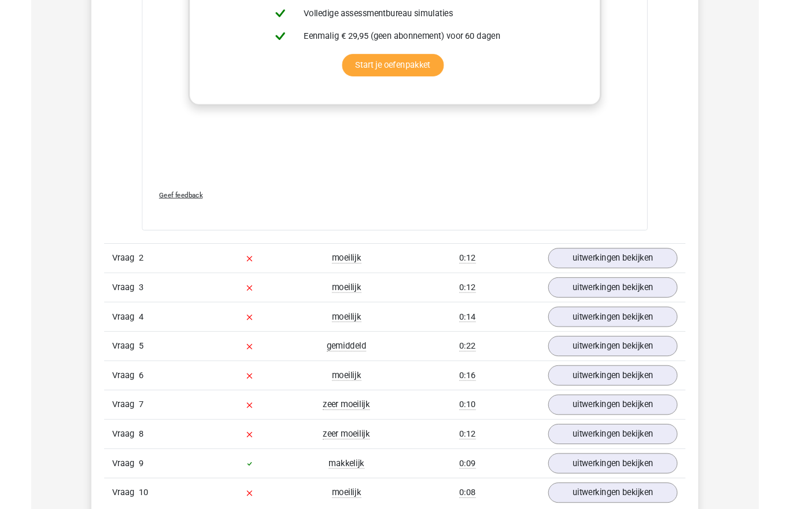
scroll to position [1574, 0]
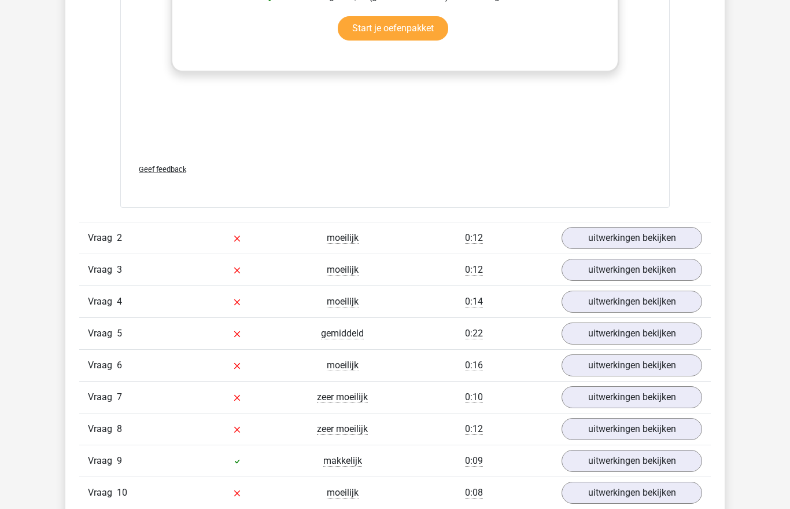
click at [620, 234] on link "uitwerkingen bekijken" at bounding box center [632, 238] width 141 height 22
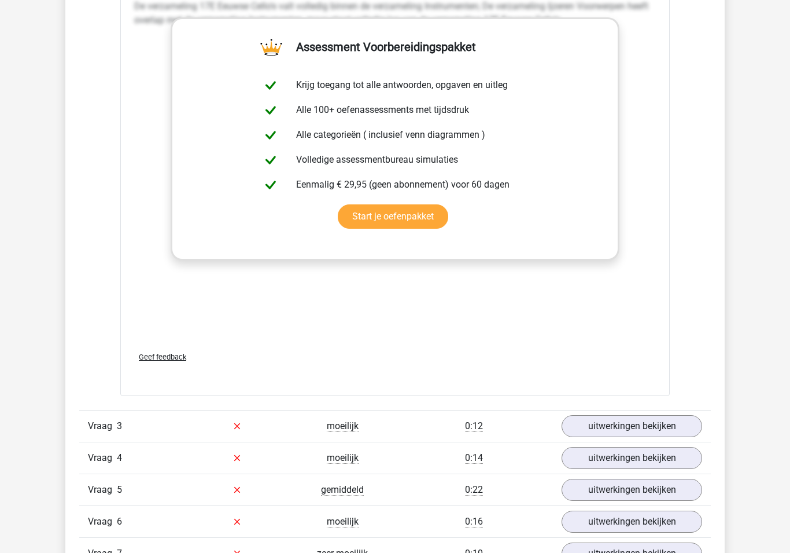
scroll to position [2266, 0]
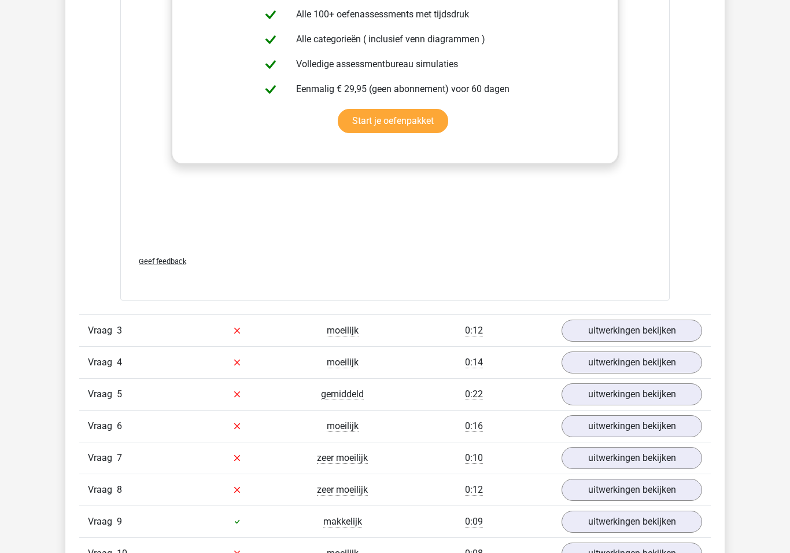
click at [586, 324] on link "uitwerkingen bekijken" at bounding box center [632, 330] width 141 height 22
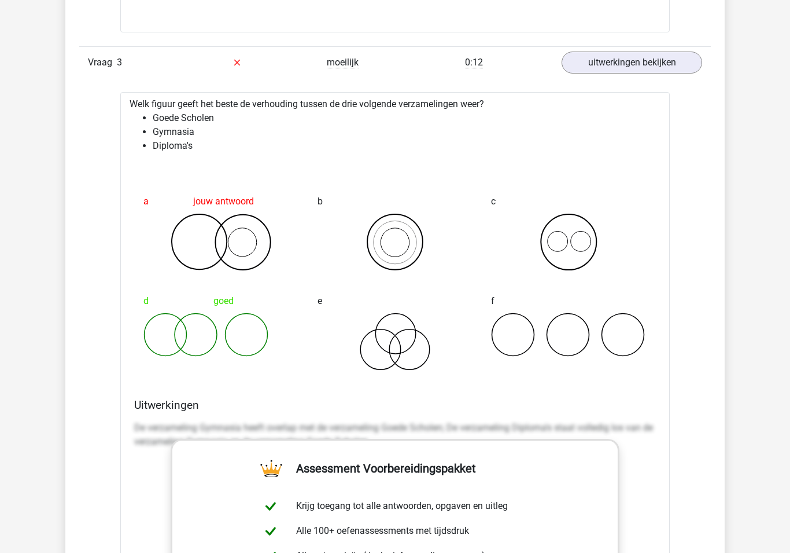
scroll to position [2534, 0]
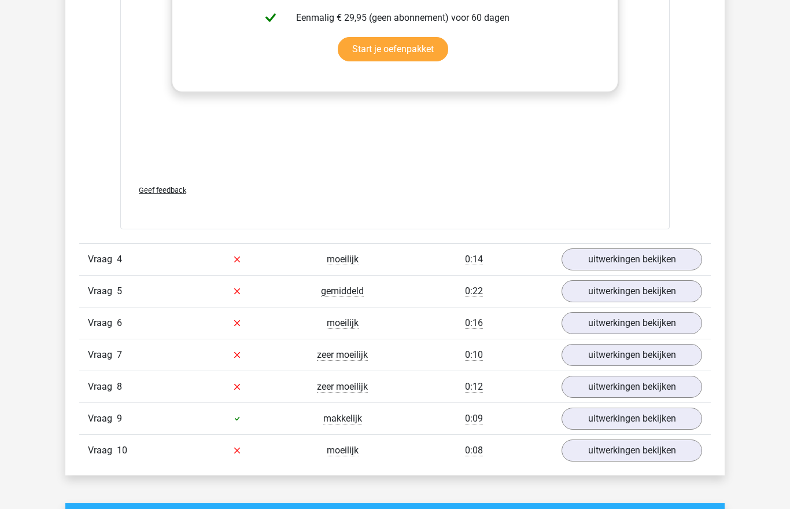
click at [626, 257] on link "uitwerkingen bekijken" at bounding box center [632, 260] width 141 height 22
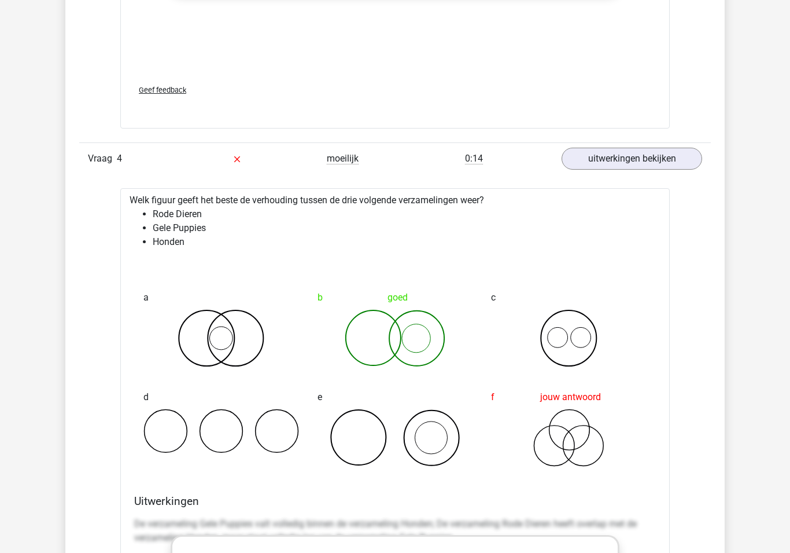
scroll to position [3225, 0]
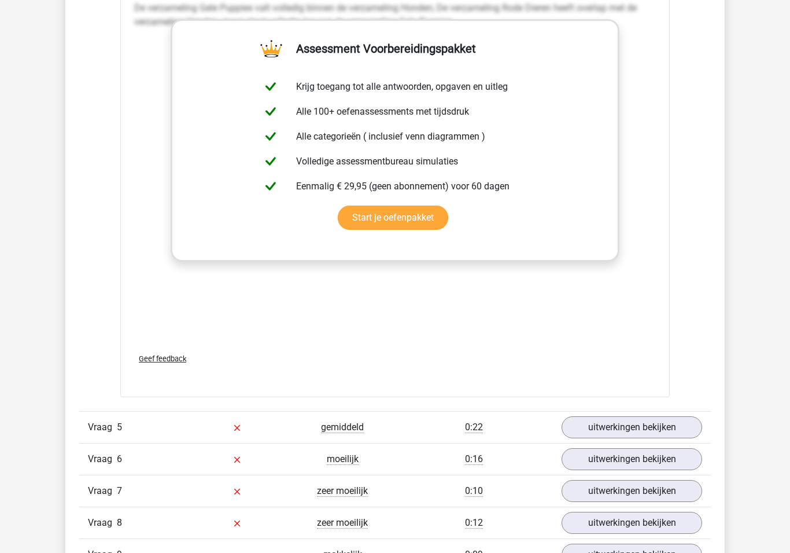
click at [601, 419] on link "uitwerkingen bekijken" at bounding box center [632, 427] width 141 height 22
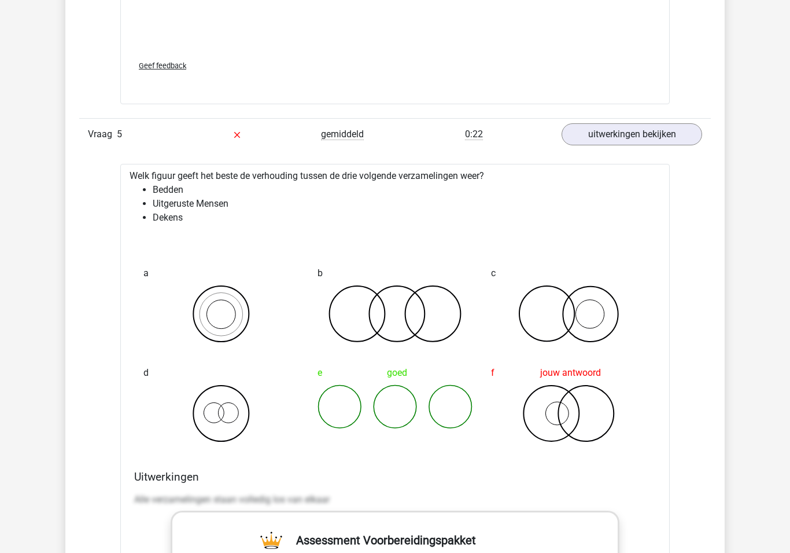
scroll to position [4095, 0]
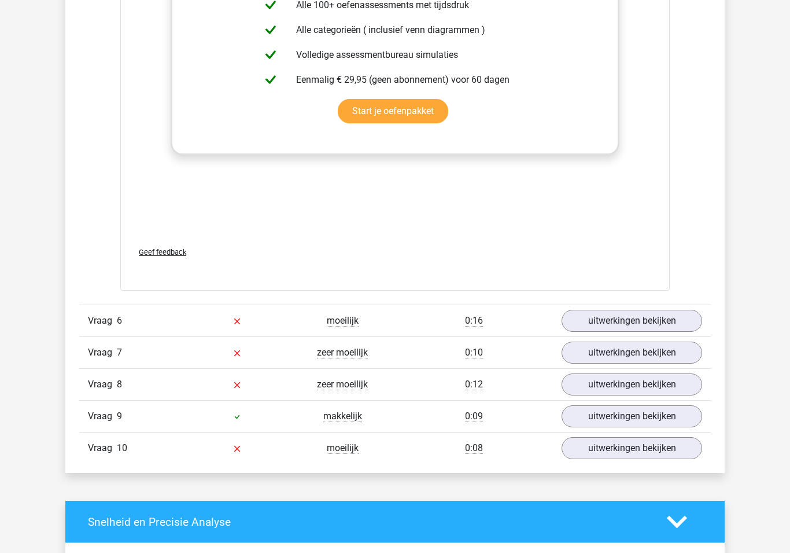
click at [645, 314] on link "uitwerkingen bekijken" at bounding box center [632, 321] width 141 height 22
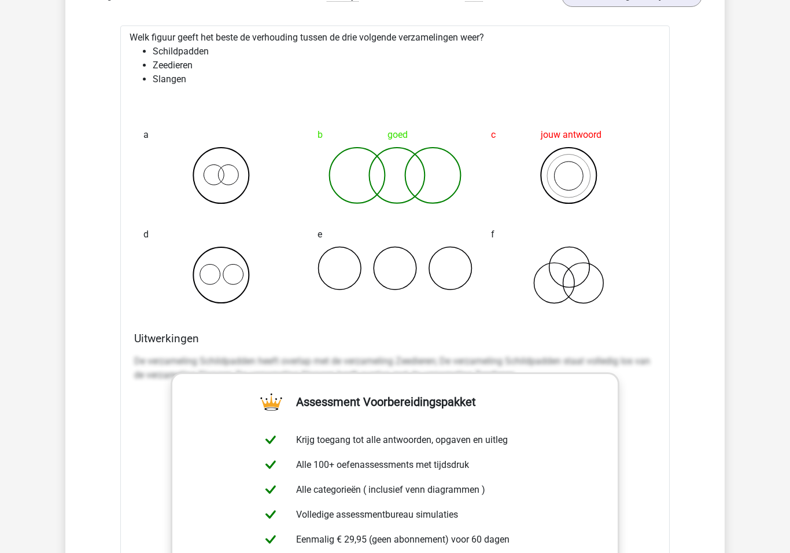
scroll to position [4953, 0]
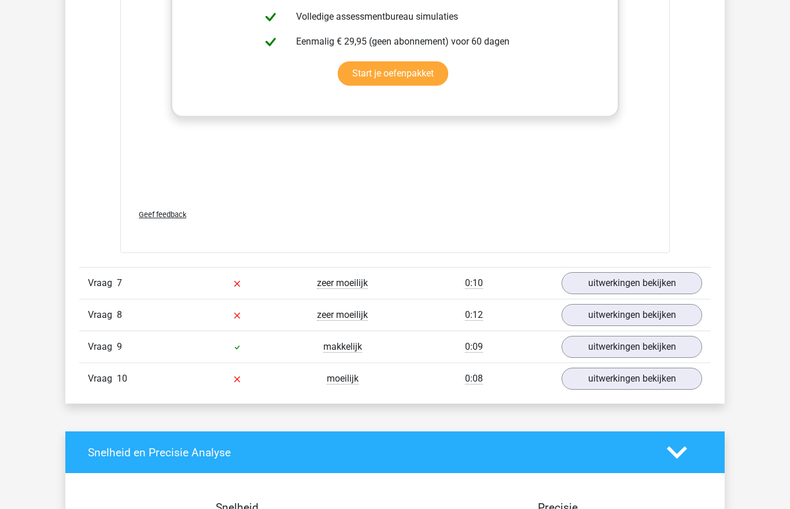
click at [609, 278] on link "uitwerkingen bekijken" at bounding box center [632, 284] width 141 height 22
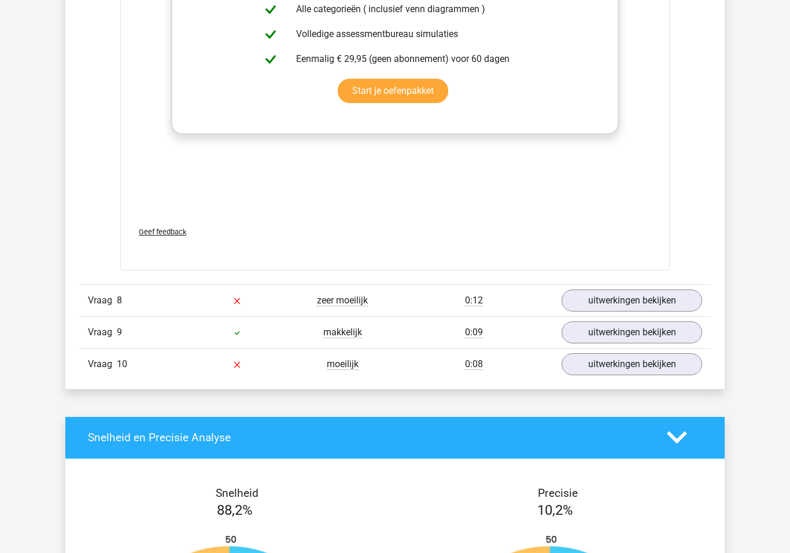
click at [612, 296] on link "uitwerkingen bekijken" at bounding box center [632, 301] width 141 height 22
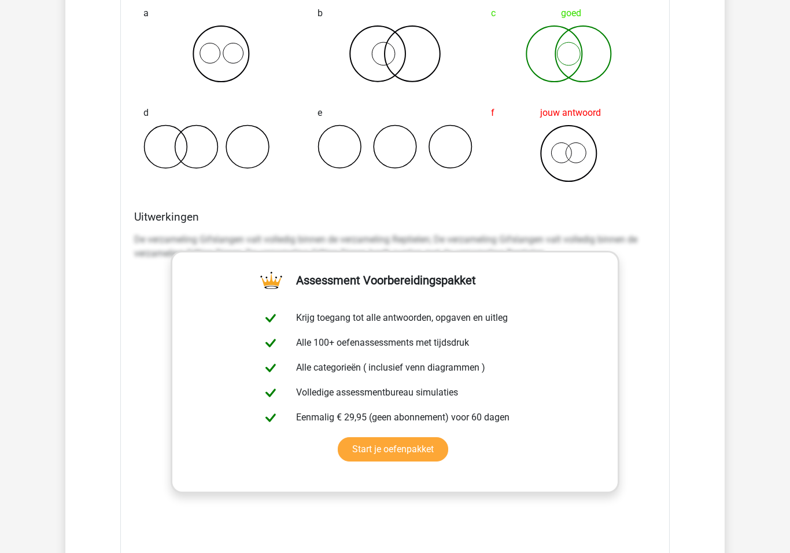
scroll to position [6643, 0]
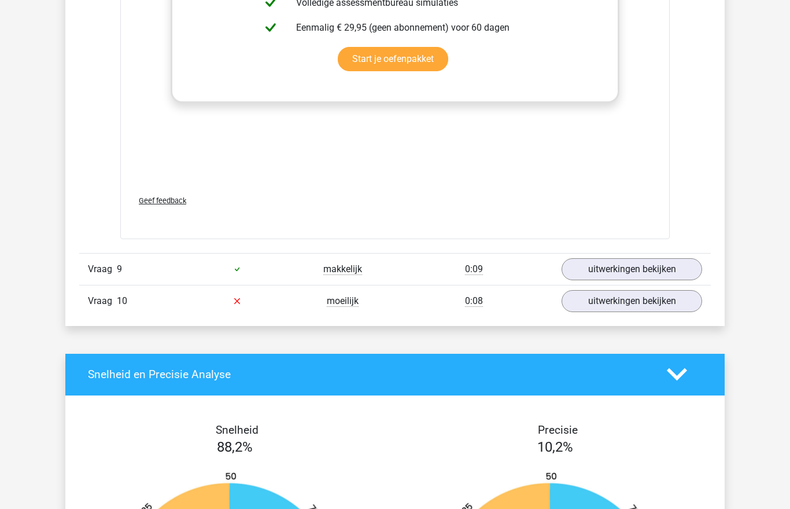
click at [617, 258] on link "uitwerkingen bekijken" at bounding box center [632, 269] width 141 height 22
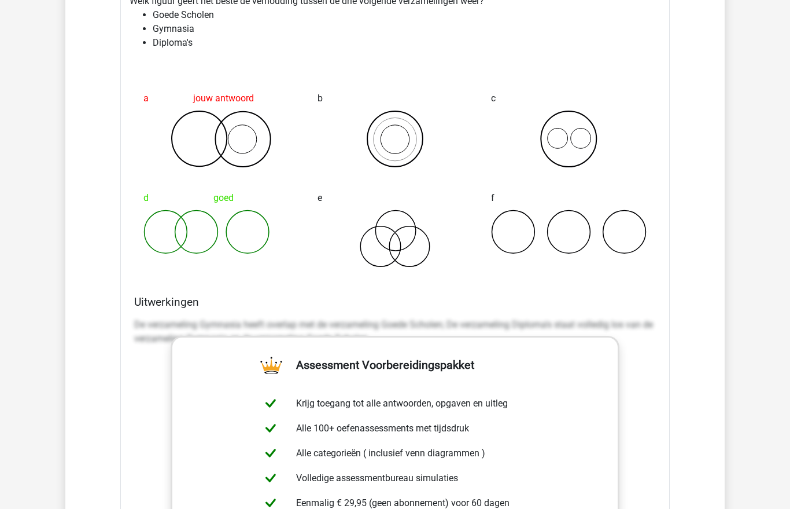
scroll to position [2585, 0]
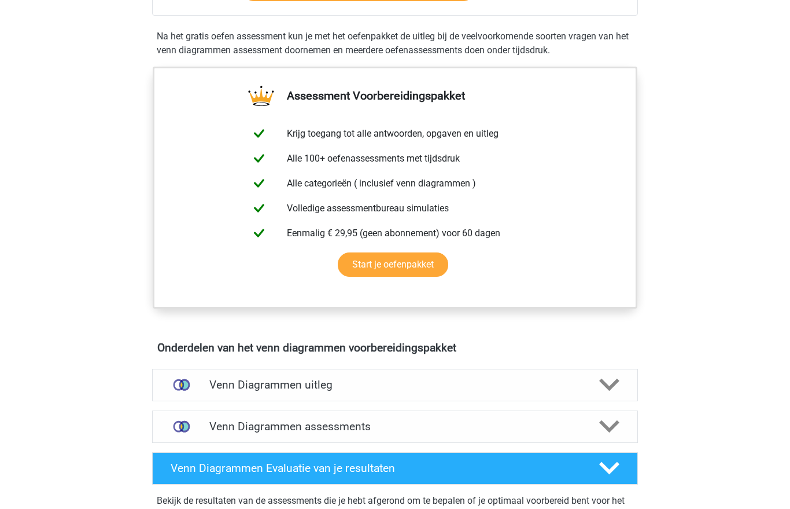
scroll to position [340, 0]
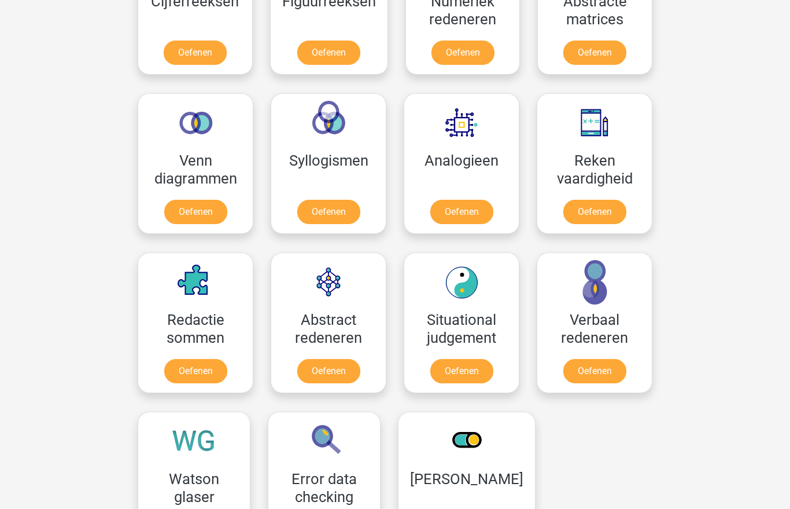
scroll to position [609, 0]
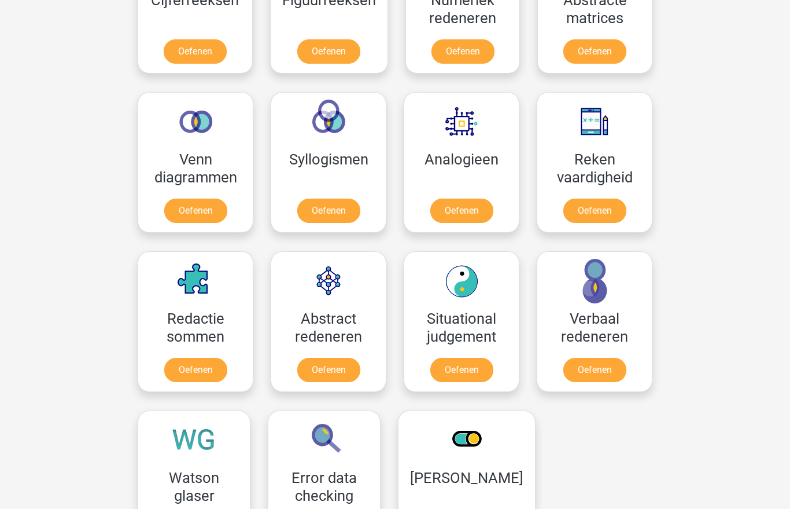
click at [469, 371] on link "Oefenen" at bounding box center [461, 370] width 63 height 24
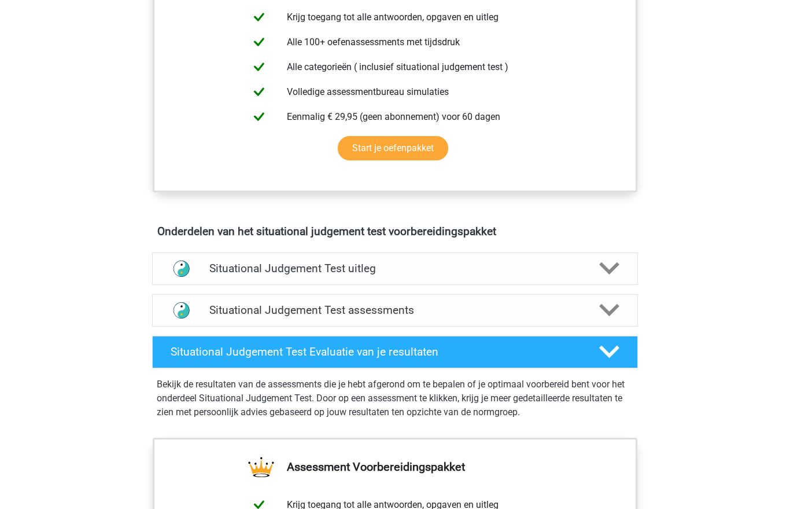
click at [521, 262] on h4 "Situational Judgement Test uitleg" at bounding box center [394, 268] width 371 height 13
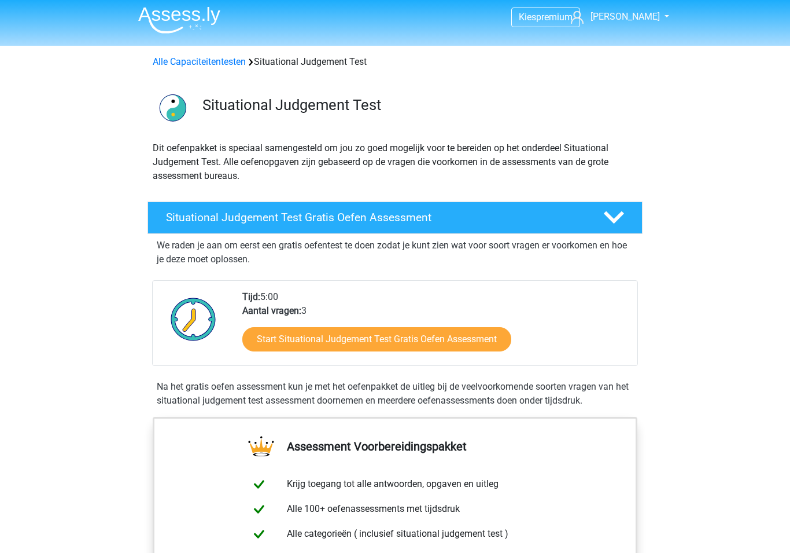
scroll to position [3, 0]
click at [303, 332] on link "Start Situational Judgement Test Gratis Oefen Assessment" at bounding box center [376, 339] width 269 height 24
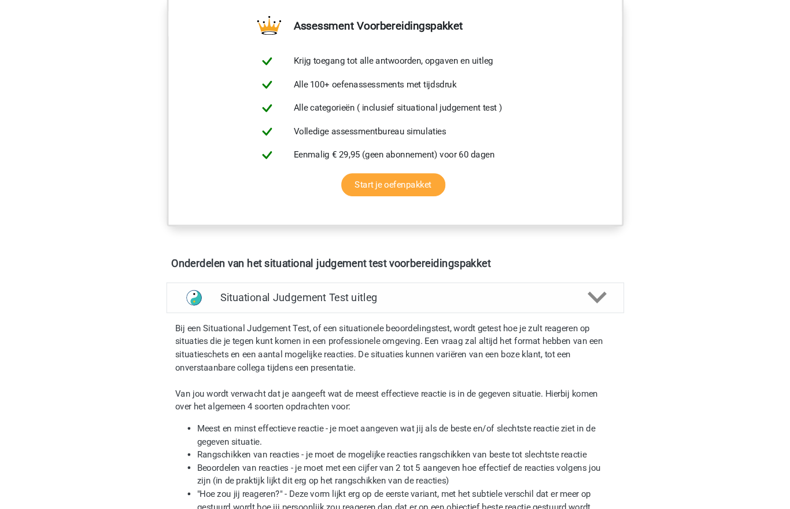
scroll to position [453, 0]
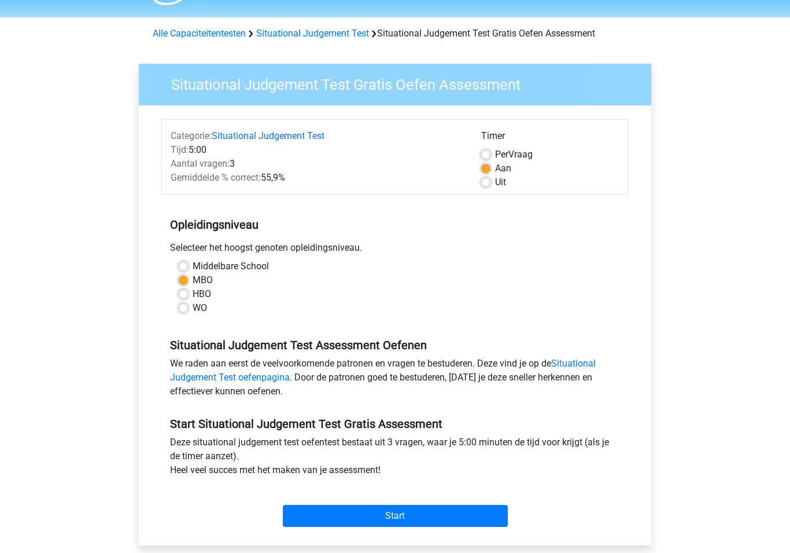
scroll to position [31, 0]
click at [193, 263] on label "Middelbare School" at bounding box center [231, 266] width 76 height 14
click at [183, 263] on input "Middelbare School" at bounding box center [183, 265] width 9 height 12
radio input "true"
click at [345, 508] on input "Start" at bounding box center [395, 516] width 225 height 22
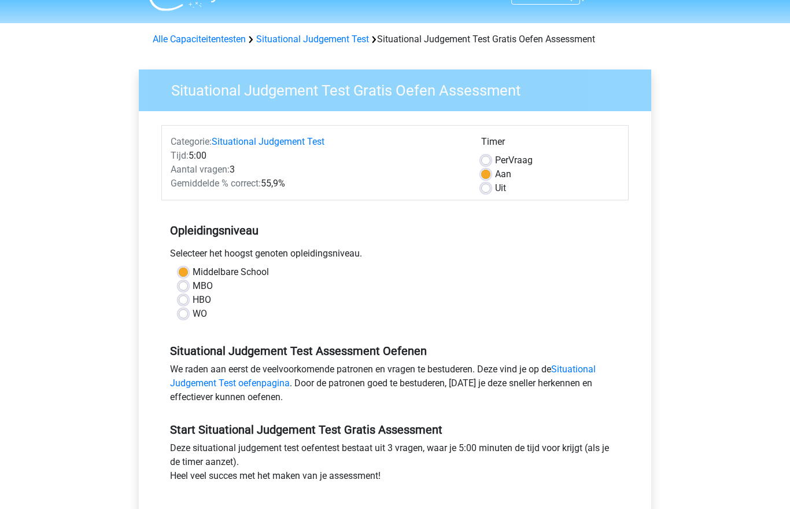
scroll to position [0, 0]
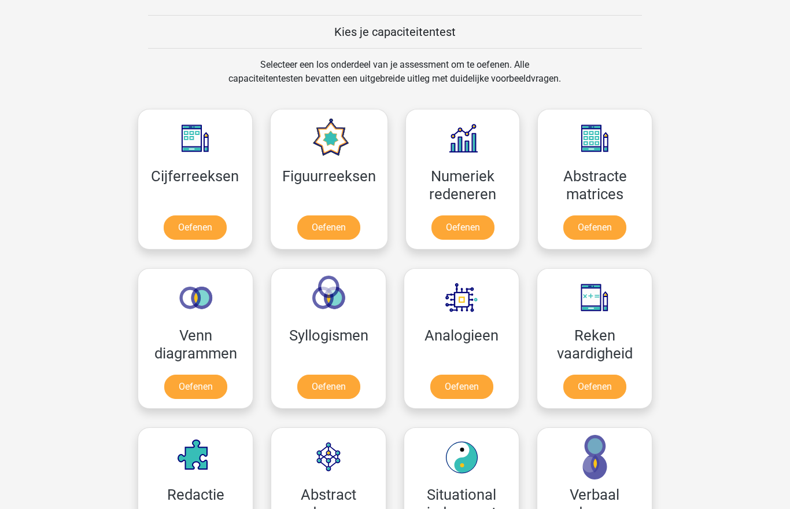
scroll to position [422, 0]
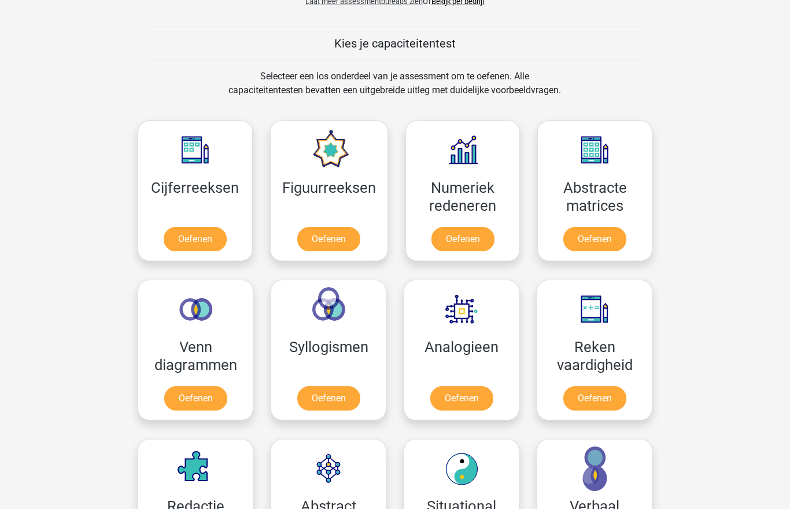
click at [182, 394] on link "Oefenen" at bounding box center [195, 398] width 63 height 24
click at [329, 239] on link "Oefenen" at bounding box center [328, 239] width 63 height 24
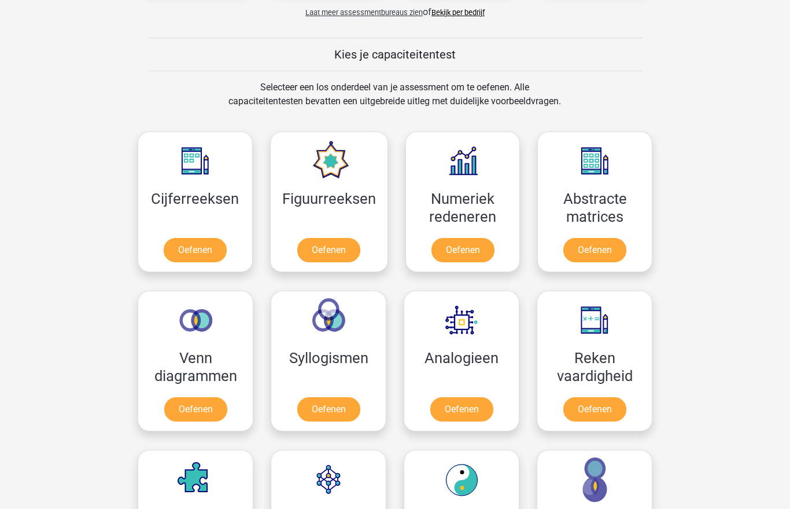
scroll to position [410, 0]
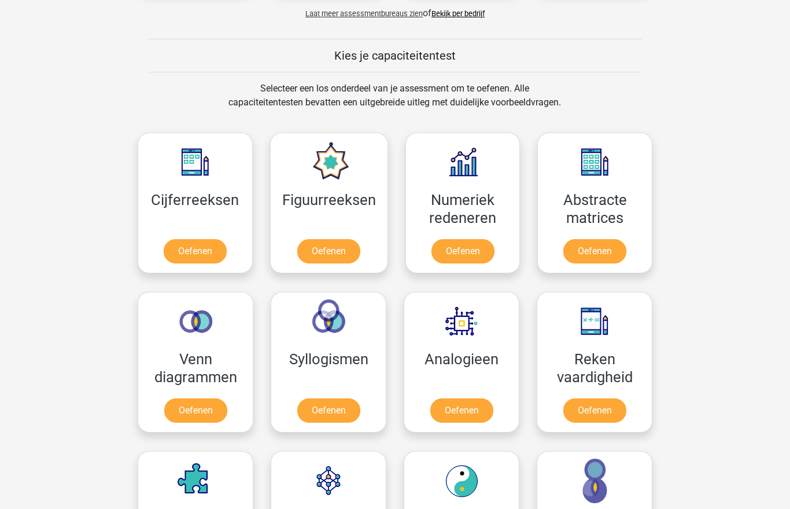
click at [53, 39] on div "Kies premium Sophie xxdinkixx@hotmail.nl" at bounding box center [395, 507] width 790 height 1835
click at [452, 404] on link "Oefenen" at bounding box center [461, 410] width 63 height 24
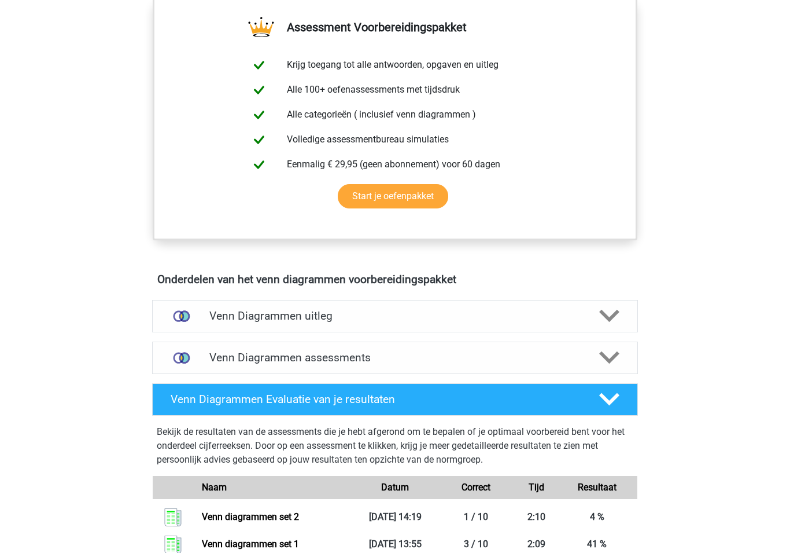
click at [235, 311] on h4 "Venn Diagrammen uitleg" at bounding box center [394, 315] width 371 height 13
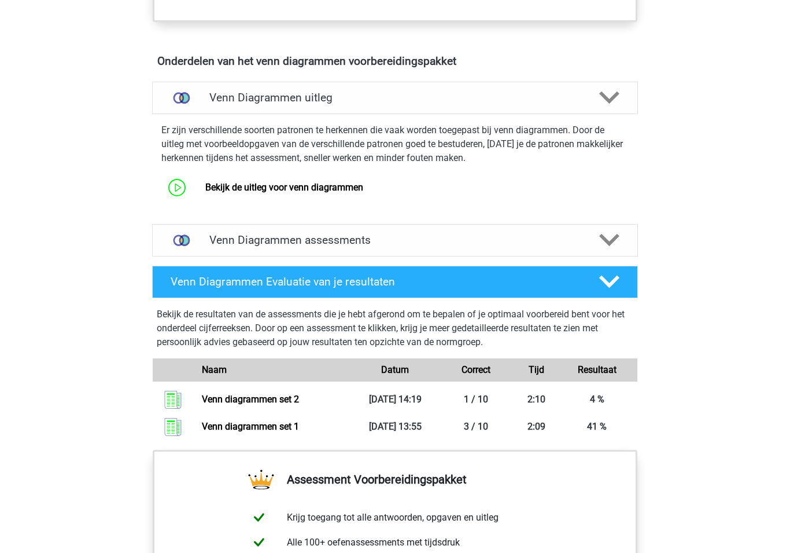
click at [209, 247] on div "Venn Diagrammen assessments" at bounding box center [395, 240] width 486 height 32
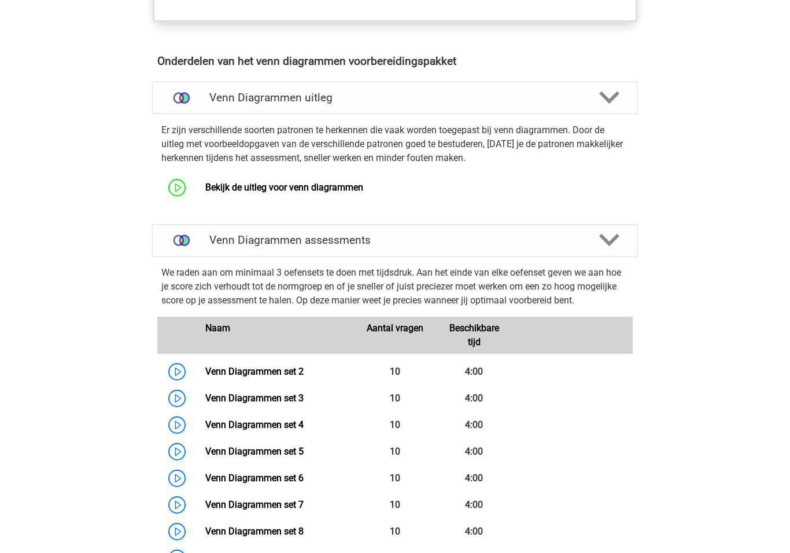
click at [248, 182] on link "Bekijk de uitleg voor venn diagrammen" at bounding box center [284, 187] width 158 height 11
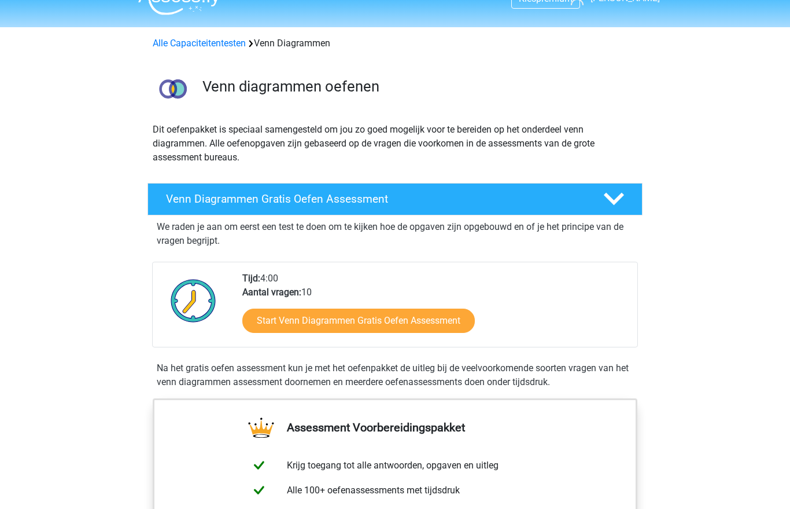
scroll to position [0, 0]
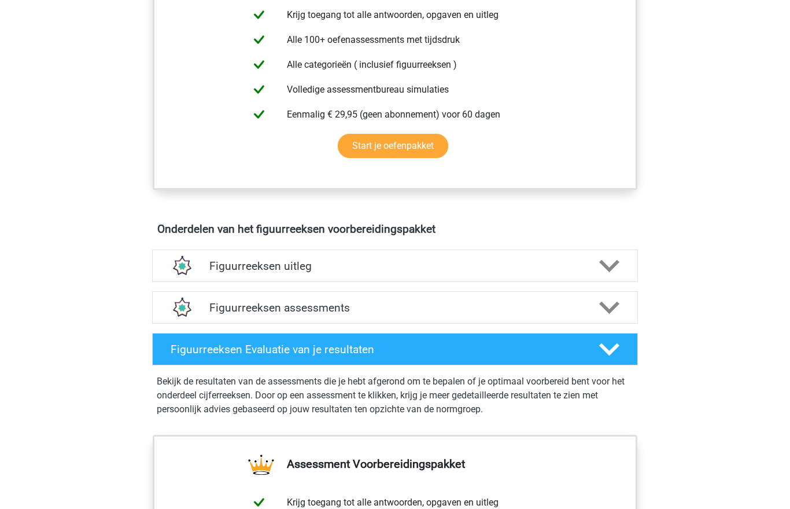
click at [245, 260] on h4 "Figuurreeksen uitleg" at bounding box center [394, 266] width 371 height 13
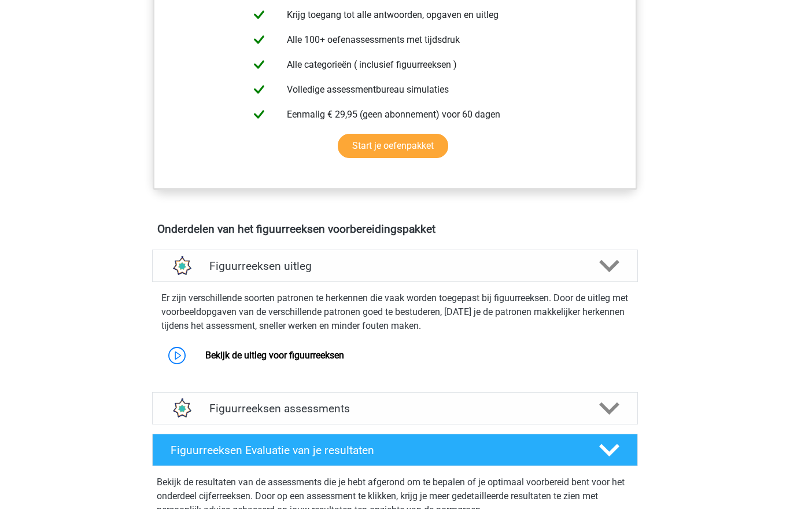
click at [237, 349] on link "Bekijk de uitleg voor figuurreeksen" at bounding box center [274, 354] width 139 height 11
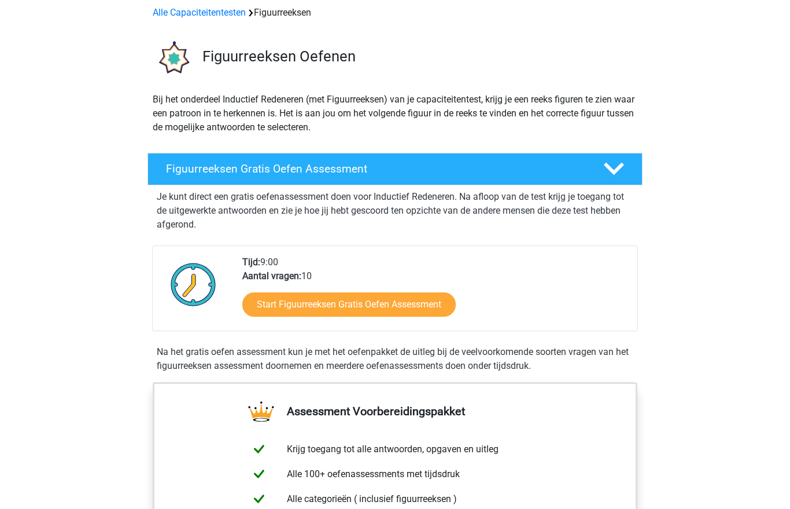
scroll to position [2, 0]
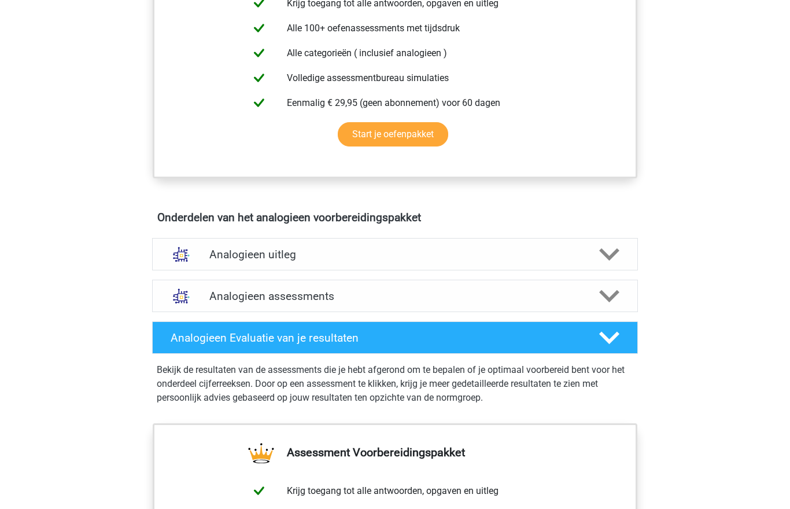
click at [231, 248] on h4 "Analogieen uitleg" at bounding box center [394, 254] width 371 height 13
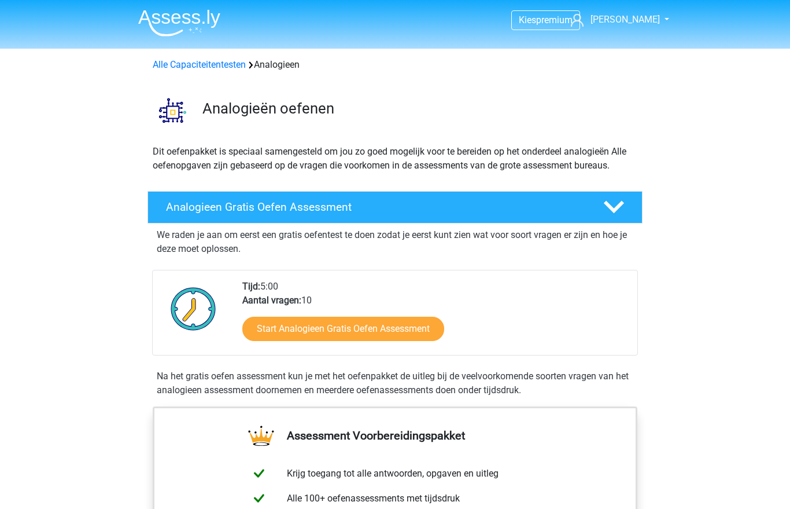
click at [304, 341] on link "Start Analogieen Gratis Oefen Assessment" at bounding box center [343, 328] width 202 height 24
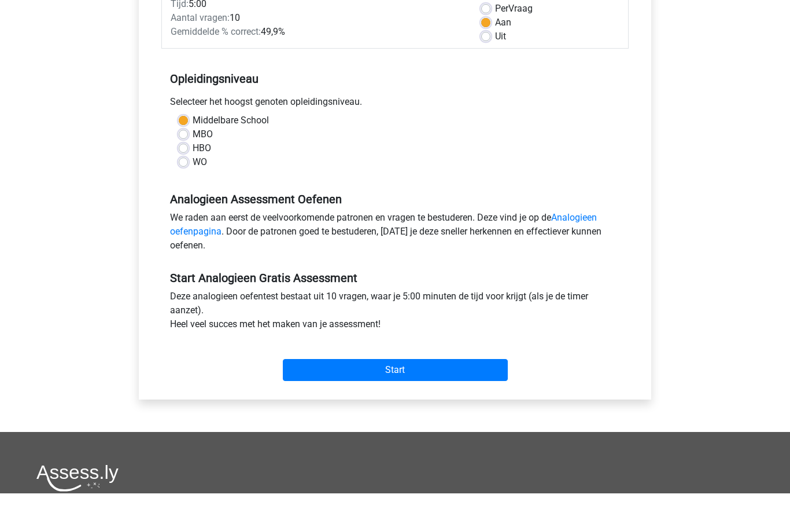
scroll to position [177, 0]
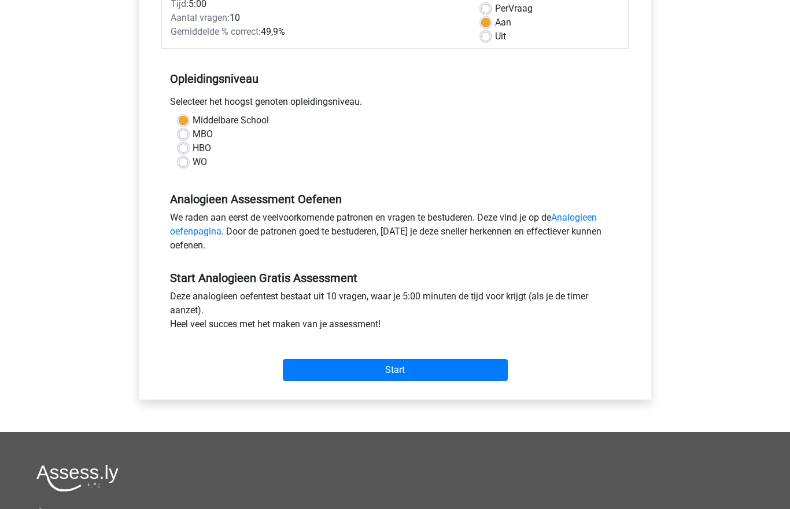
click at [321, 374] on input "Start" at bounding box center [395, 370] width 225 height 22
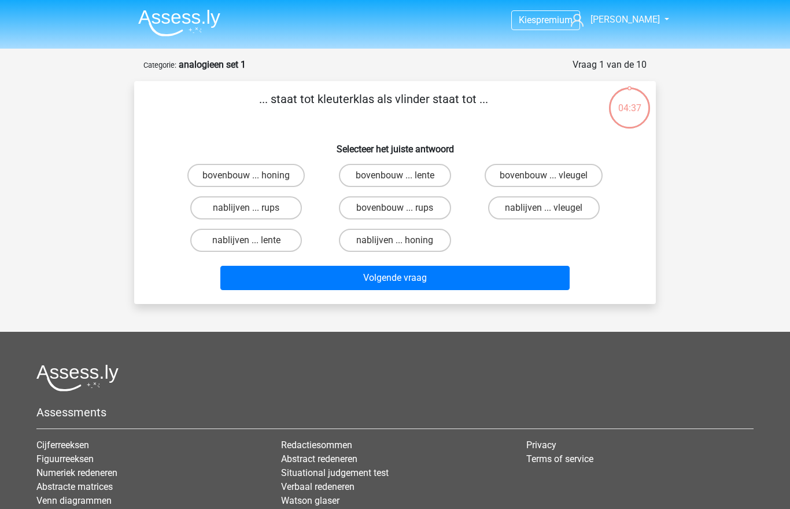
click at [374, 203] on label "bovenbouw ... rups" at bounding box center [395, 207] width 112 height 23
click at [395, 208] on input "bovenbouw ... rups" at bounding box center [399, 212] width 8 height 8
radio input "true"
click at [371, 278] on button "Volgende vraag" at bounding box center [395, 278] width 350 height 24
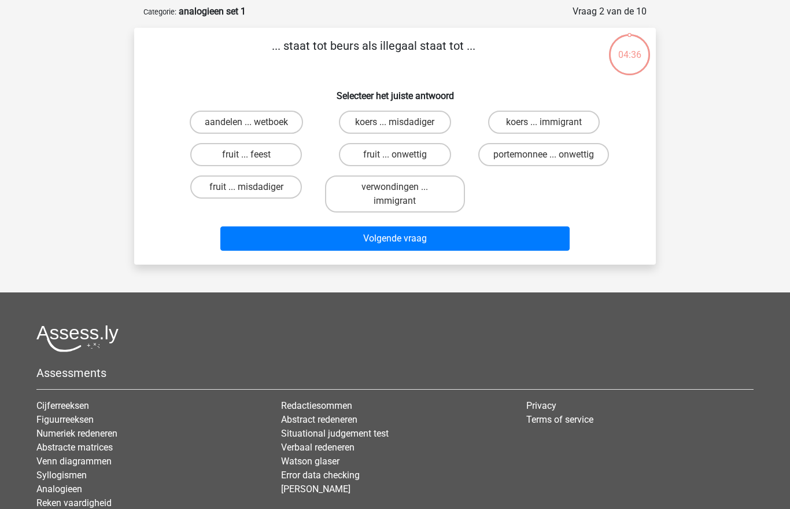
scroll to position [58, 0]
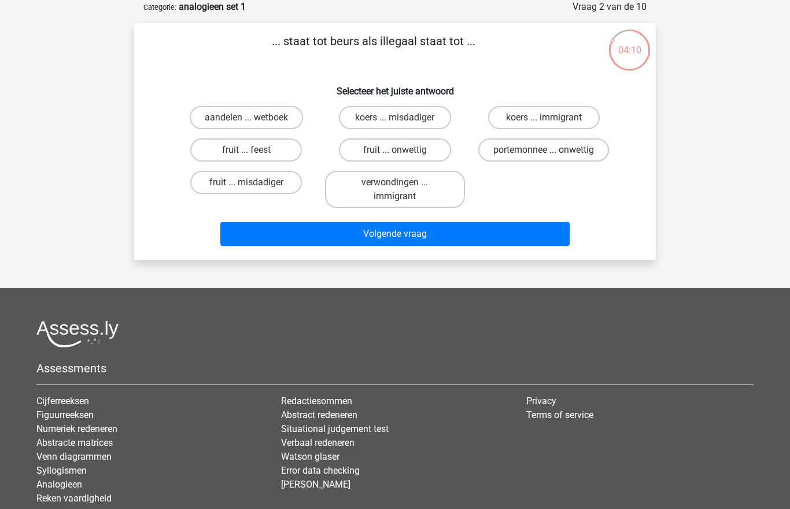
click at [378, 118] on label "koers ... misdadiger" at bounding box center [395, 117] width 112 height 23
click at [395, 118] on input "koers ... misdadiger" at bounding box center [399, 121] width 8 height 8
radio input "true"
click at [392, 237] on button "Volgende vraag" at bounding box center [395, 234] width 350 height 24
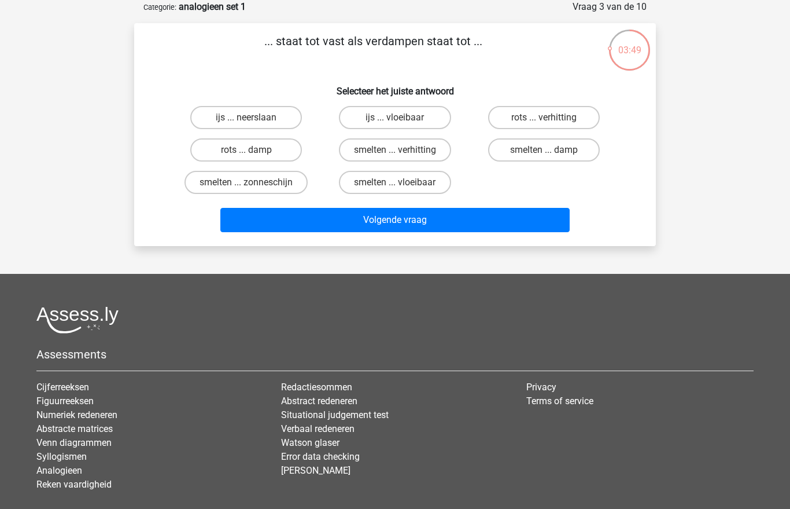
click at [226, 149] on label "rots ... damp" at bounding box center [246, 149] width 112 height 23
click at [246, 150] on input "rots ... damp" at bounding box center [250, 154] width 8 height 8
radio input "true"
click at [334, 222] on button "Volgende vraag" at bounding box center [395, 220] width 350 height 24
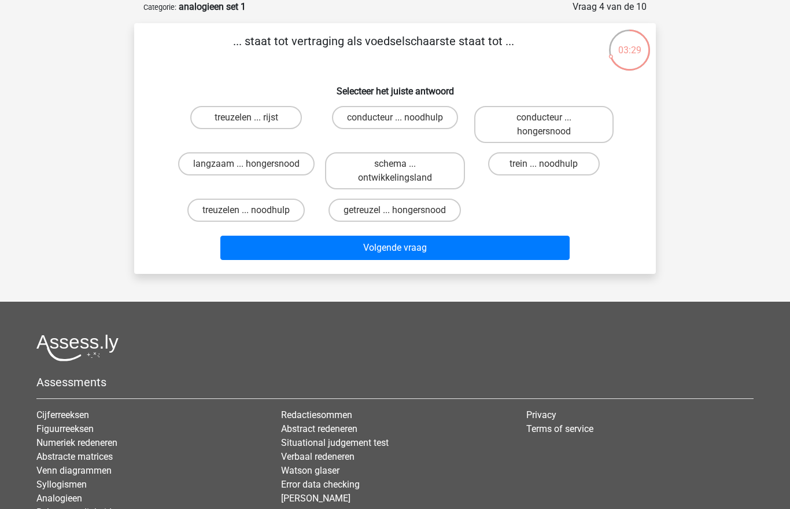
click at [221, 166] on label "langzaam ... hongersnood" at bounding box center [246, 163] width 137 height 23
click at [246, 166] on input "langzaam ... hongersnood" at bounding box center [250, 168] width 8 height 8
radio input "true"
click at [341, 259] on button "Volgende vraag" at bounding box center [395, 247] width 350 height 24
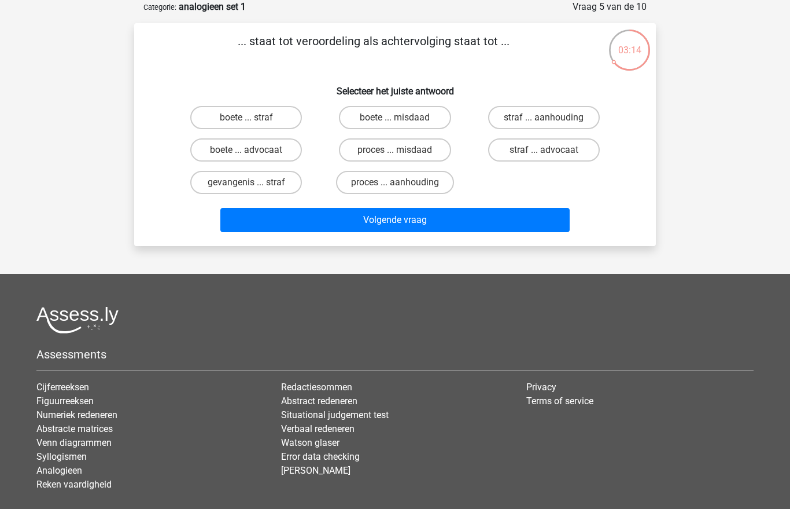
click at [553, 117] on label "straf ... aanhouding" at bounding box center [544, 117] width 112 height 23
click at [551, 117] on input "straf ... aanhouding" at bounding box center [548, 121] width 8 height 8
radio input "true"
click at [435, 212] on button "Volgende vraag" at bounding box center [395, 220] width 350 height 24
click at [553, 109] on label "voorspoed ... nachtdier" at bounding box center [544, 117] width 123 height 23
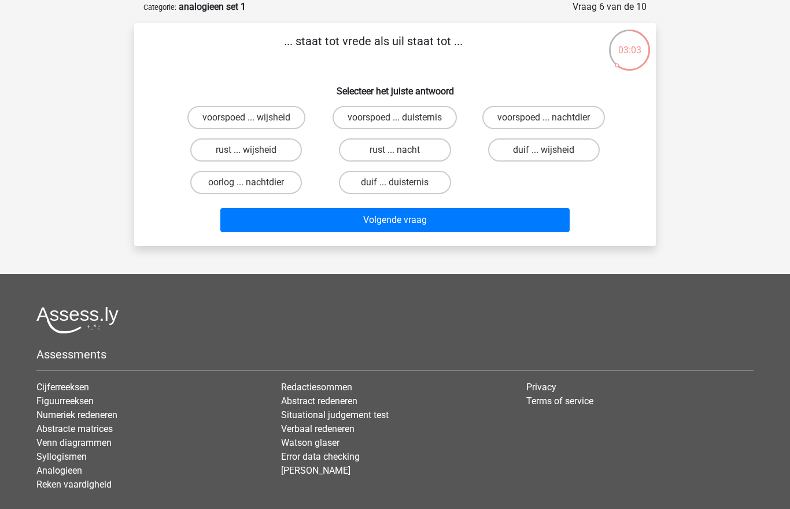
click at [551, 117] on input "voorspoed ... nachtdier" at bounding box center [548, 121] width 8 height 8
radio input "true"
click at [426, 226] on button "Volgende vraag" at bounding box center [395, 220] width 350 height 24
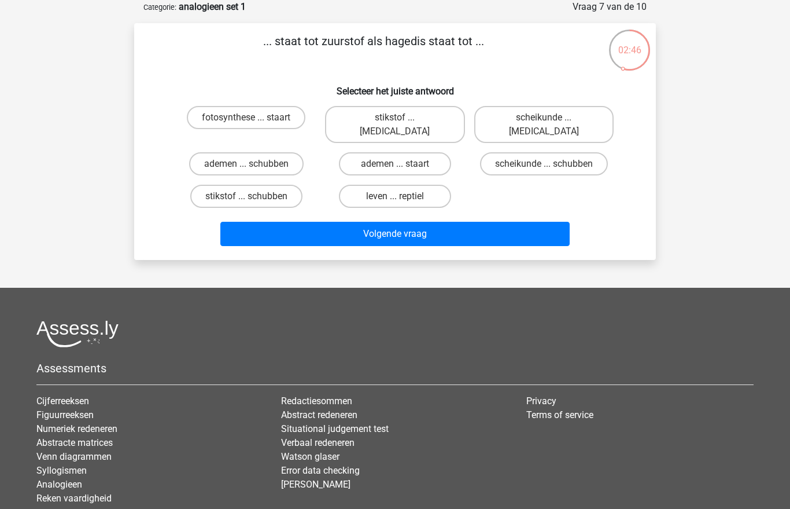
click at [413, 152] on label "ademen ... staart" at bounding box center [395, 163] width 112 height 23
click at [403, 164] on input "ademen ... staart" at bounding box center [399, 168] width 8 height 8
radio input "true"
click at [418, 222] on button "Volgende vraag" at bounding box center [395, 234] width 350 height 24
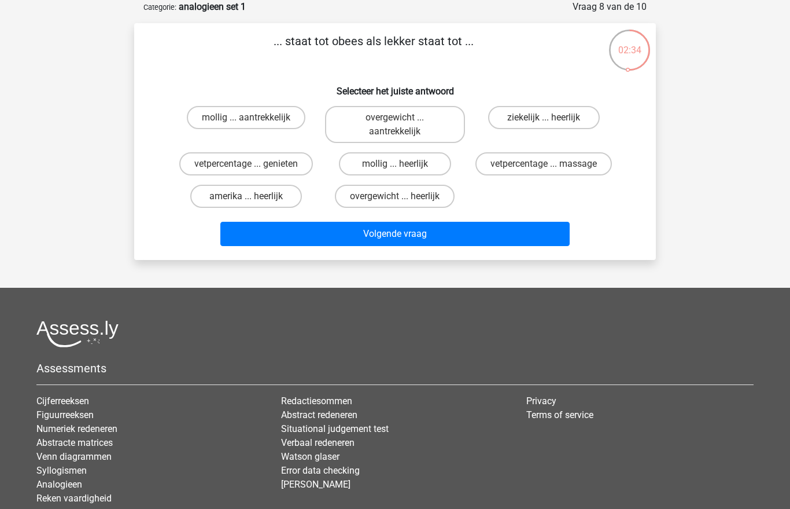
click at [384, 164] on label "mollig ... heerlijk" at bounding box center [395, 163] width 112 height 23
click at [395, 164] on input "mollig ... heerlijk" at bounding box center [399, 168] width 8 height 8
radio input "true"
click at [370, 234] on button "Volgende vraag" at bounding box center [395, 234] width 350 height 24
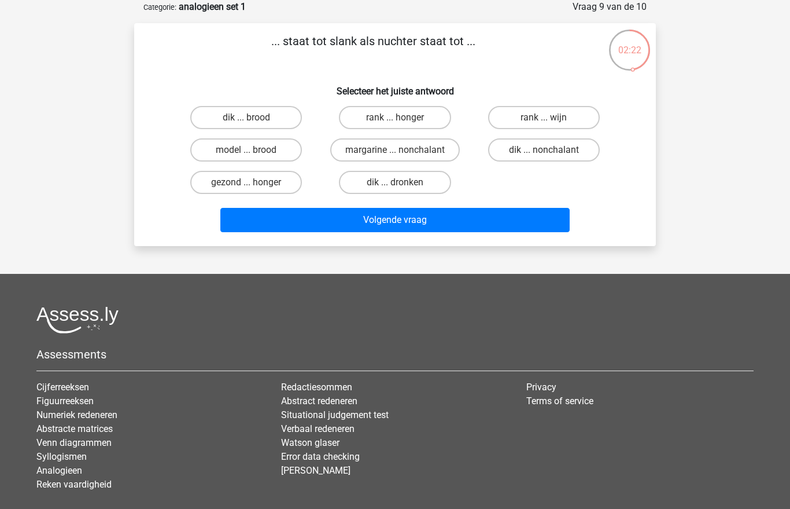
click at [372, 176] on label "dik ... dronken" at bounding box center [395, 182] width 112 height 23
click at [395, 182] on input "dik ... dronken" at bounding box center [399, 186] width 8 height 8
radio input "true"
click at [360, 220] on button "Volgende vraag" at bounding box center [395, 220] width 350 height 24
click at [246, 148] on label "televisie ... staal" at bounding box center [246, 149] width 112 height 23
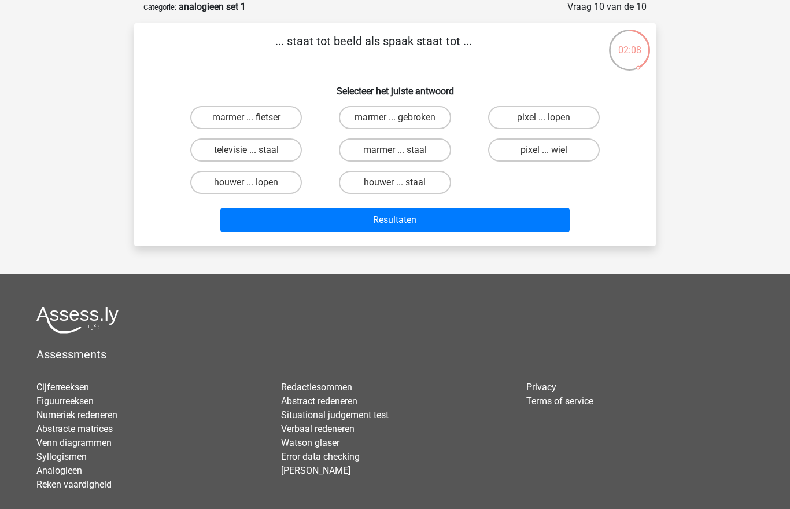
click at [246, 150] on input "televisie ... staal" at bounding box center [250, 154] width 8 height 8
radio input "true"
click at [314, 229] on button "Resultaten" at bounding box center [395, 220] width 350 height 24
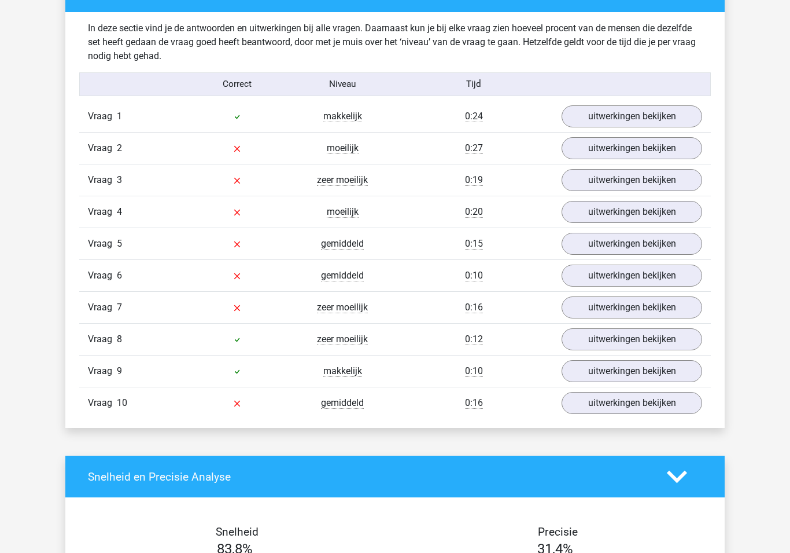
scroll to position [898, 0]
click at [651, 122] on link "uitwerkingen bekijken" at bounding box center [632, 116] width 141 height 22
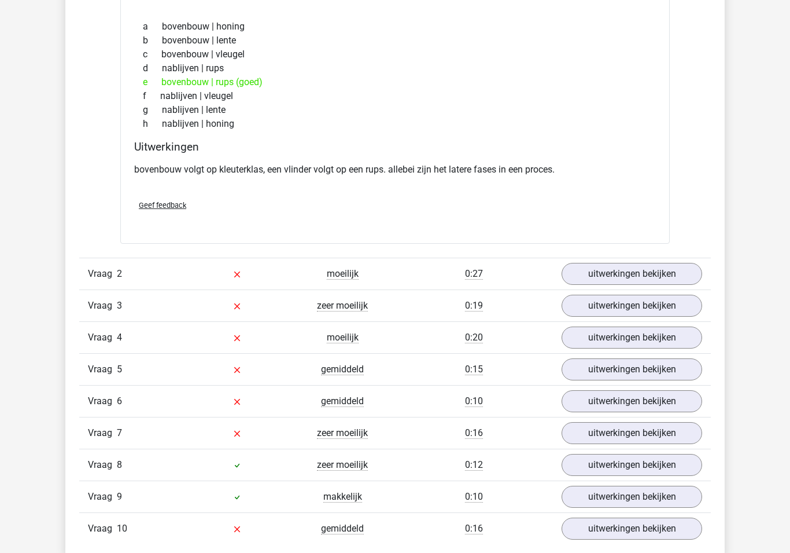
click at [613, 277] on link "uitwerkingen bekijken" at bounding box center [632, 274] width 141 height 22
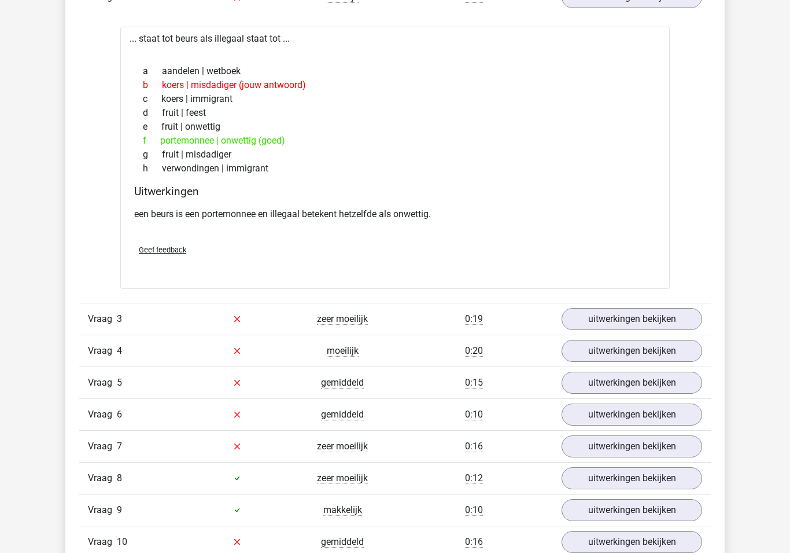
scroll to position [1361, 0]
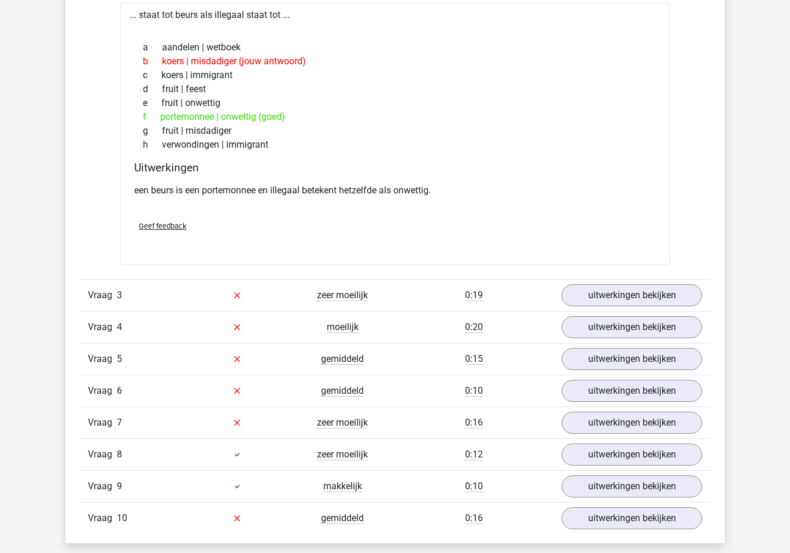
click at [619, 299] on link "uitwerkingen bekijken" at bounding box center [632, 295] width 141 height 22
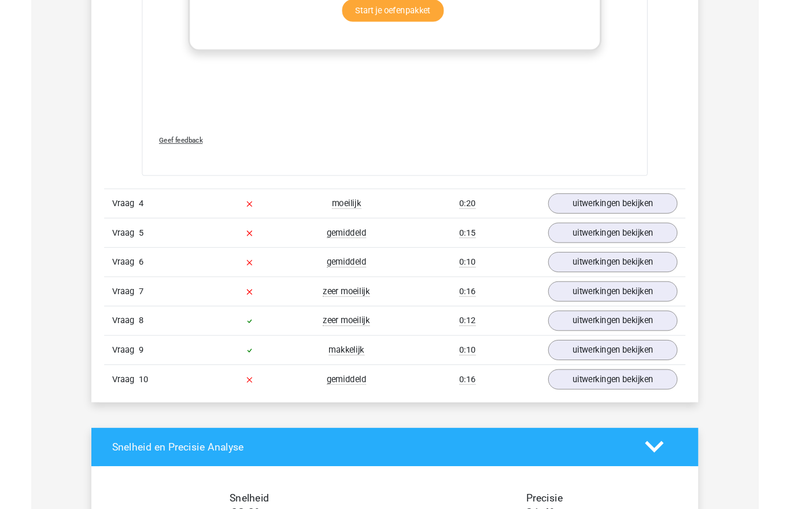
scroll to position [2097, 0]
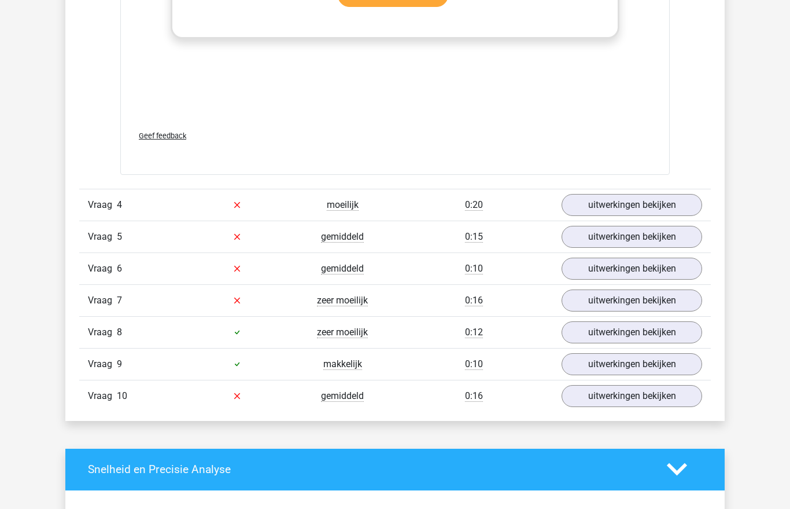
click at [624, 198] on link "uitwerkingen bekijken" at bounding box center [632, 205] width 141 height 22
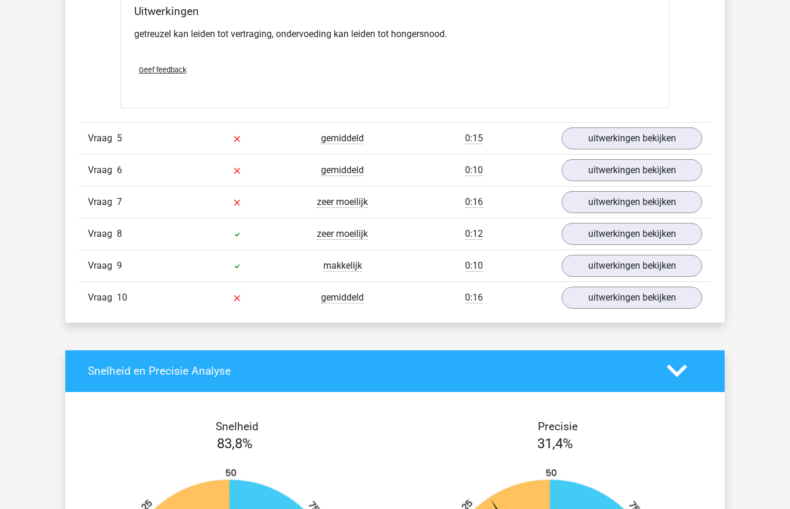
click at [634, 141] on link "uitwerkingen bekijken" at bounding box center [632, 139] width 141 height 22
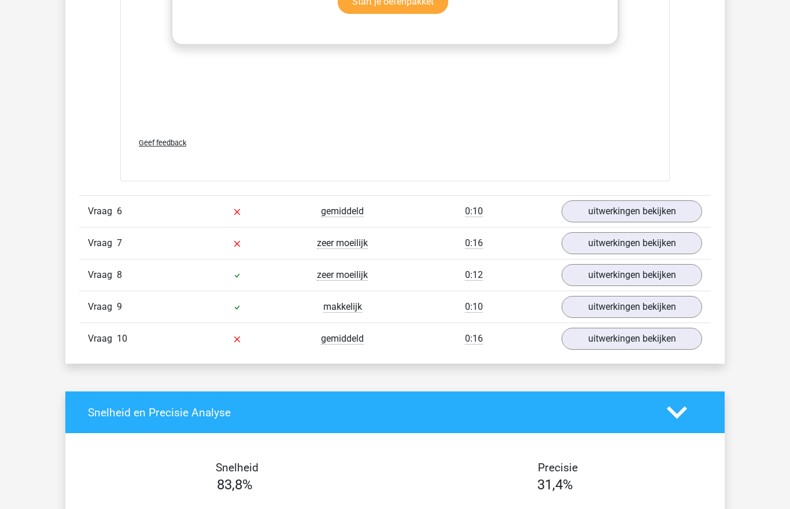
click at [632, 204] on link "uitwerkingen bekijken" at bounding box center [632, 212] width 141 height 22
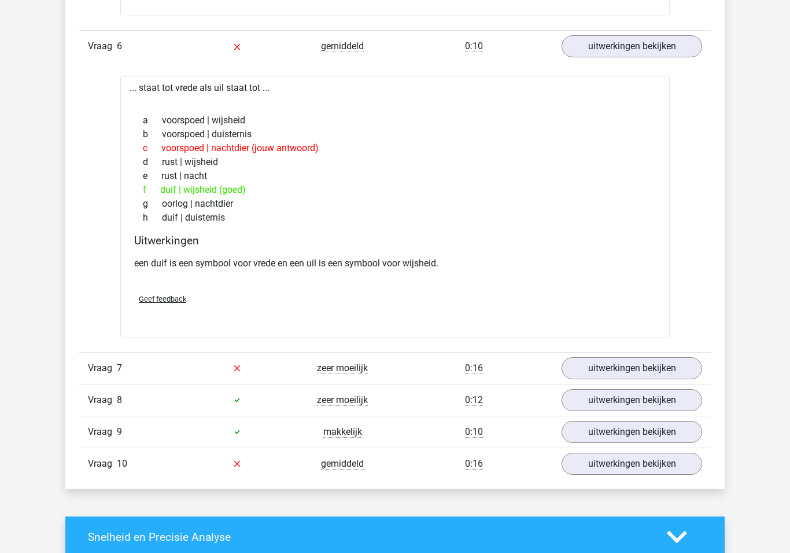
scroll to position [3236, 0]
click at [617, 367] on link "uitwerkingen bekijken" at bounding box center [632, 368] width 141 height 22
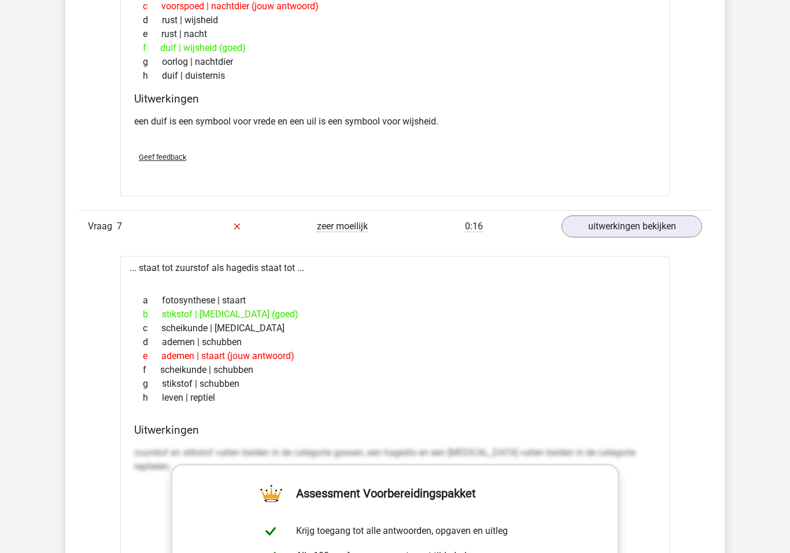
scroll to position [3378, 0]
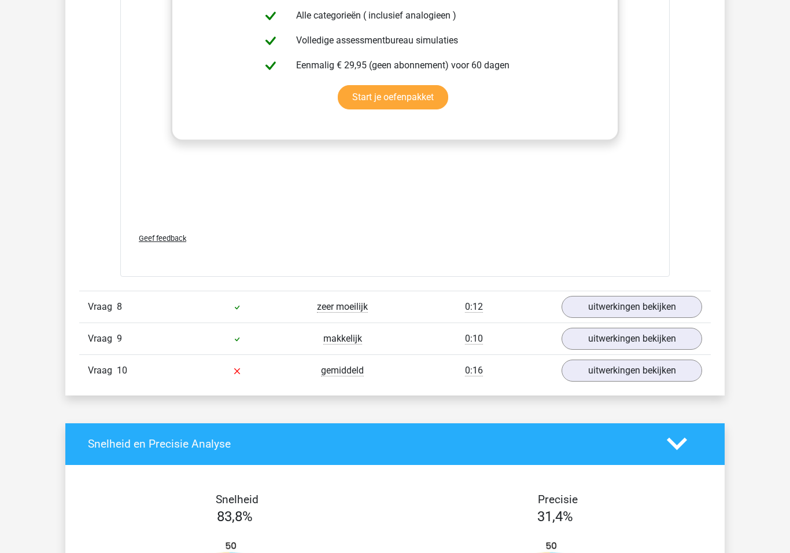
click at [619, 311] on link "uitwerkingen bekijken" at bounding box center [632, 307] width 141 height 22
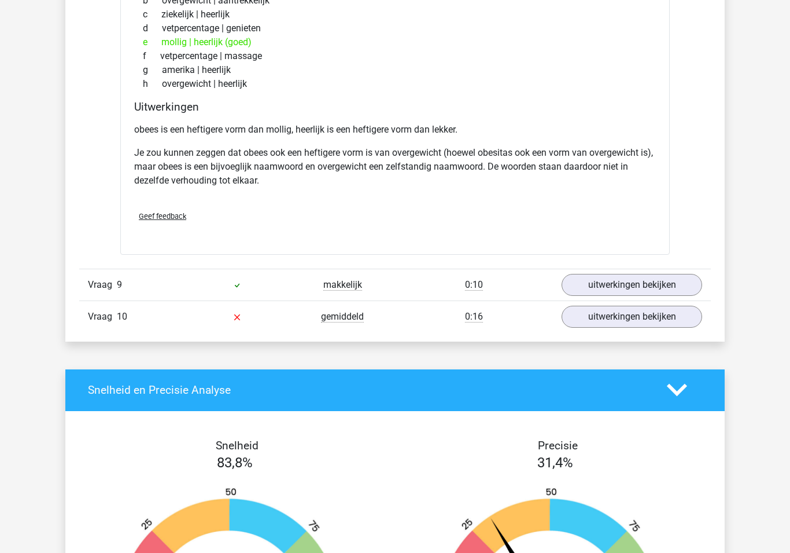
scroll to position [4350, 0]
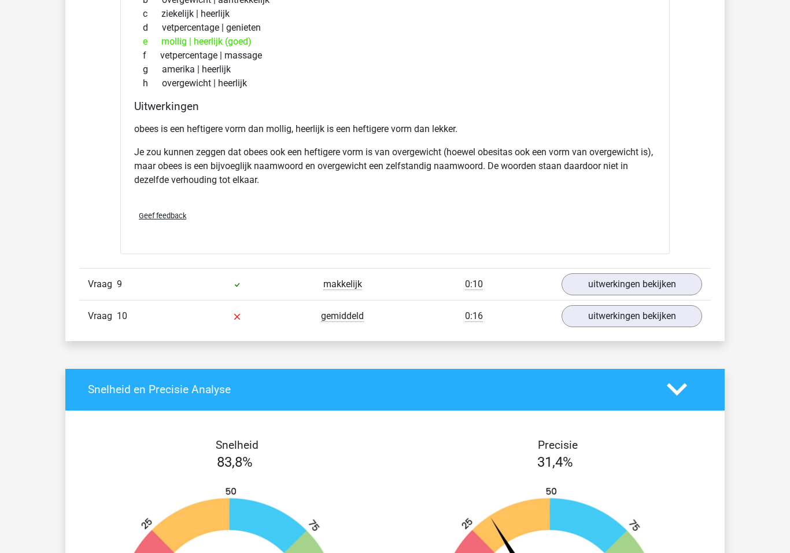
click at [621, 279] on link "uitwerkingen bekijken" at bounding box center [632, 284] width 141 height 22
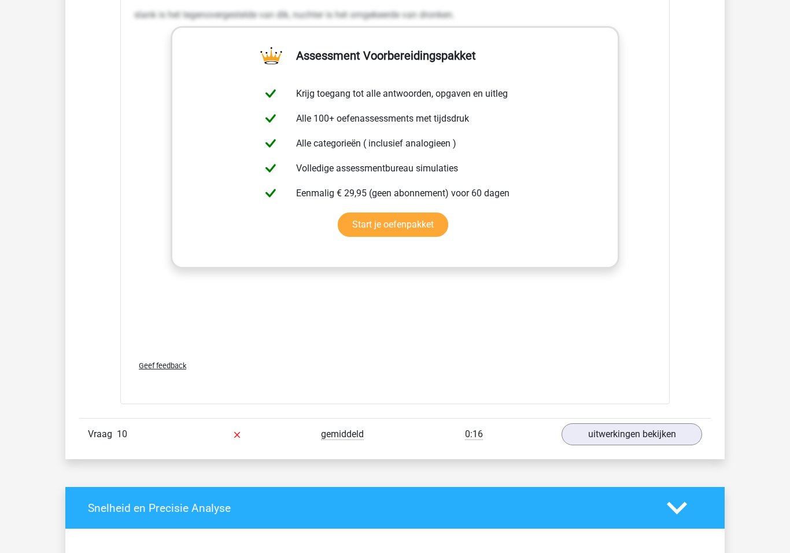
click at [617, 428] on link "uitwerkingen bekijken" at bounding box center [632, 434] width 141 height 22
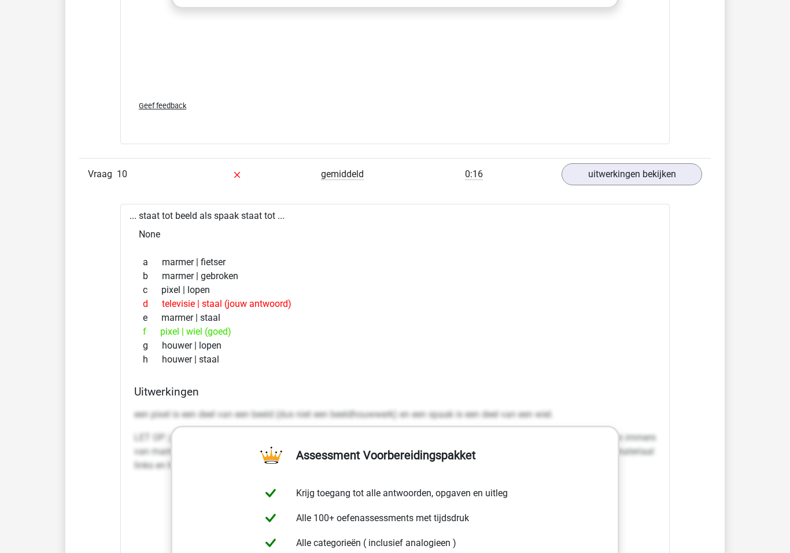
scroll to position [5108, 0]
